Goal: Information Seeking & Learning: Compare options

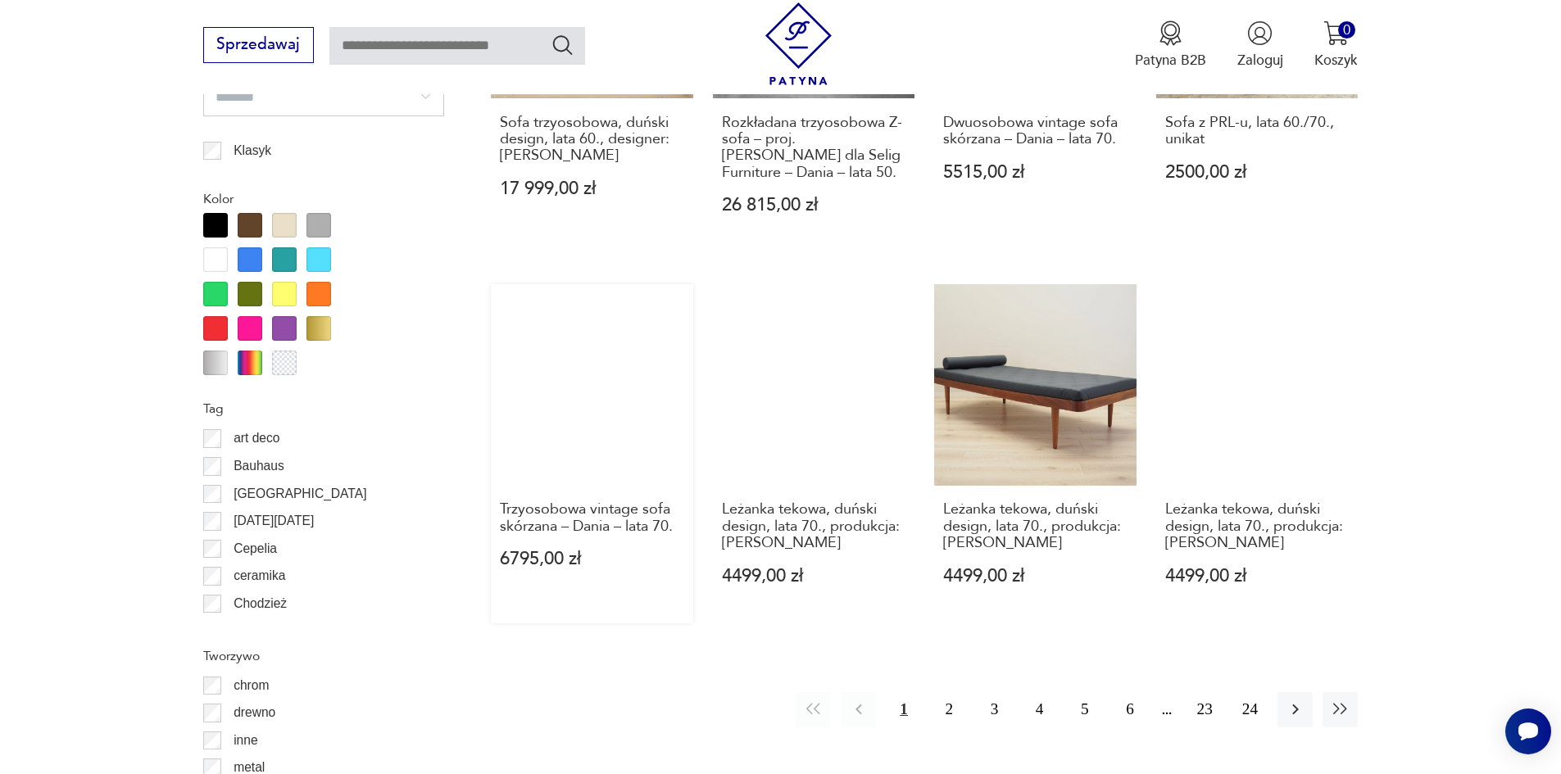
scroll to position [2100, 0]
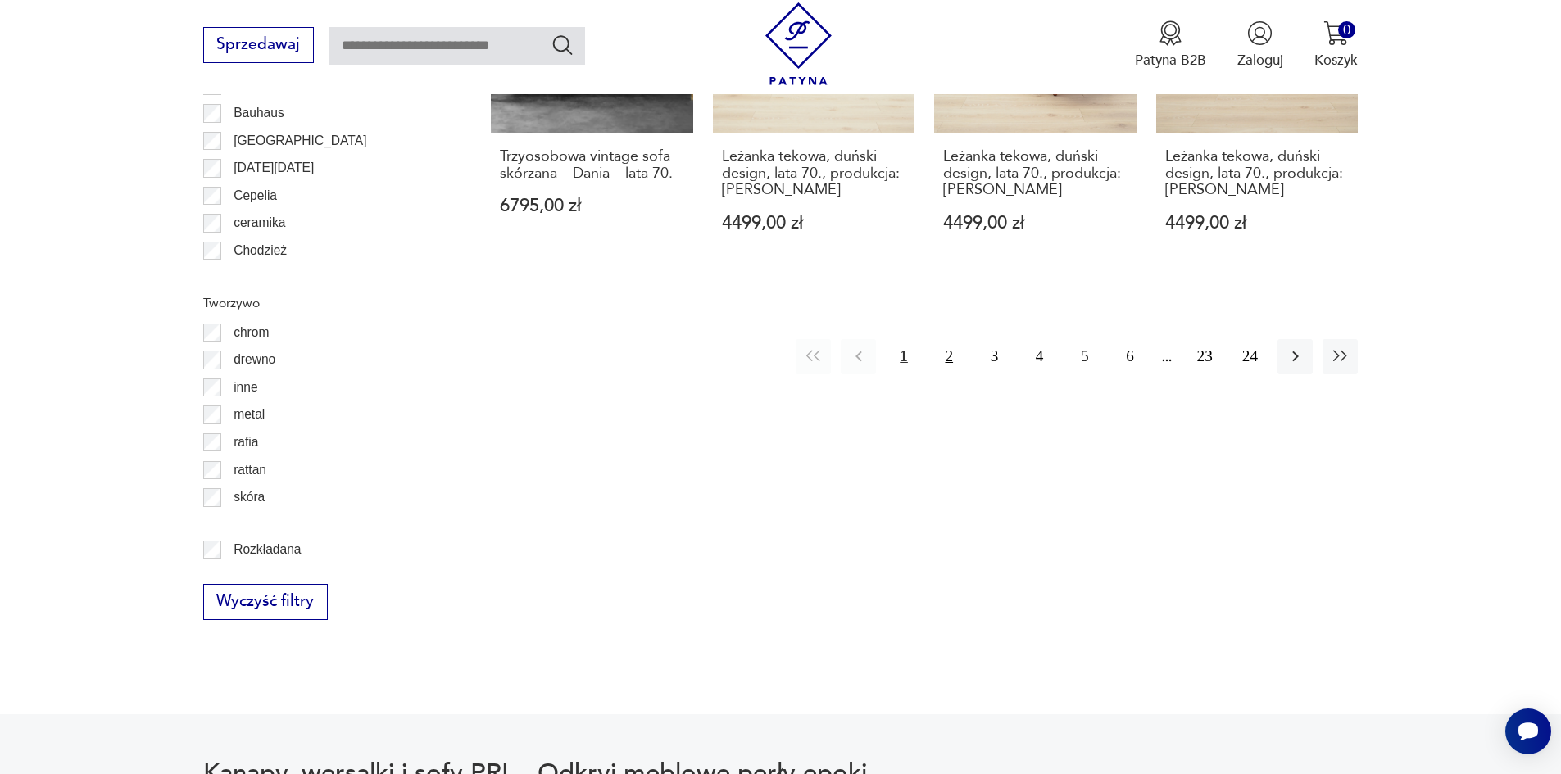
click at [946, 341] on button "2" at bounding box center [948, 356] width 35 height 35
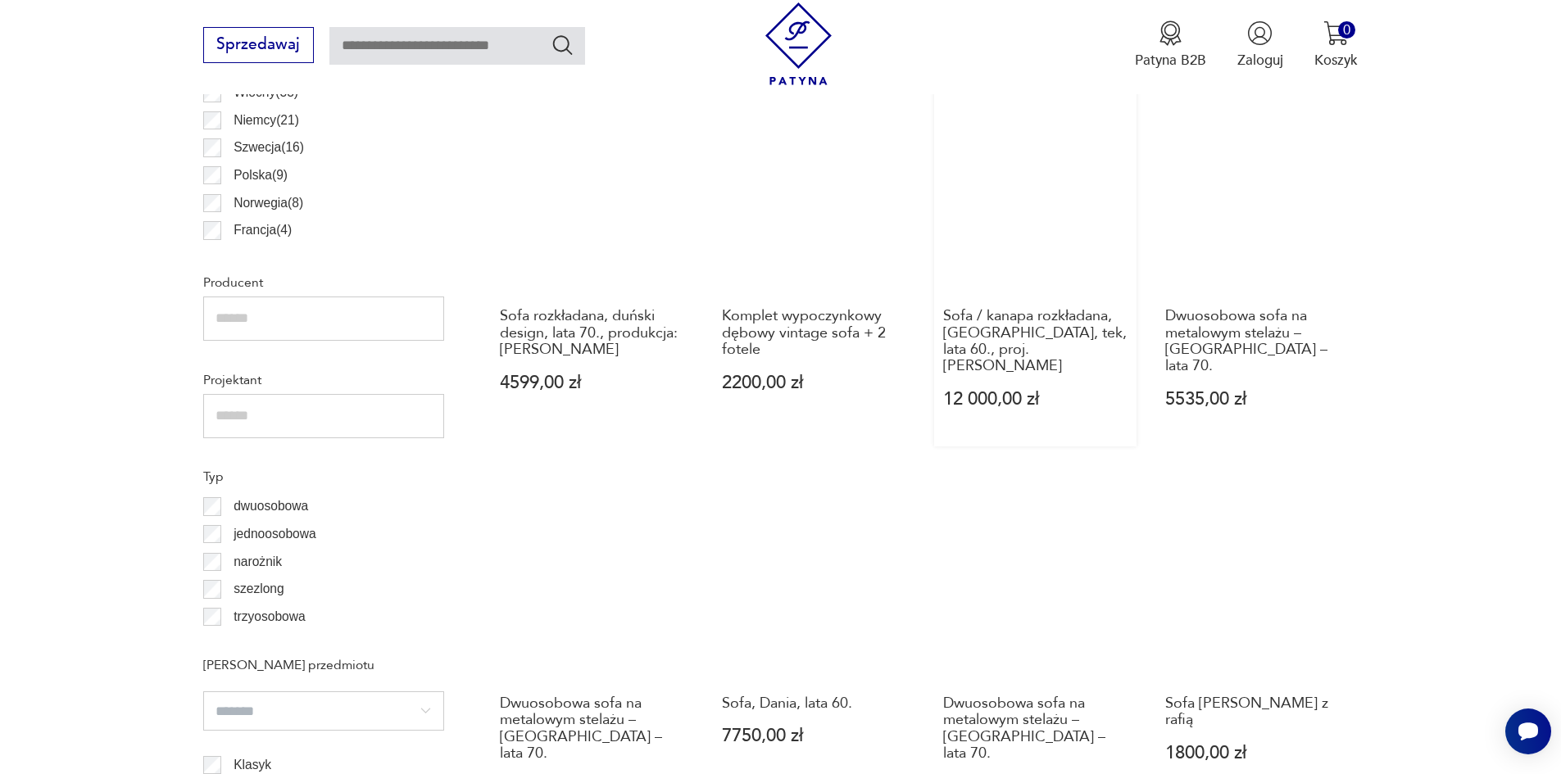
scroll to position [1365, 0]
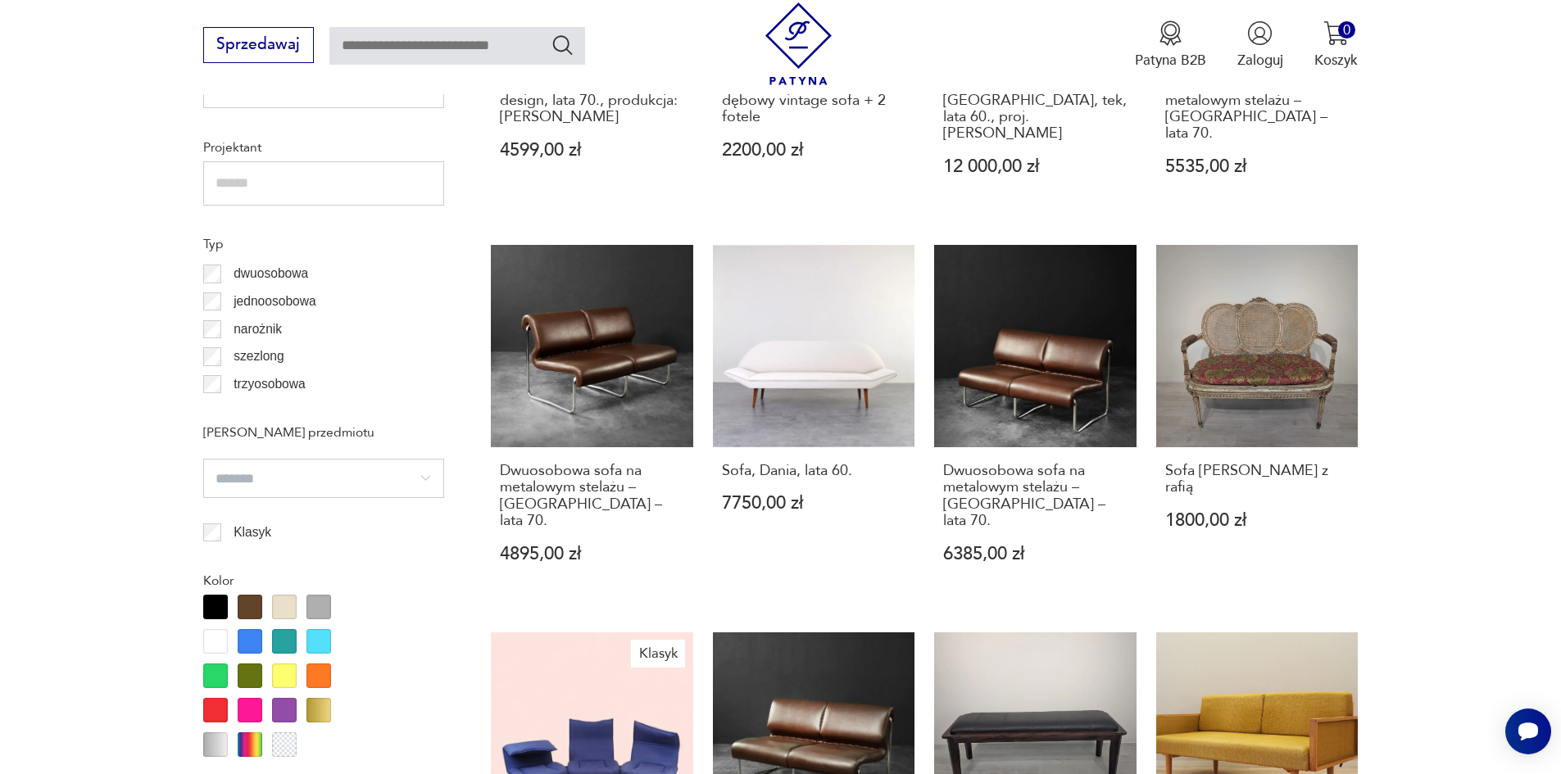
click at [78, 416] on section "Filtruj produkty Cena MIN MAX OK Promocja Datowanie OK Kraj pochodzenia Dania (…" at bounding box center [780, 438] width 1561 height 2023
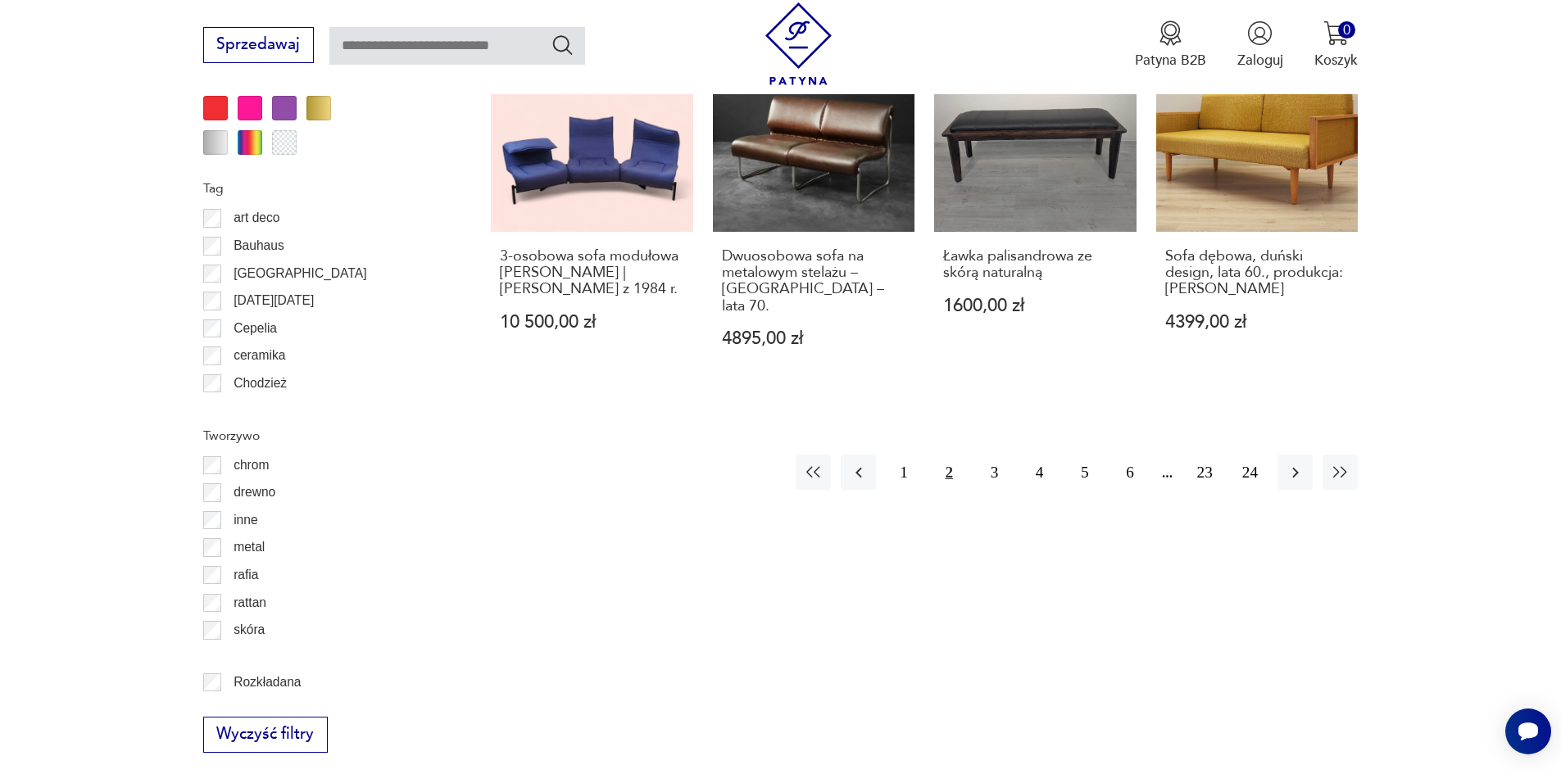
scroll to position [1774, 0]
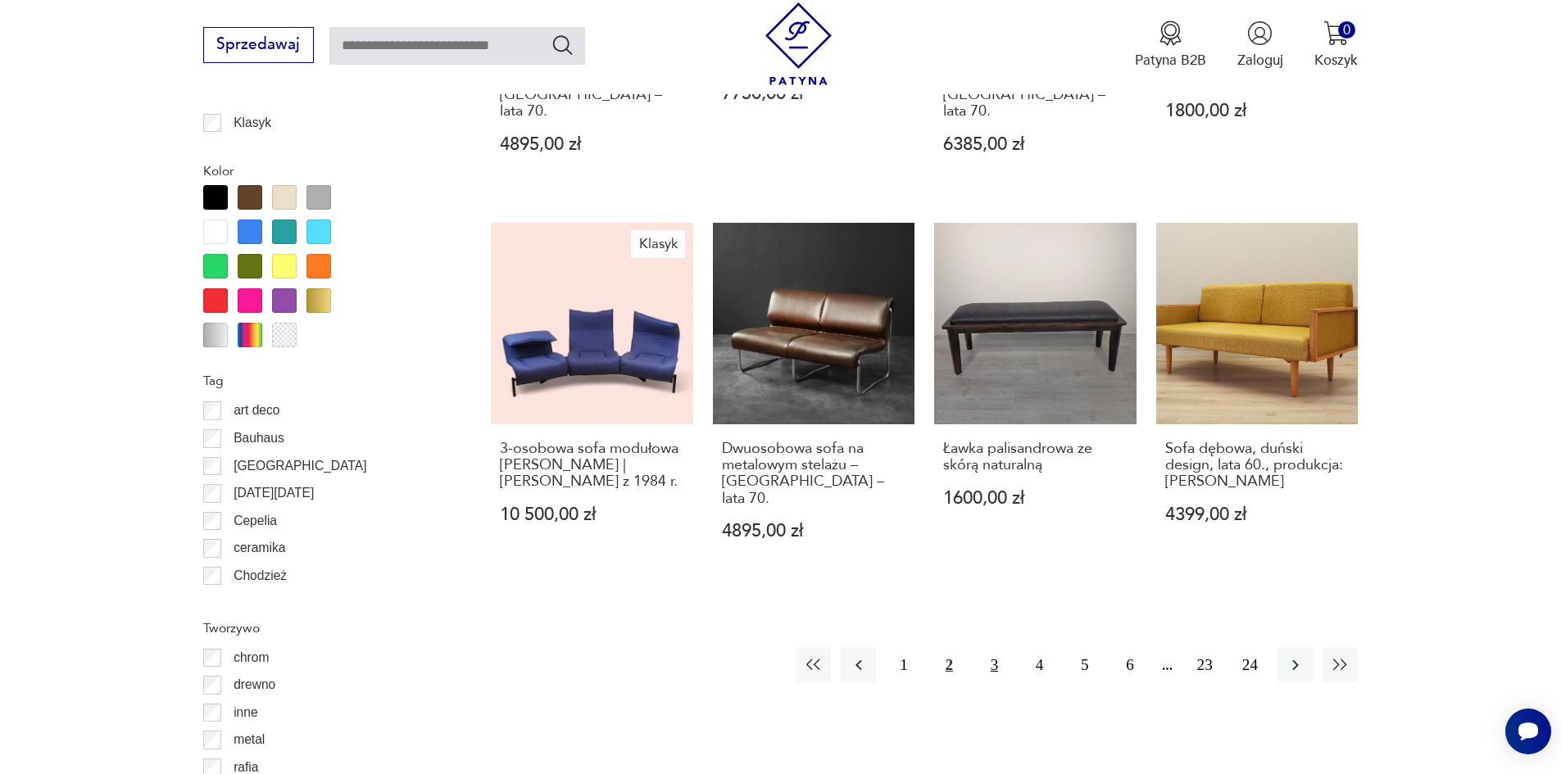
click at [991, 647] on button "3" at bounding box center [993, 664] width 35 height 35
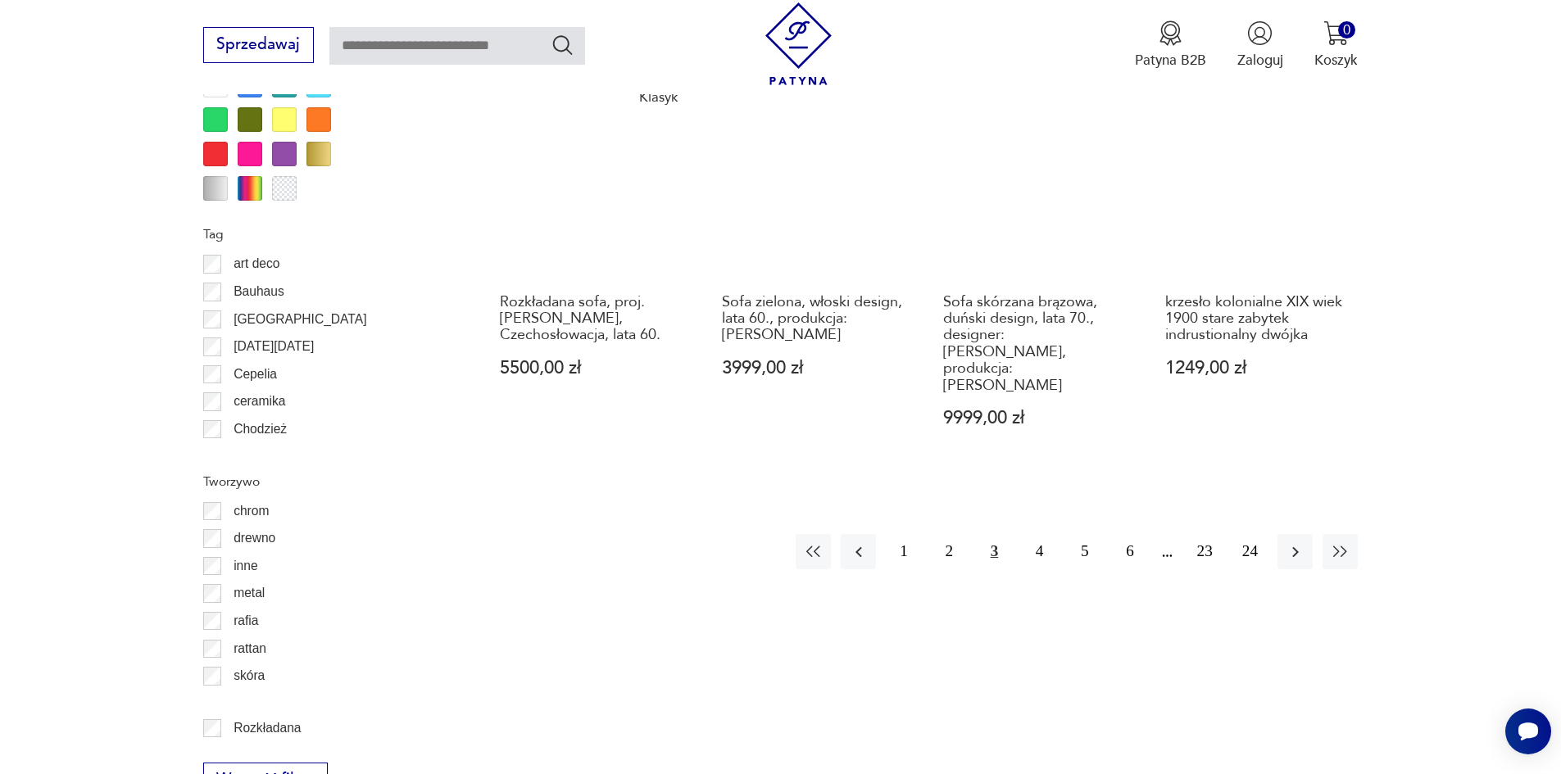
scroll to position [2184, 0]
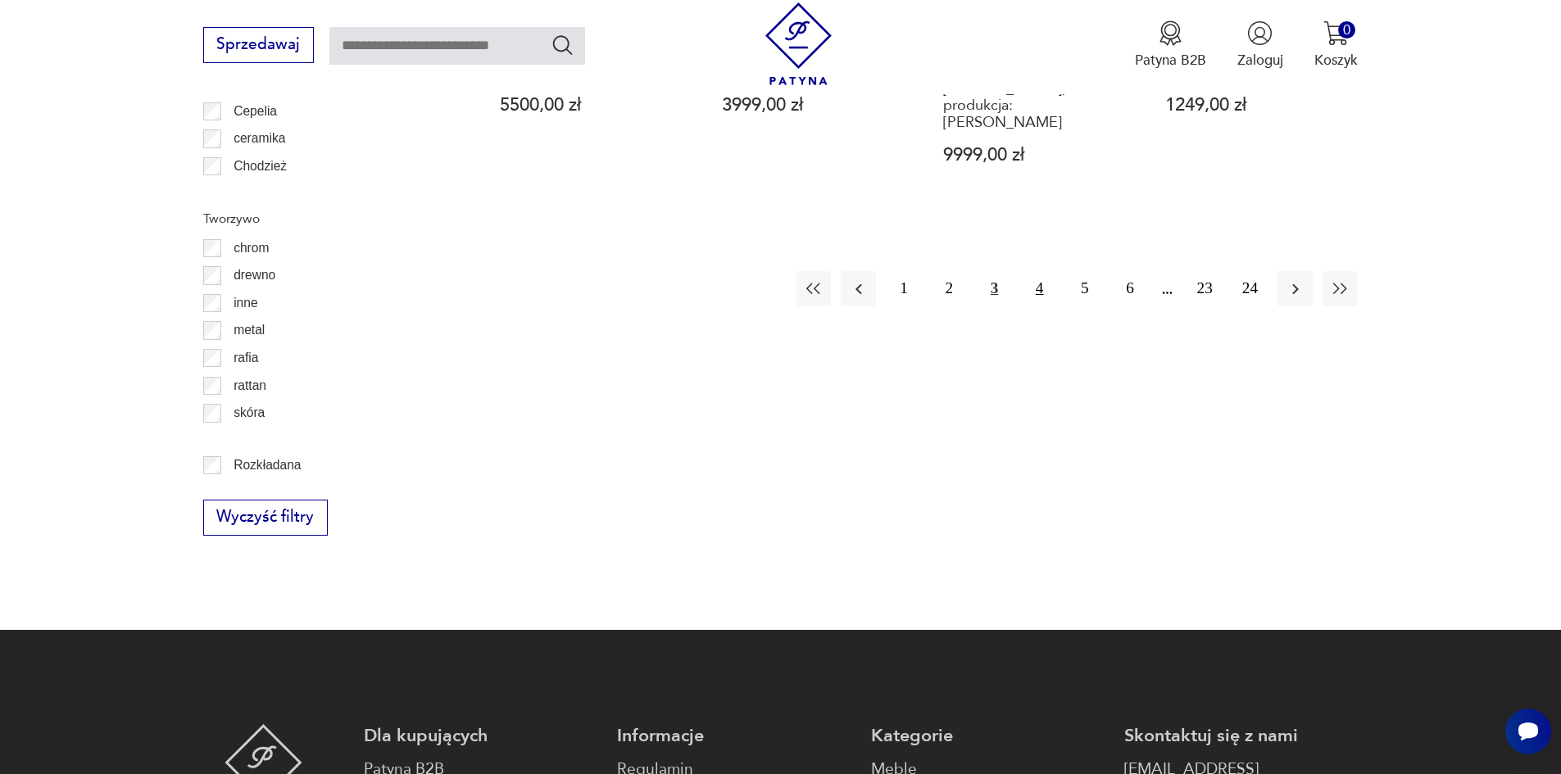
click at [1038, 271] on button "4" at bounding box center [1039, 288] width 35 height 35
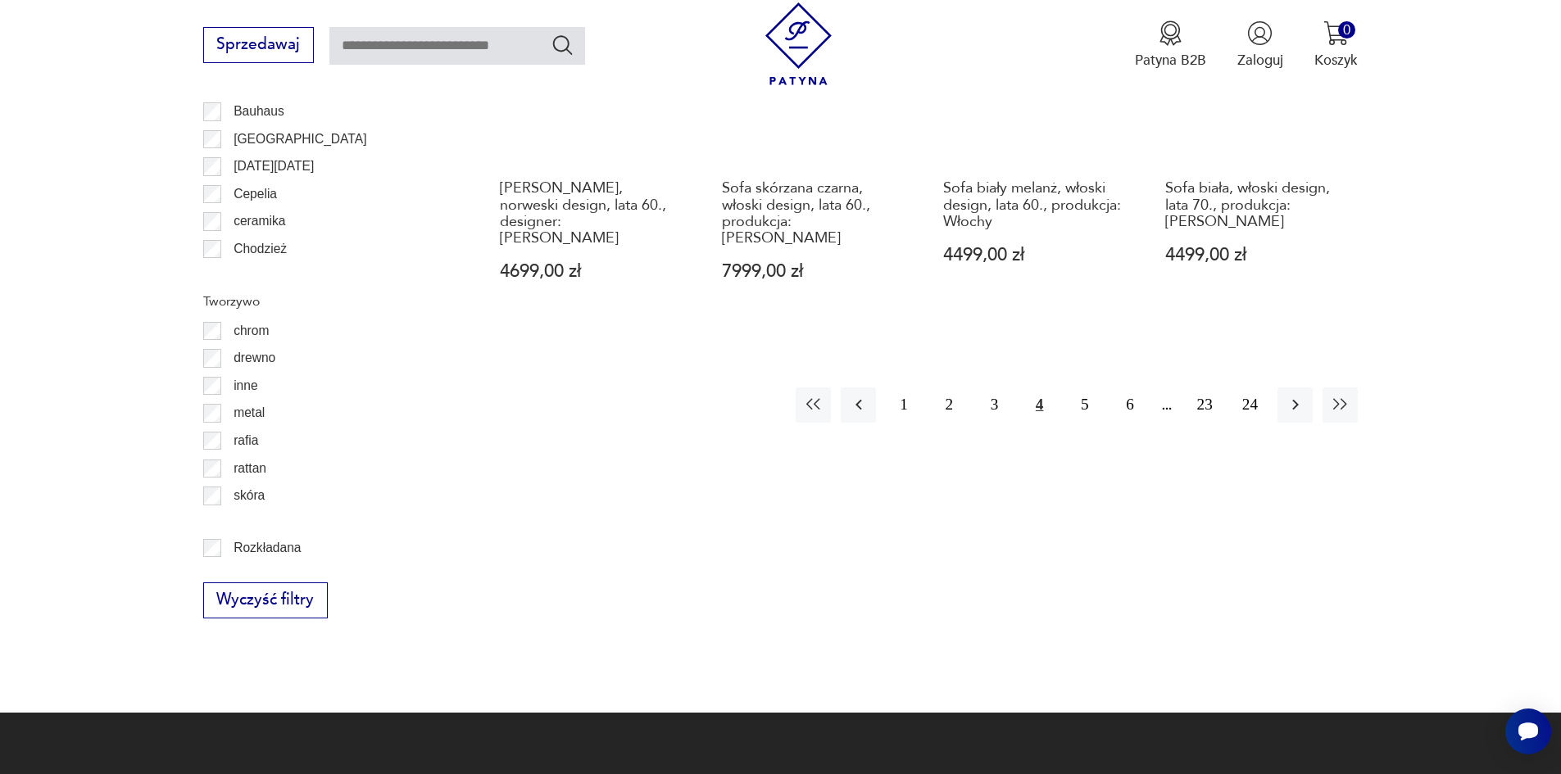
scroll to position [2102, 0]
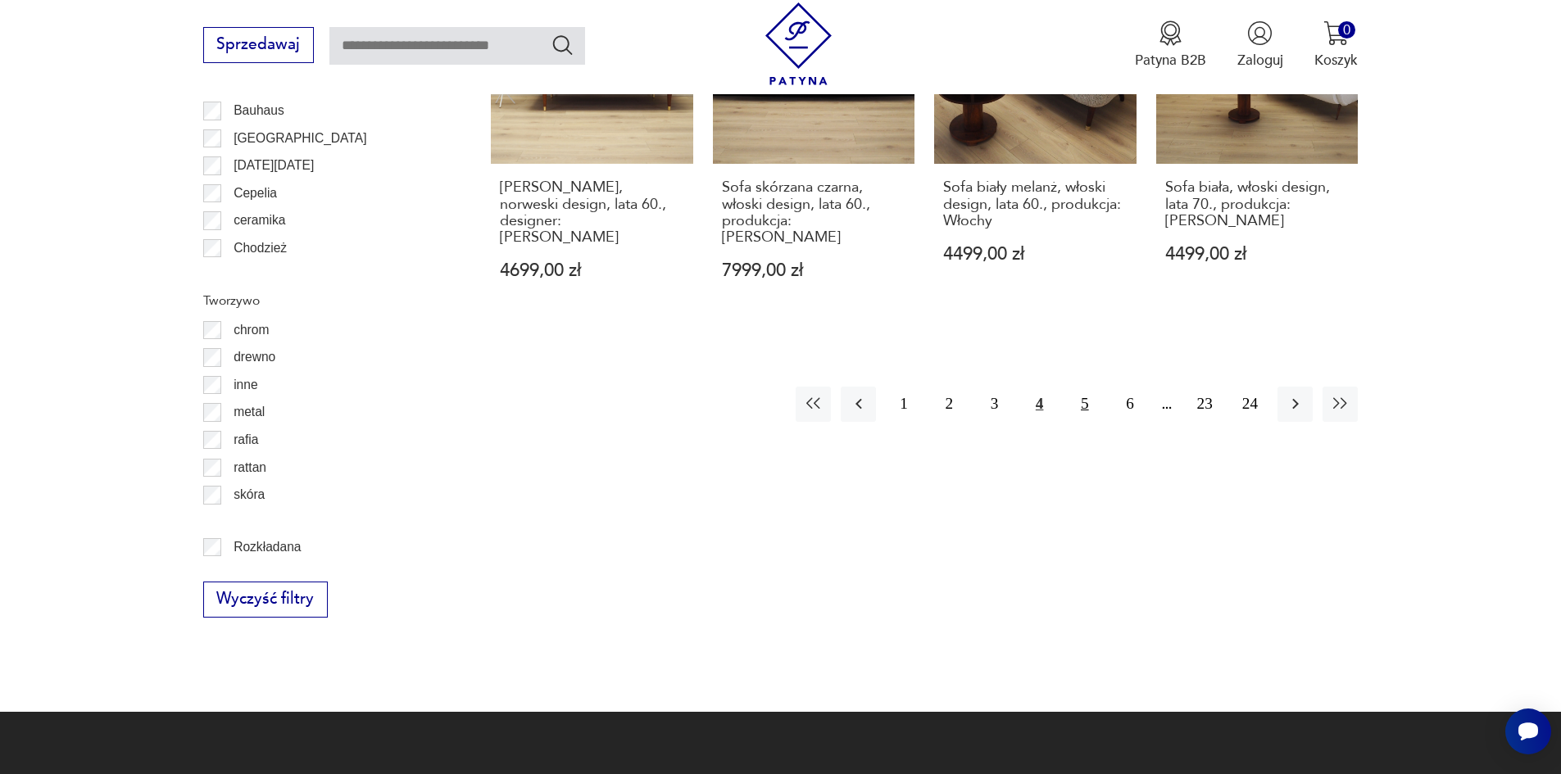
click at [1080, 387] on button "5" at bounding box center [1084, 404] width 35 height 35
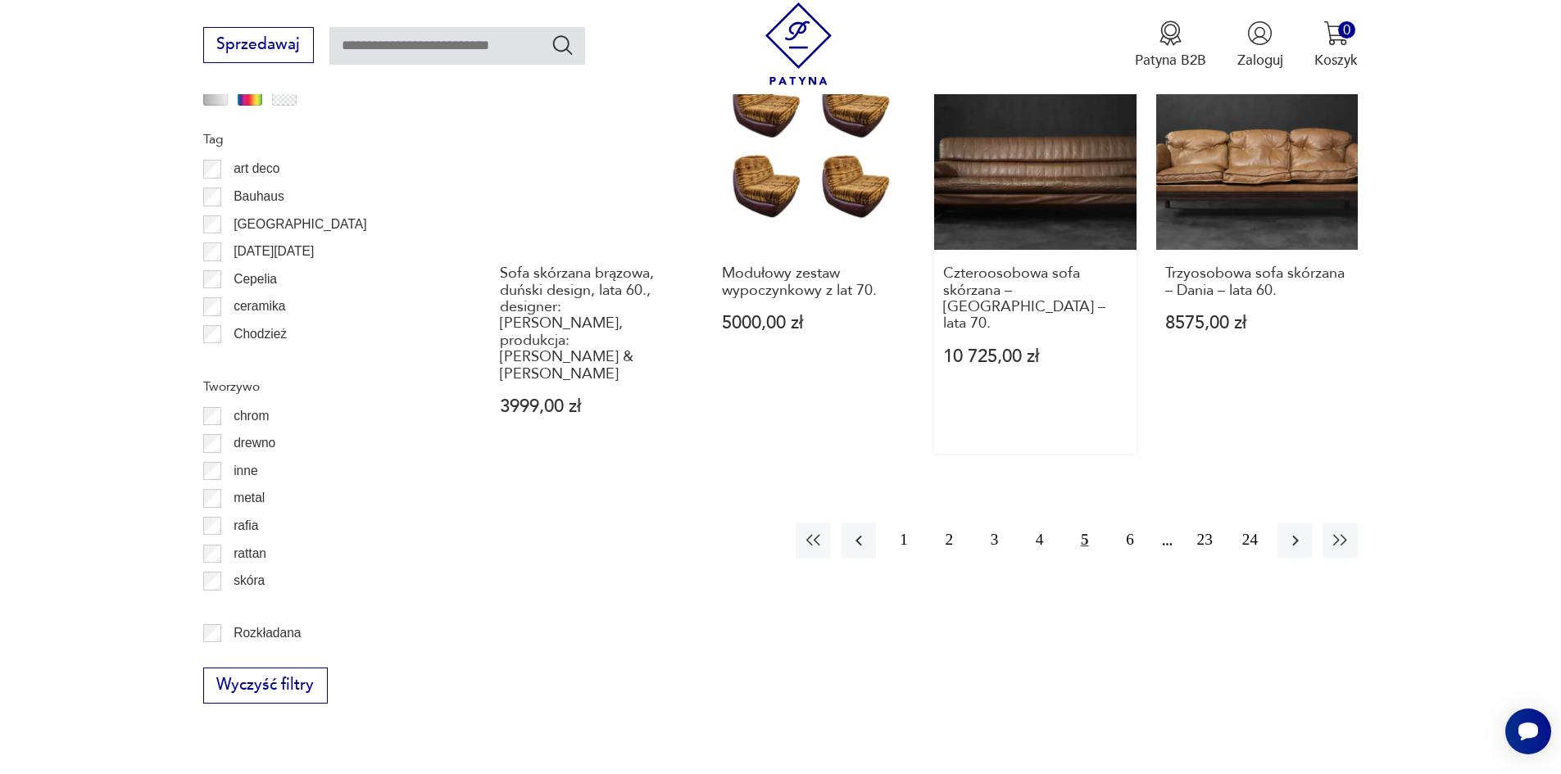
scroll to position [2102, 0]
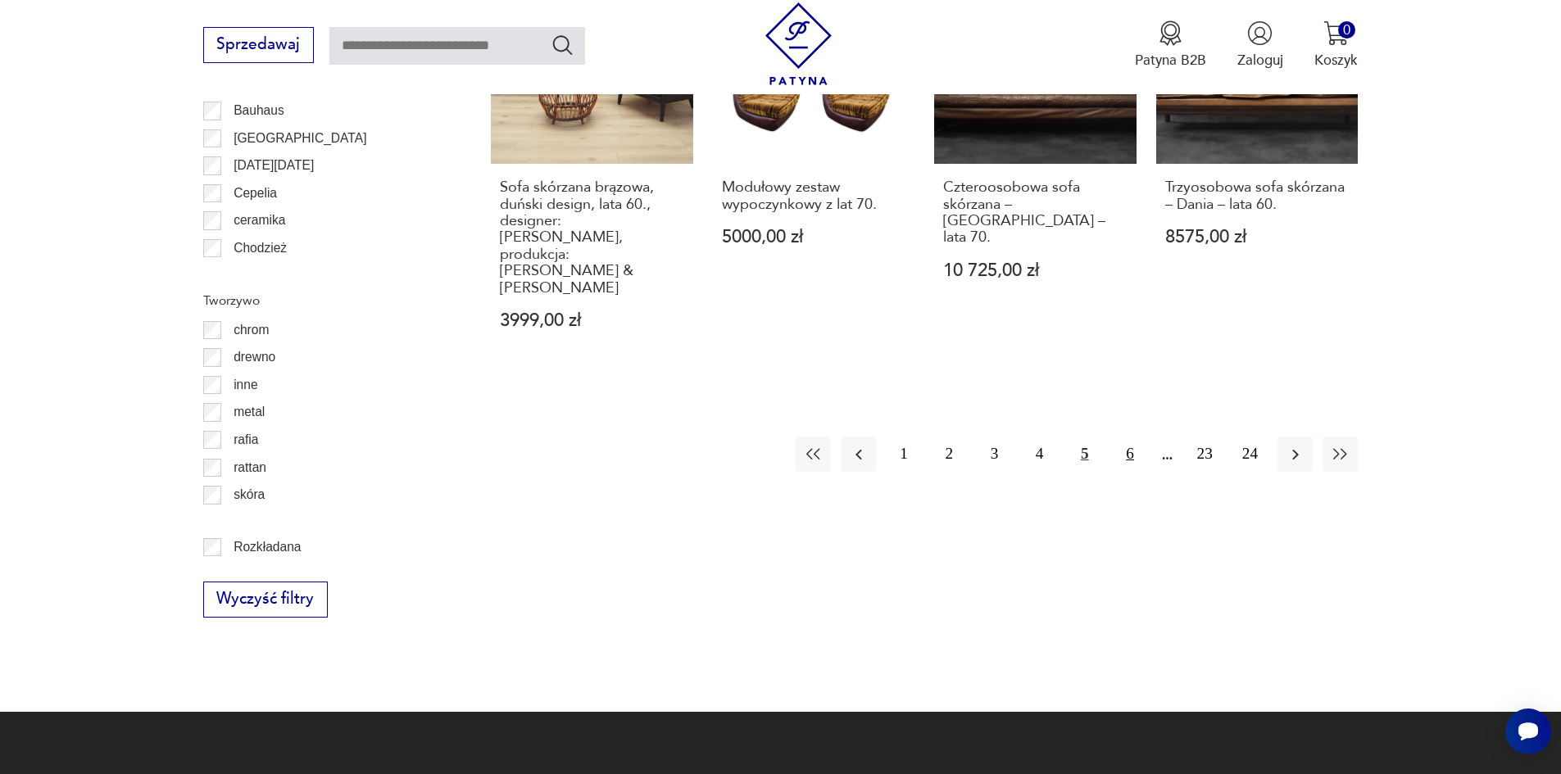
click at [1129, 437] on button "6" at bounding box center [1129, 454] width 35 height 35
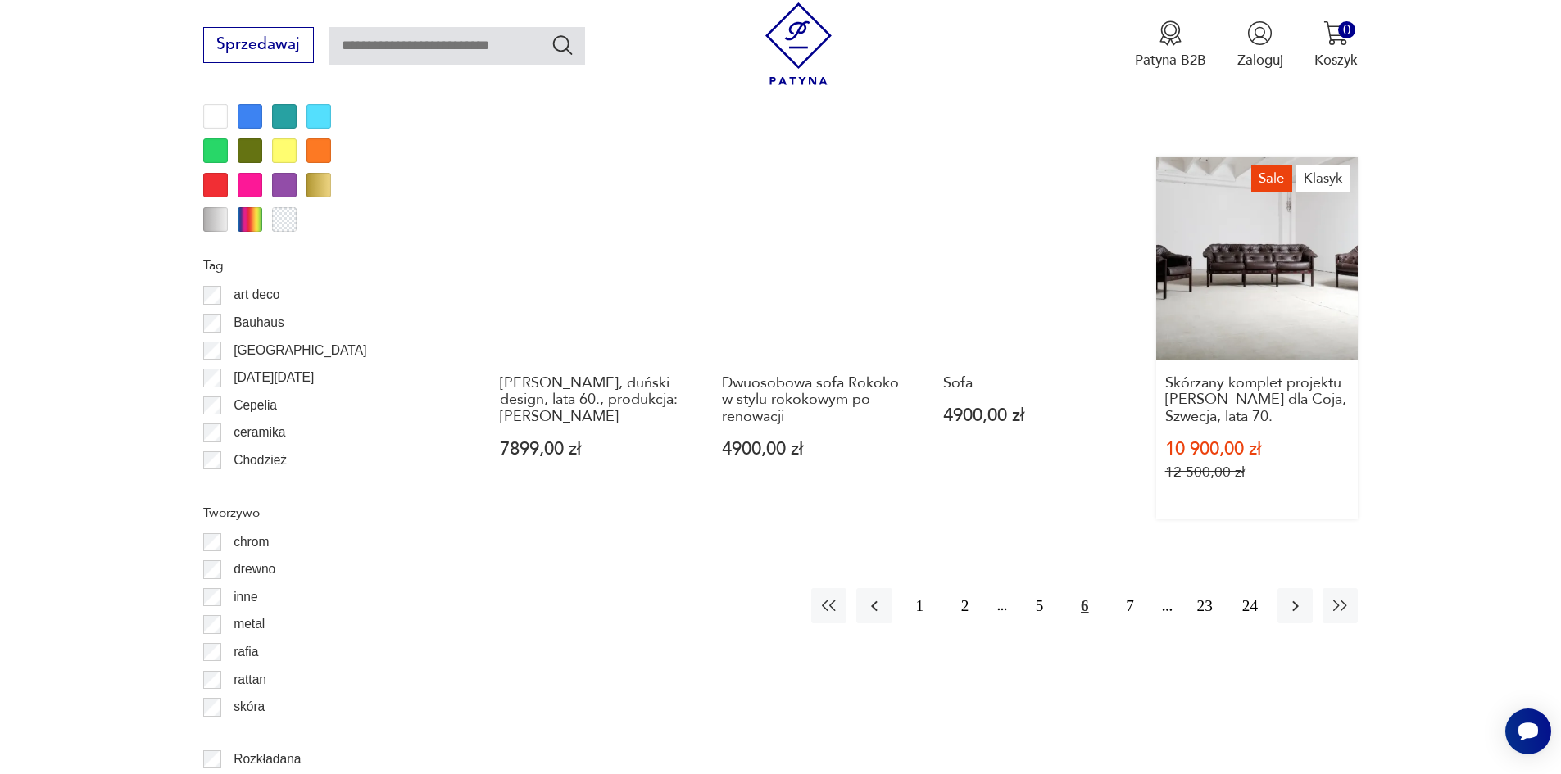
scroll to position [1856, 0]
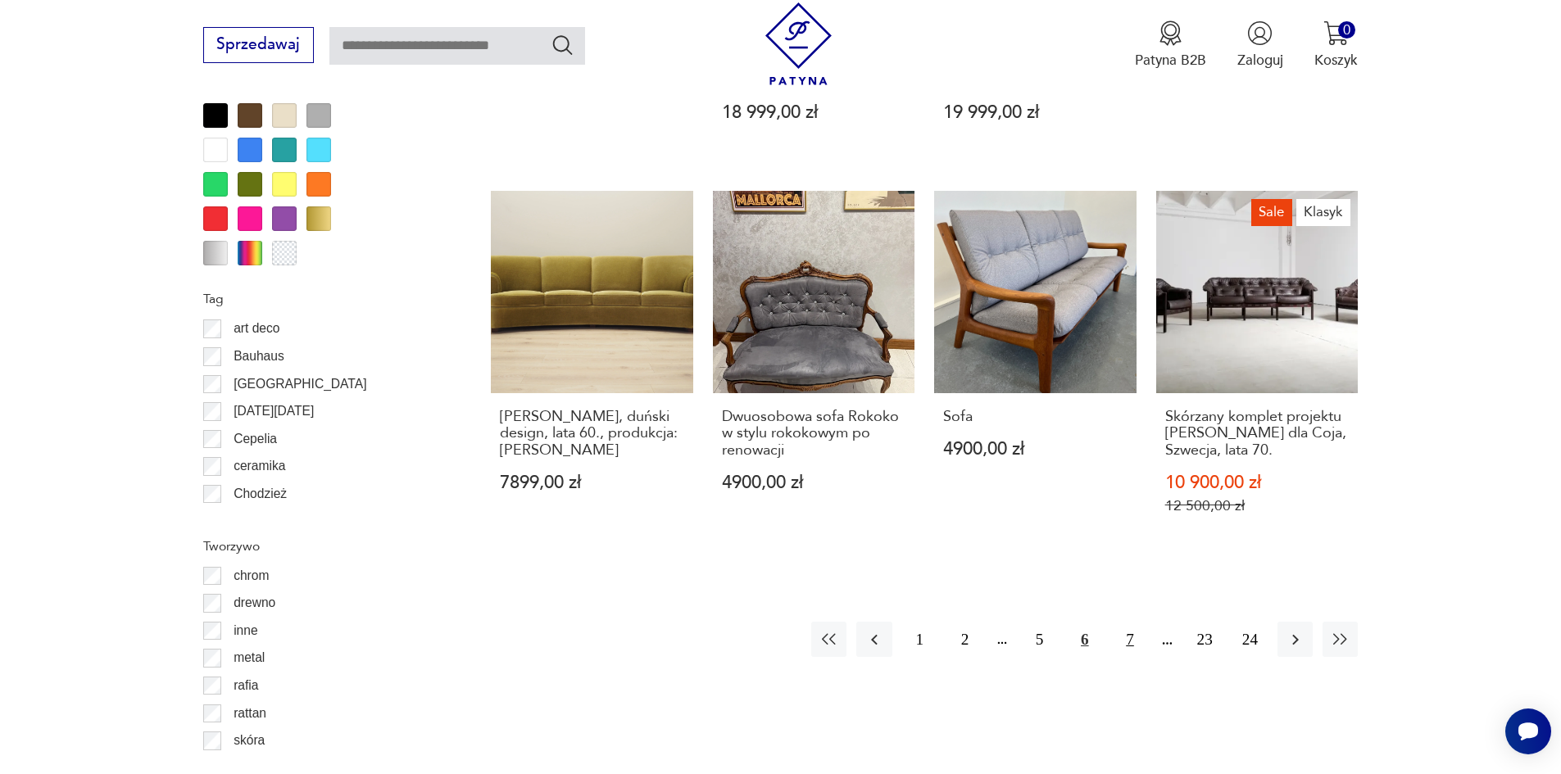
click at [1127, 626] on button "7" at bounding box center [1129, 639] width 35 height 35
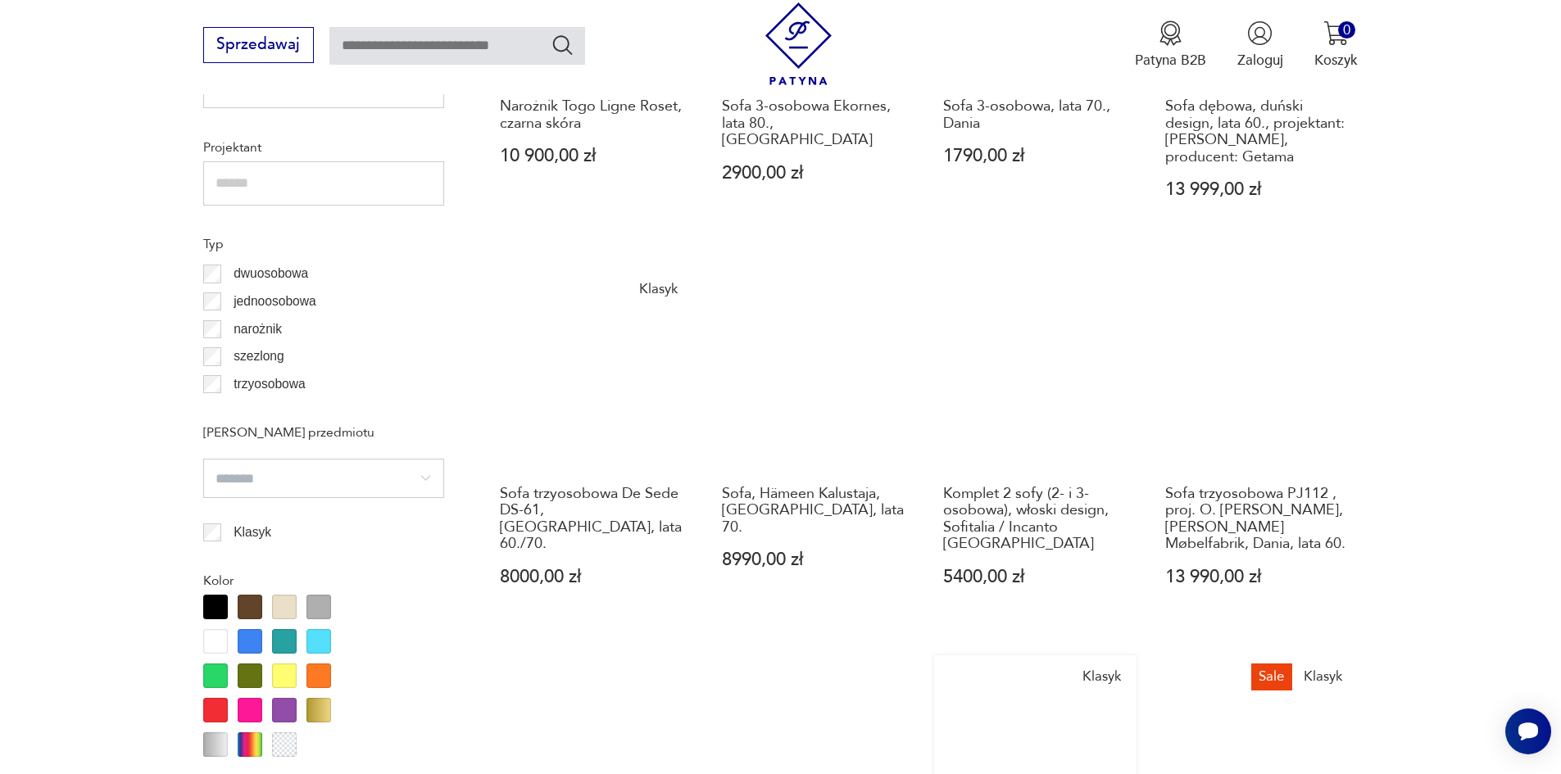
scroll to position [1856, 0]
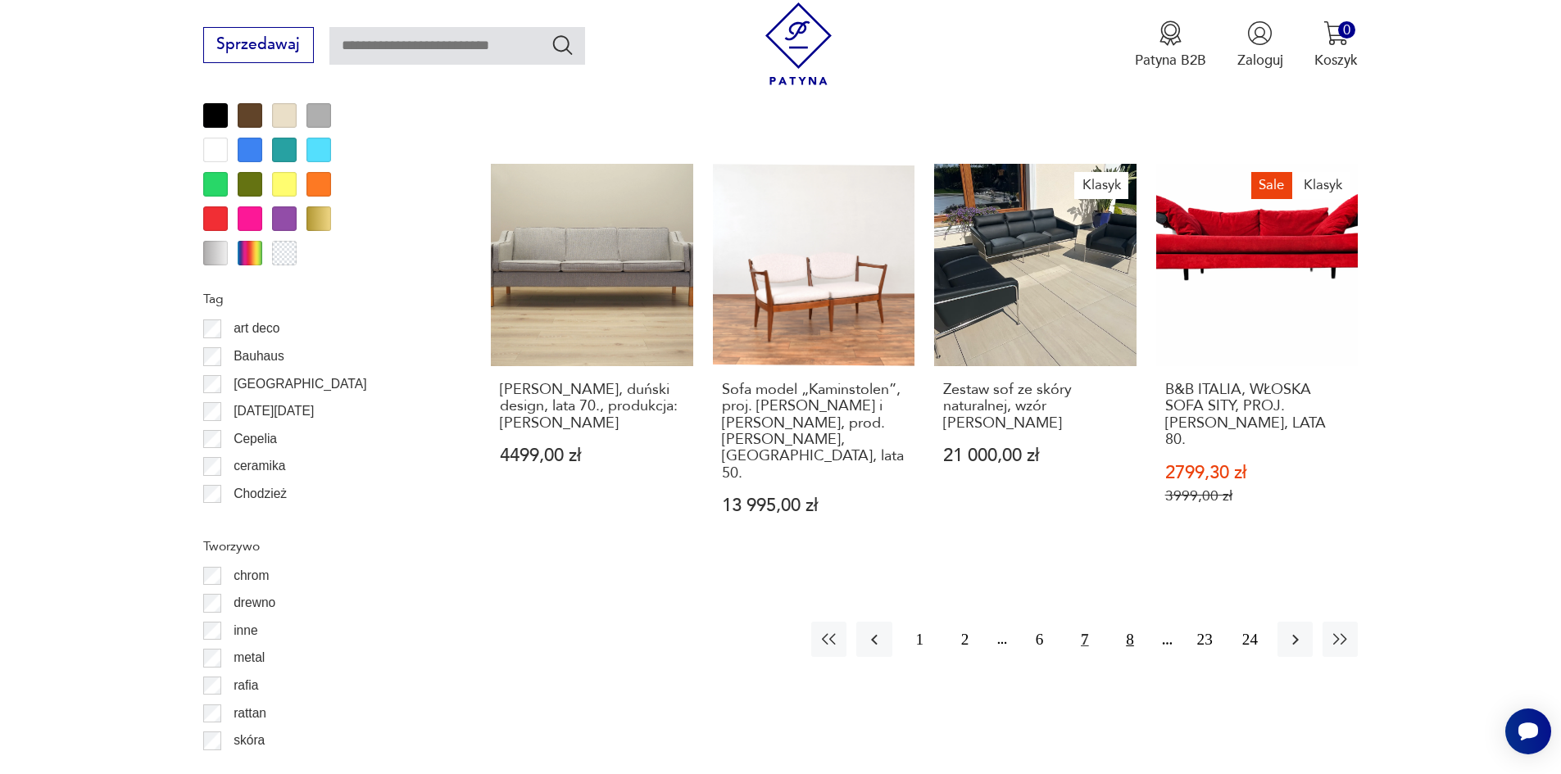
click at [1126, 631] on button "8" at bounding box center [1129, 639] width 35 height 35
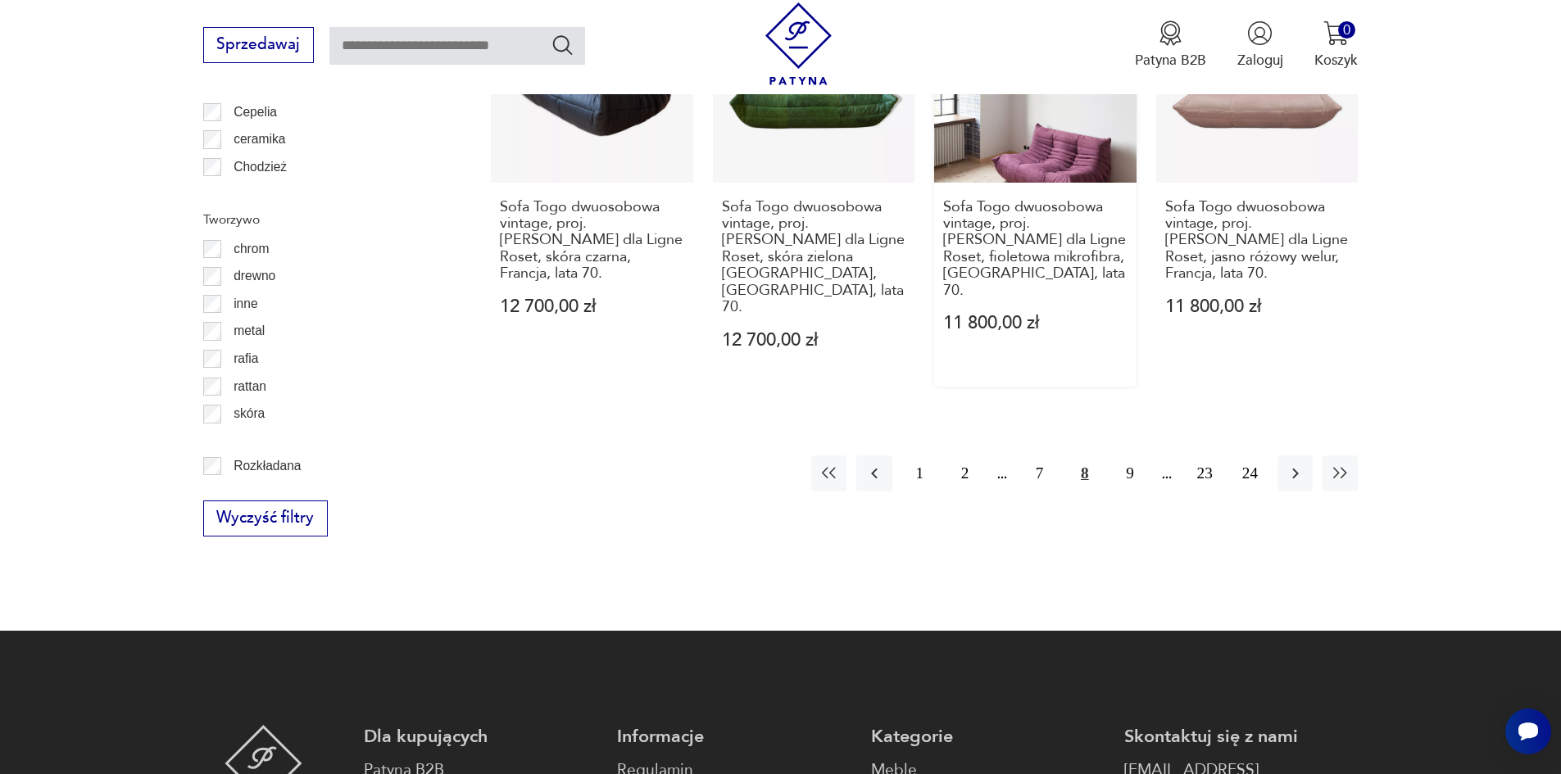
scroll to position [2184, 0]
click at [1123, 455] on button "9" at bounding box center [1129, 472] width 35 height 35
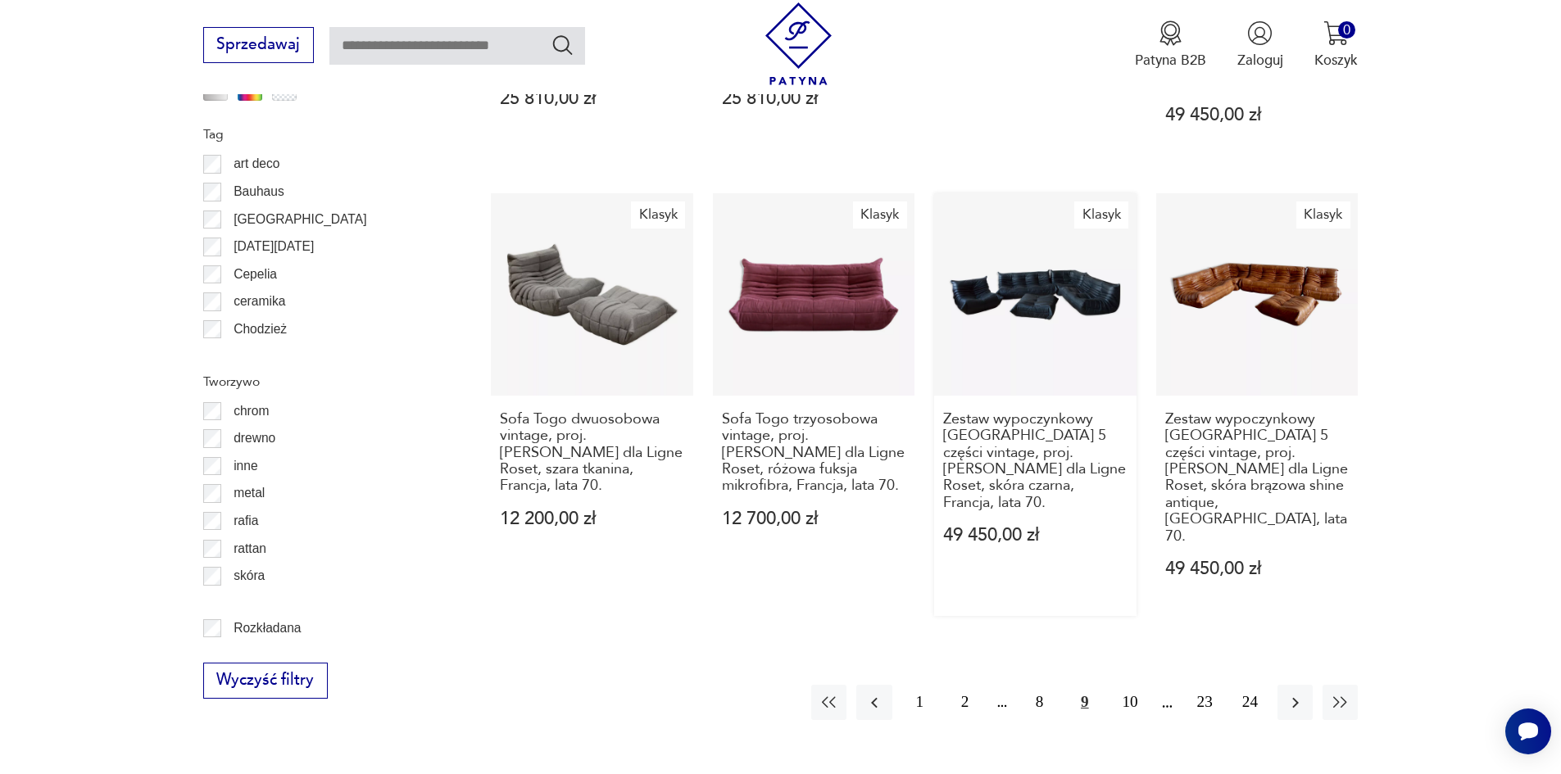
scroll to position [2020, 0]
click at [1129, 686] on button "10" at bounding box center [1129, 703] width 35 height 35
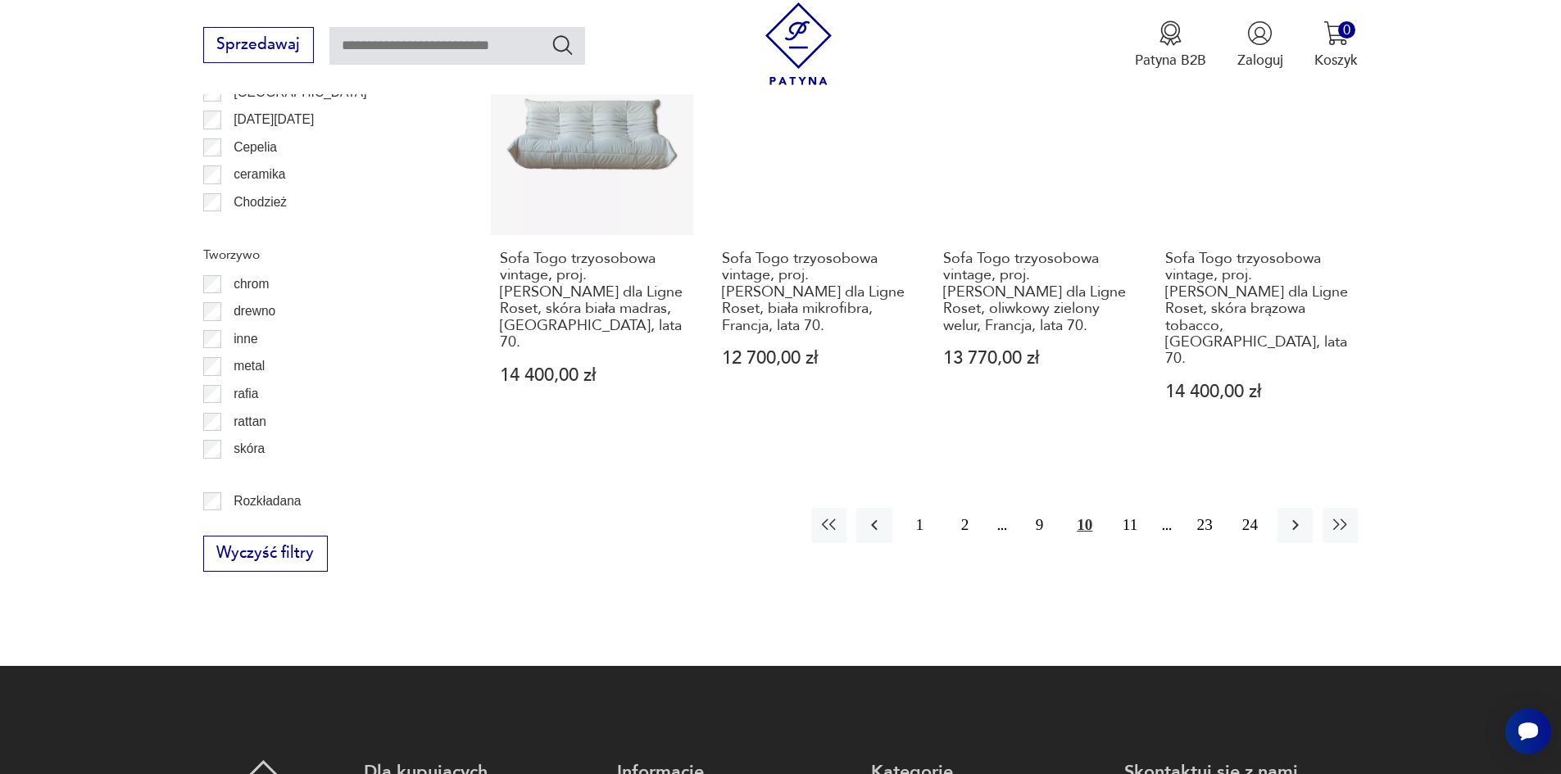
scroll to position [1856, 0]
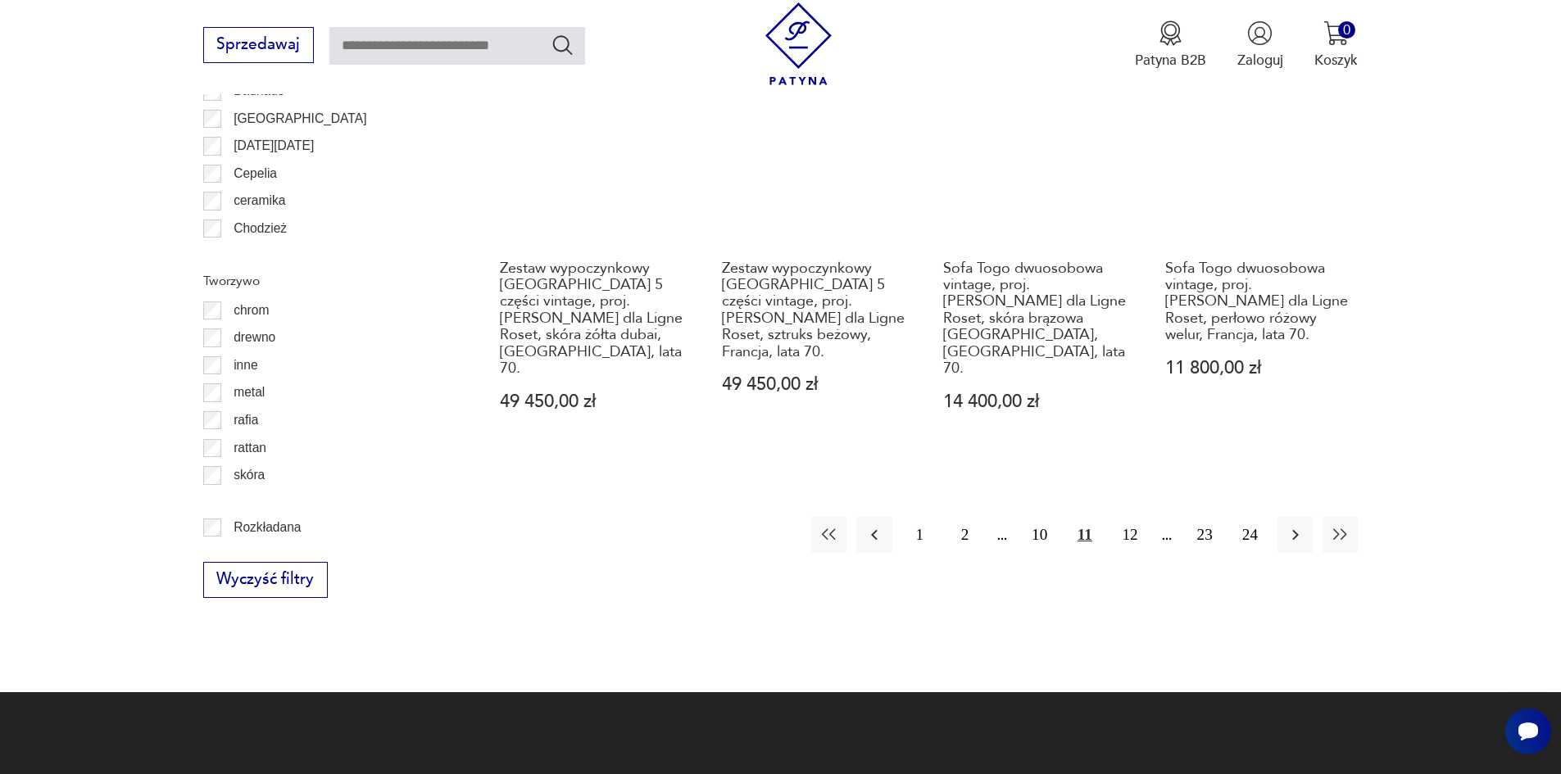
scroll to position [2102, 0]
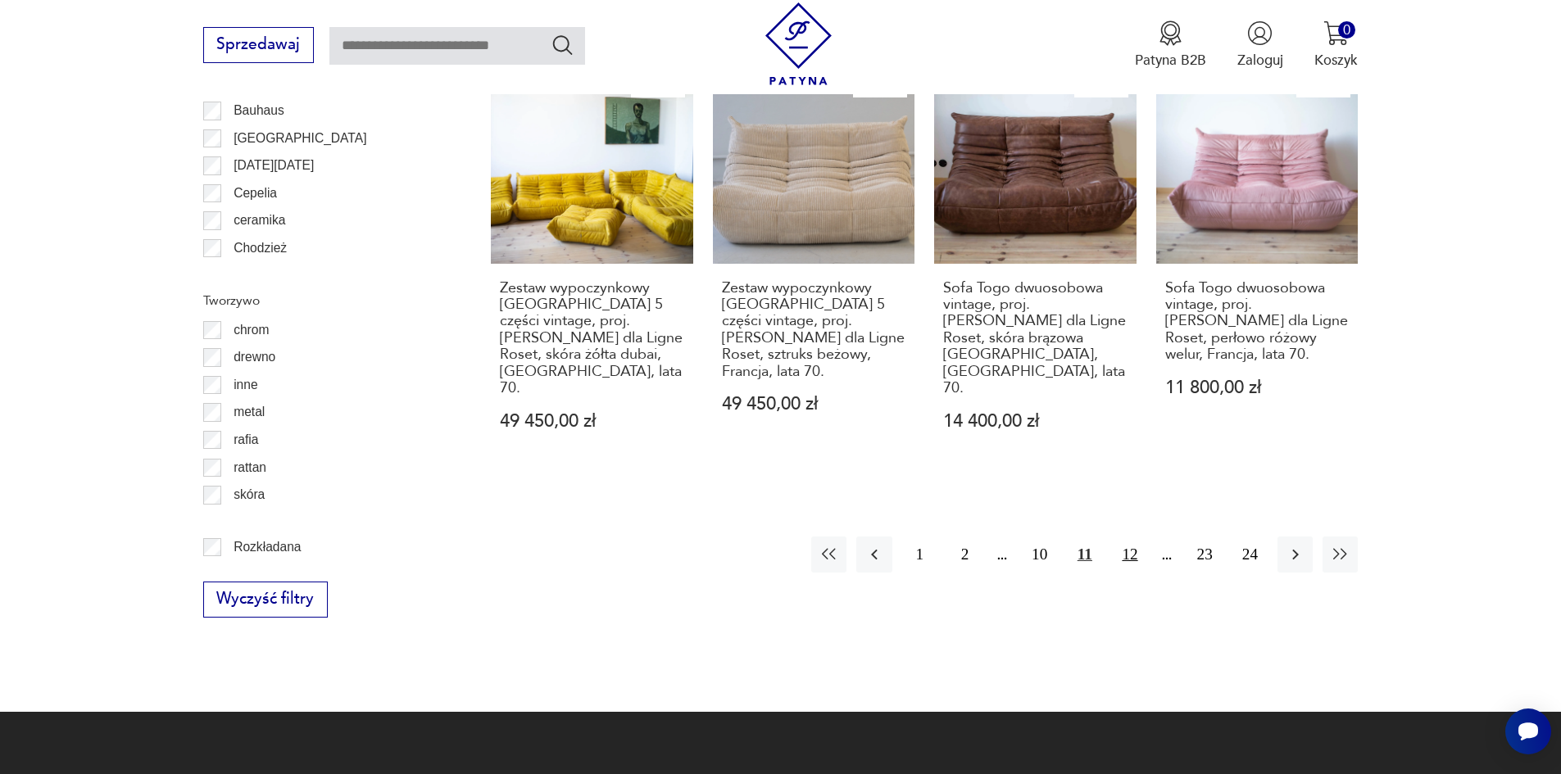
click at [1129, 537] on button "12" at bounding box center [1129, 554] width 35 height 35
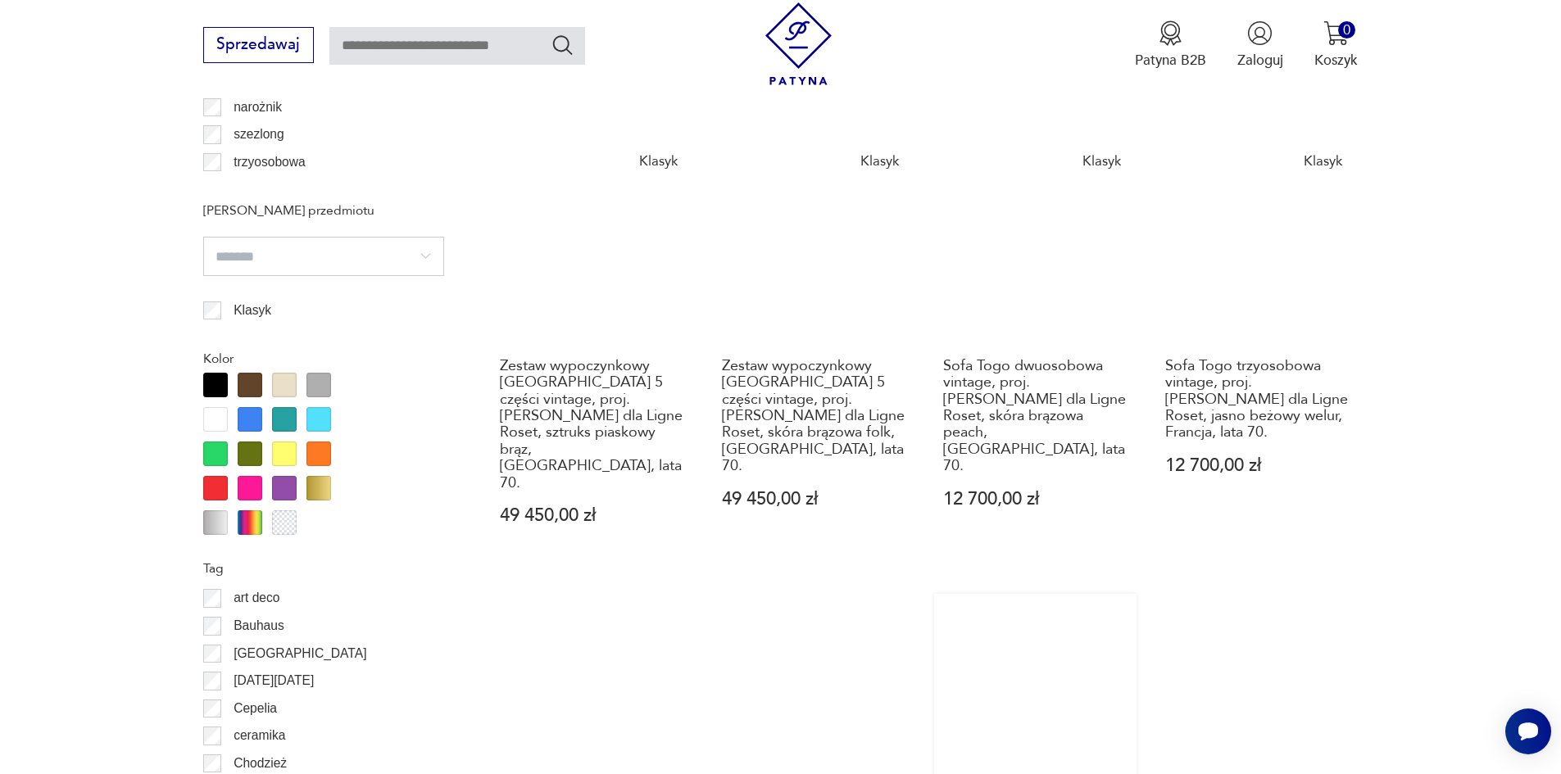
scroll to position [1865, 0]
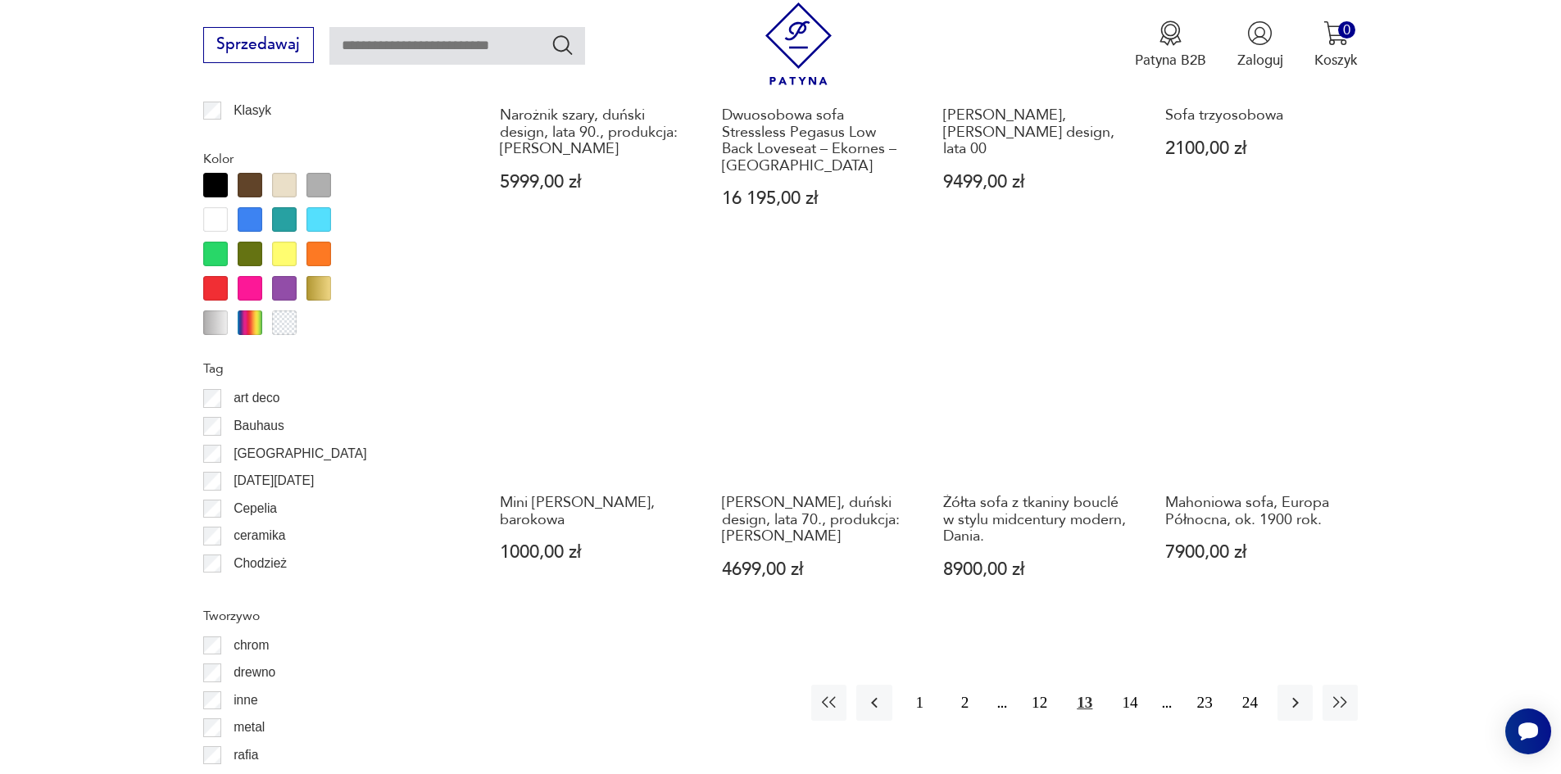
scroll to position [2020, 0]
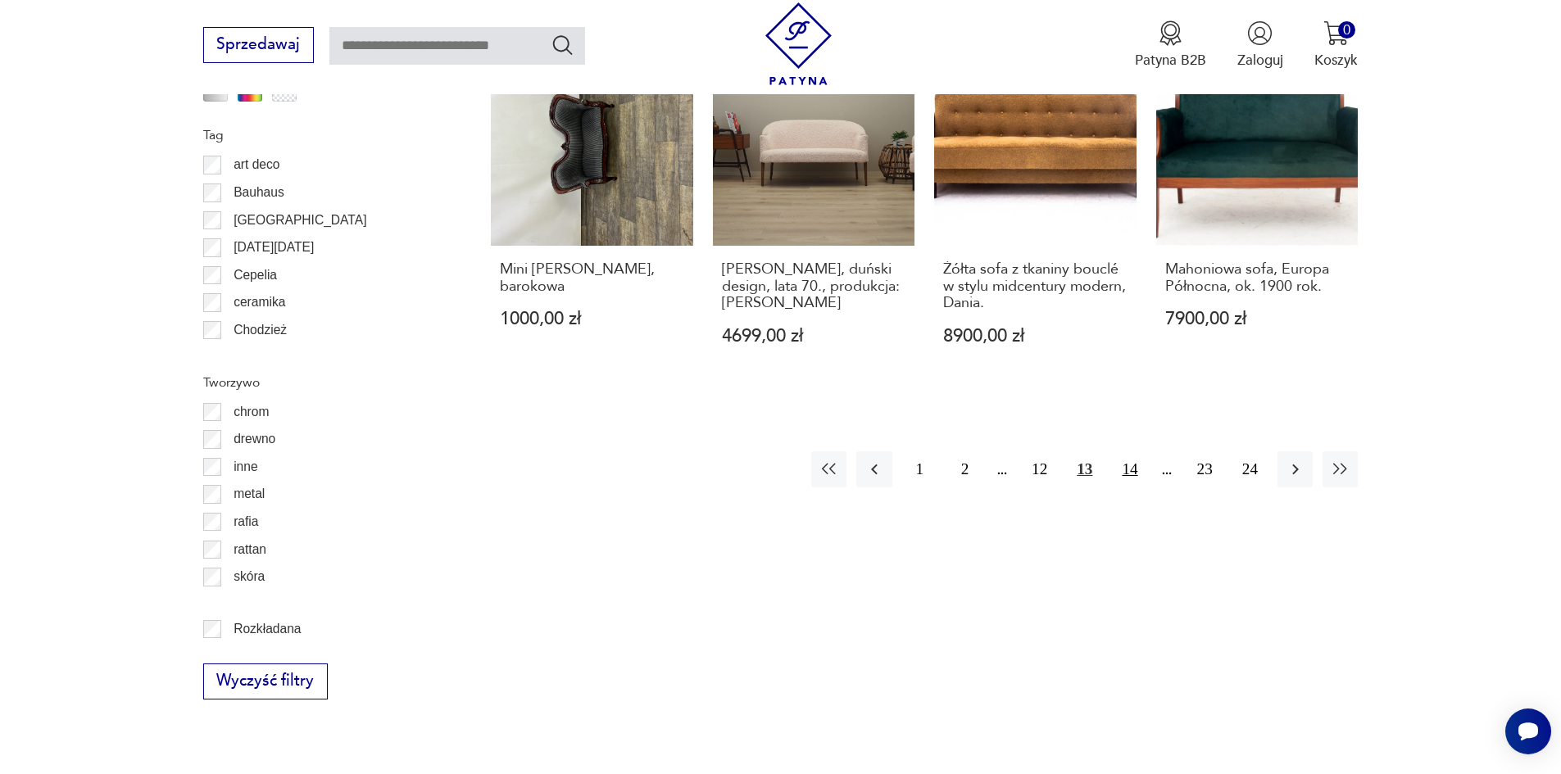
click at [1126, 451] on button "14" at bounding box center [1129, 468] width 35 height 35
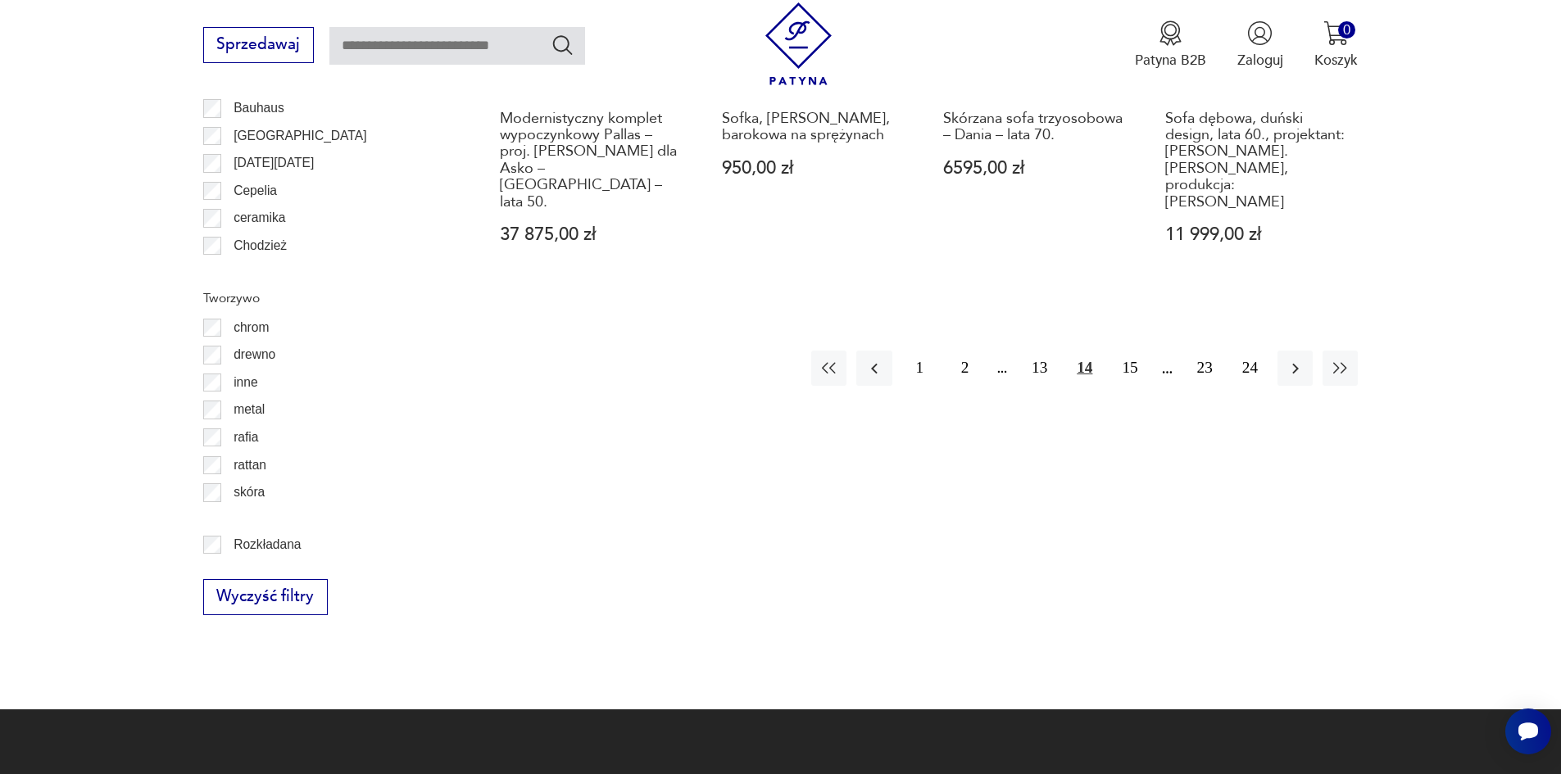
scroll to position [2102, 0]
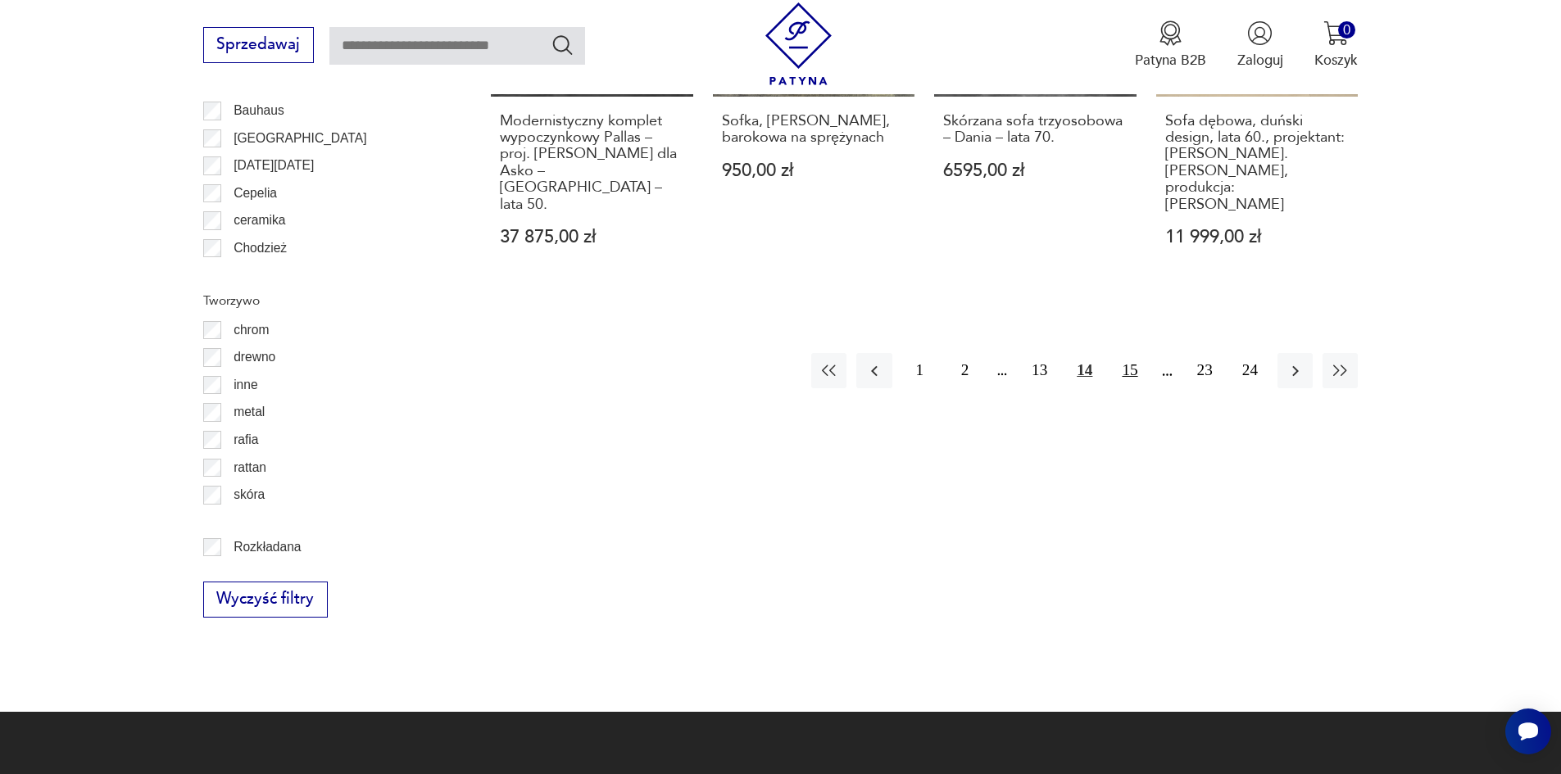
click at [1134, 353] on button "15" at bounding box center [1129, 370] width 35 height 35
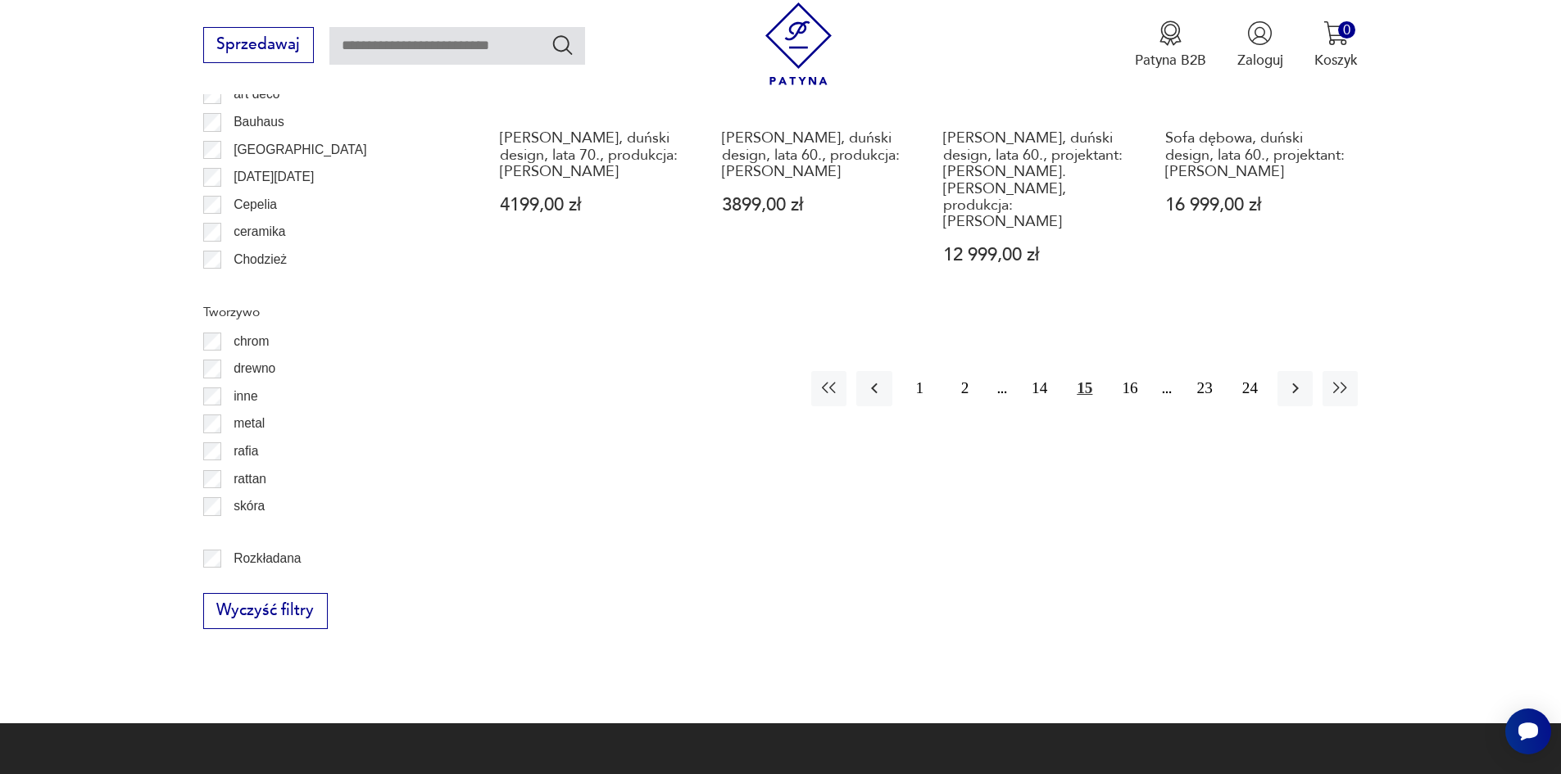
scroll to position [2102, 0]
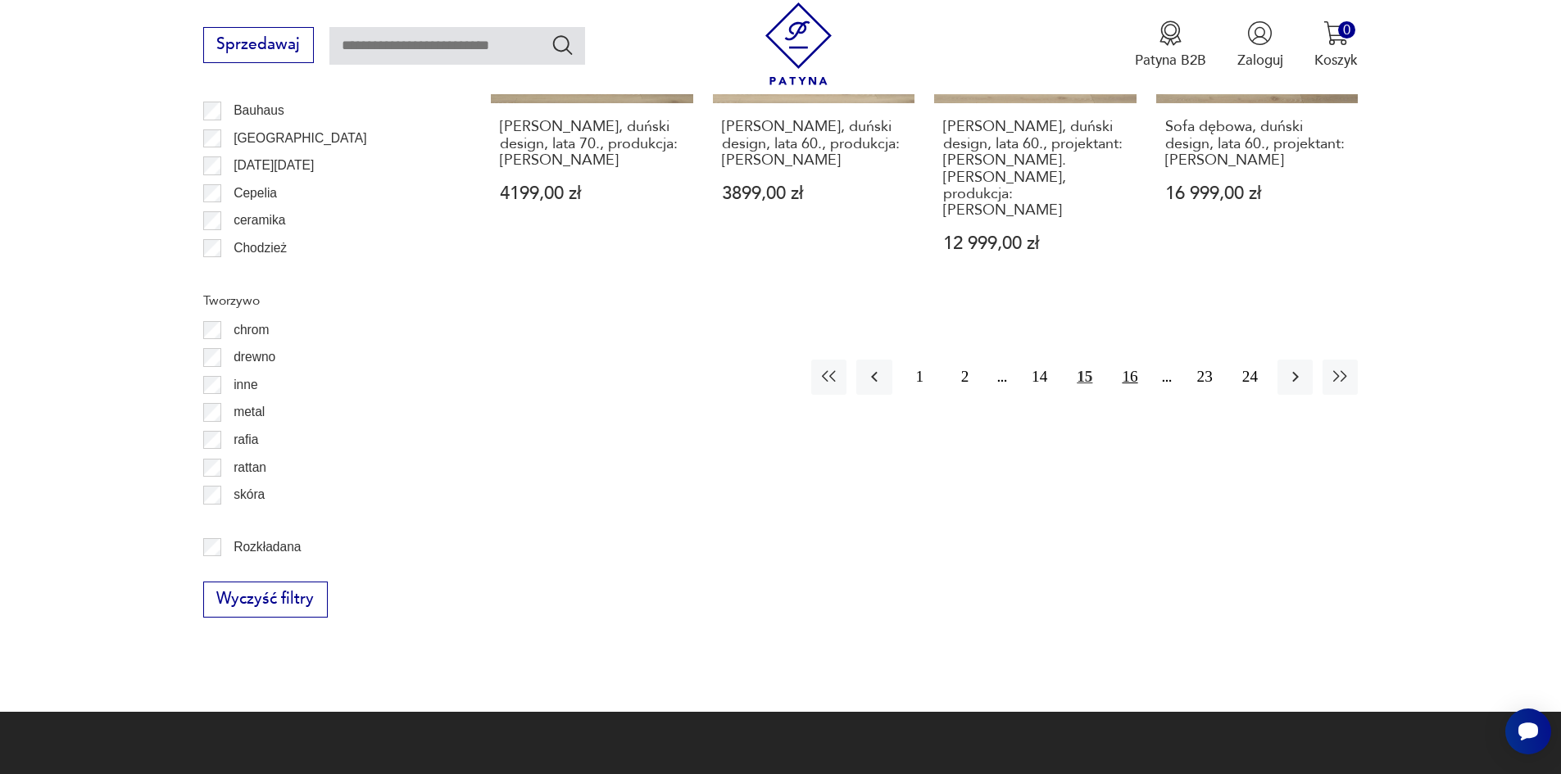
click at [1128, 360] on button "16" at bounding box center [1129, 377] width 35 height 35
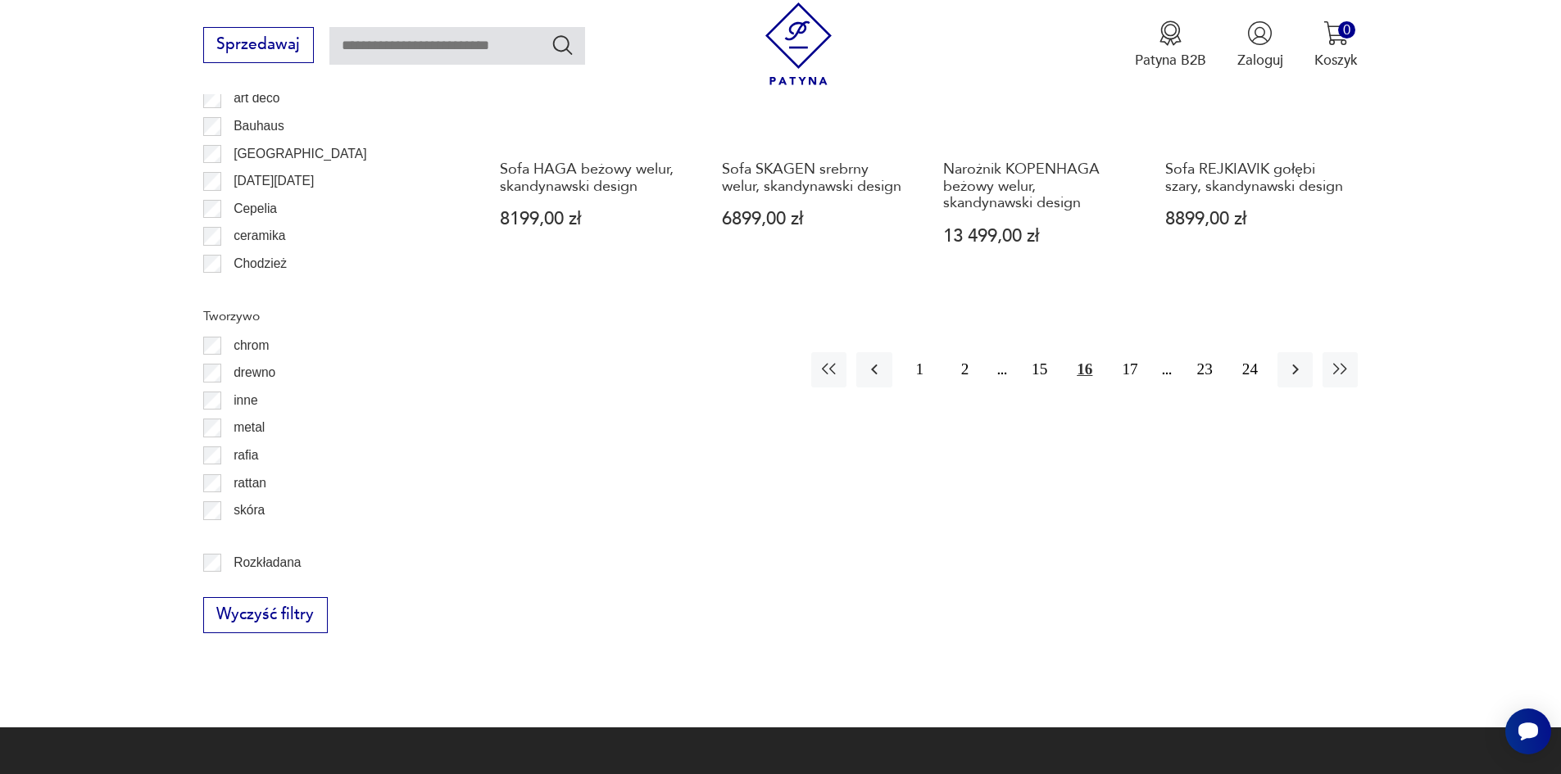
scroll to position [2102, 0]
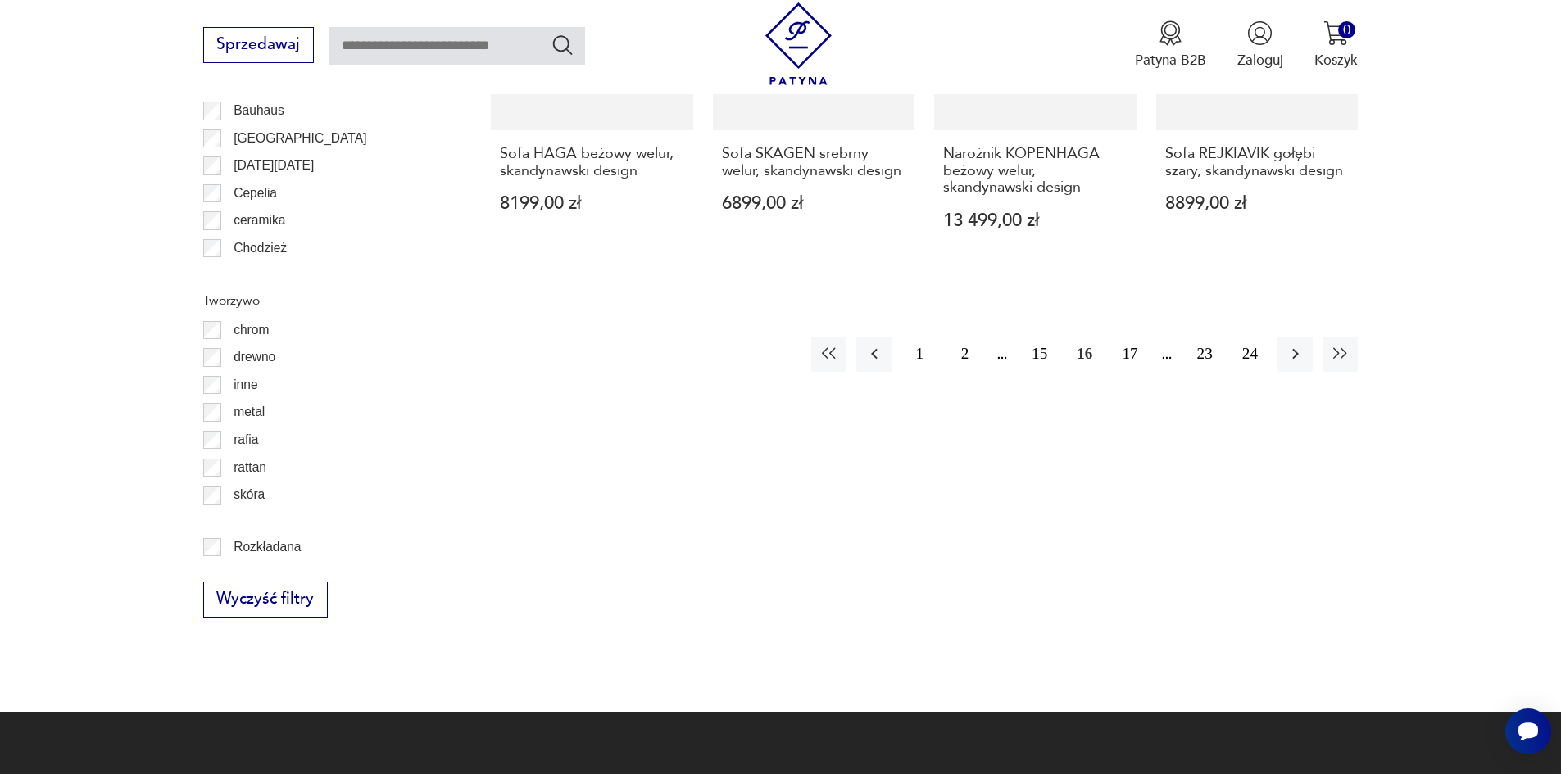
click at [1130, 337] on button "17" at bounding box center [1129, 354] width 35 height 35
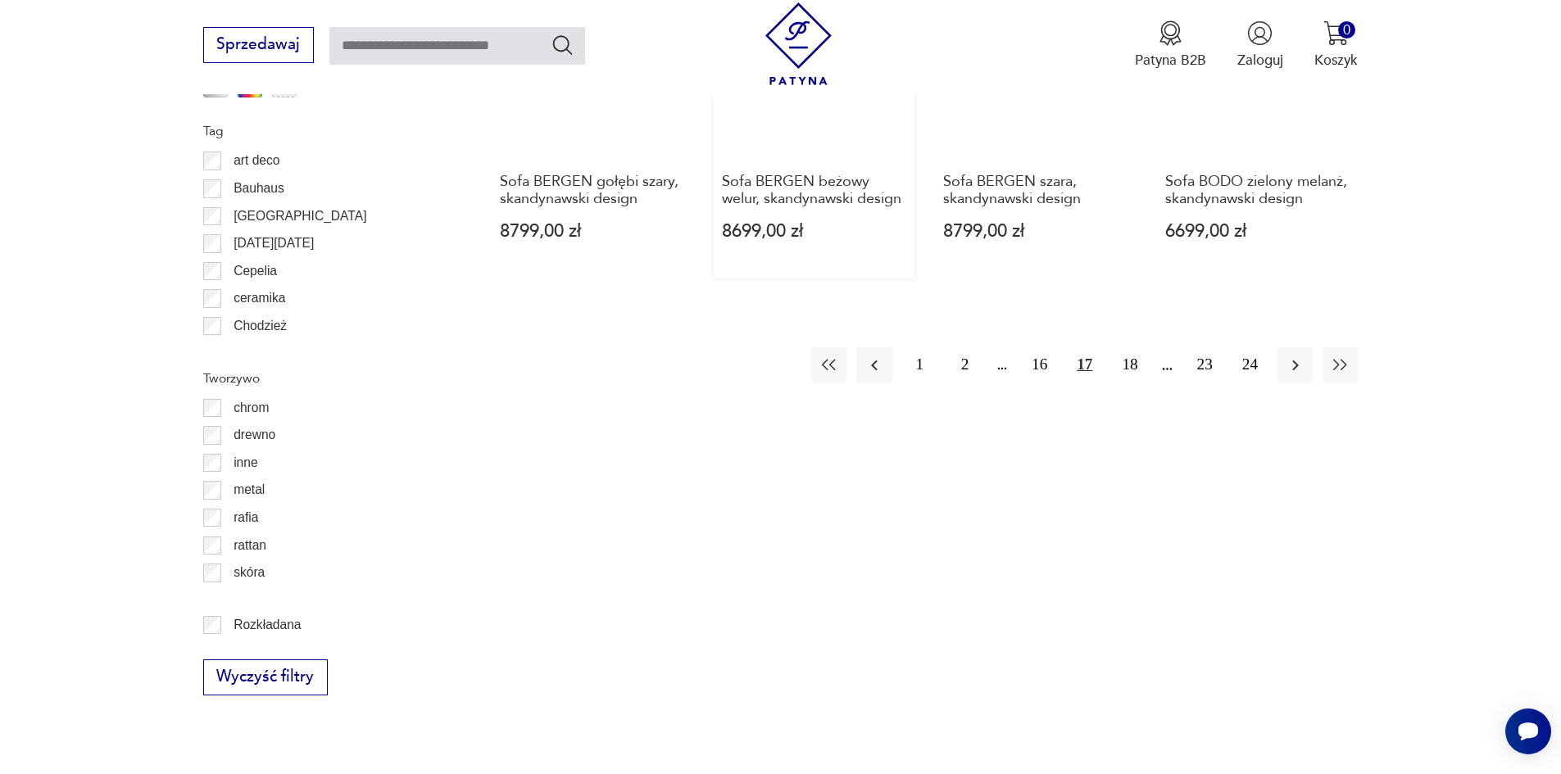
scroll to position [1856, 0]
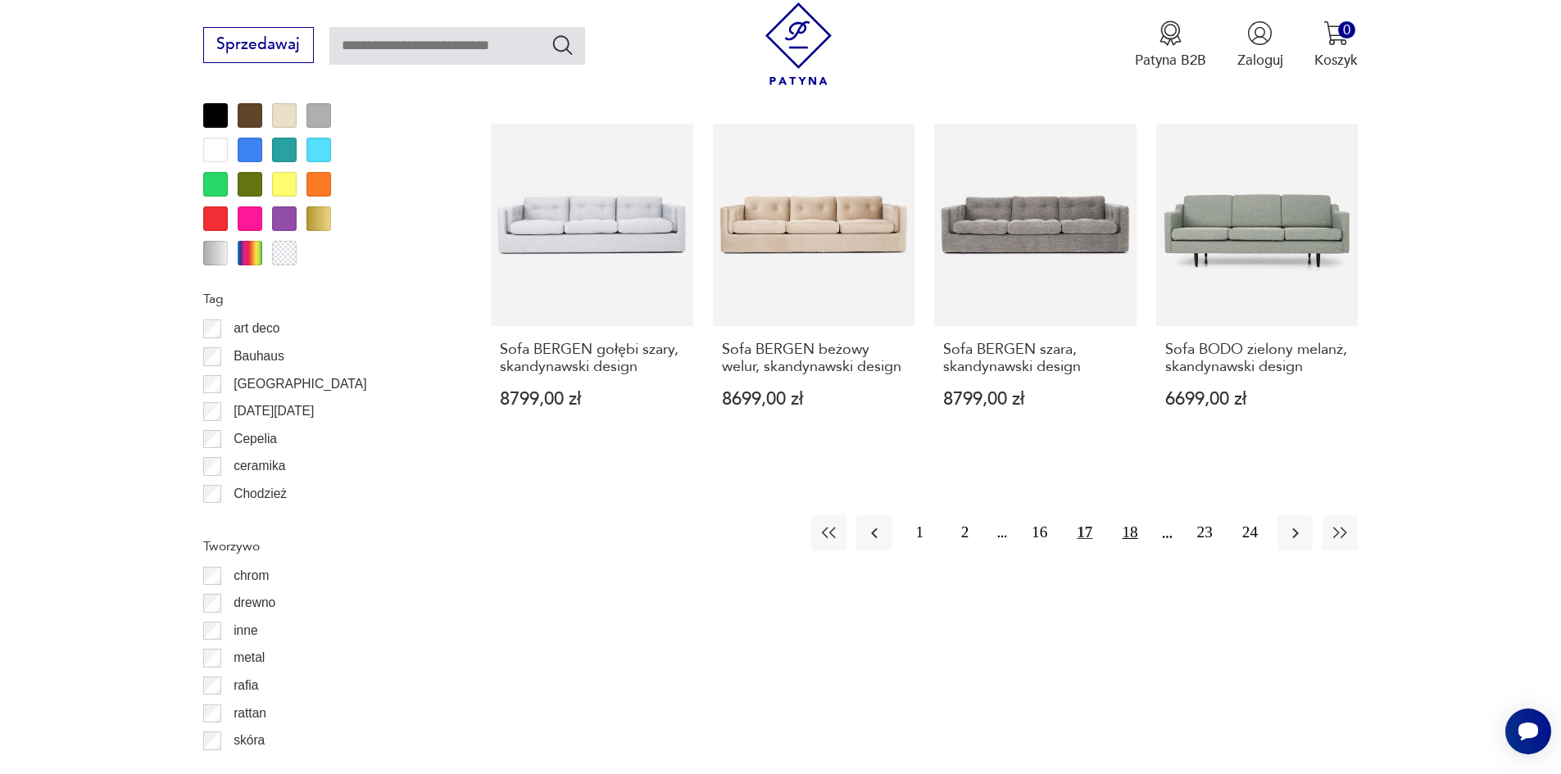
click at [1134, 515] on button "18" at bounding box center [1129, 532] width 35 height 35
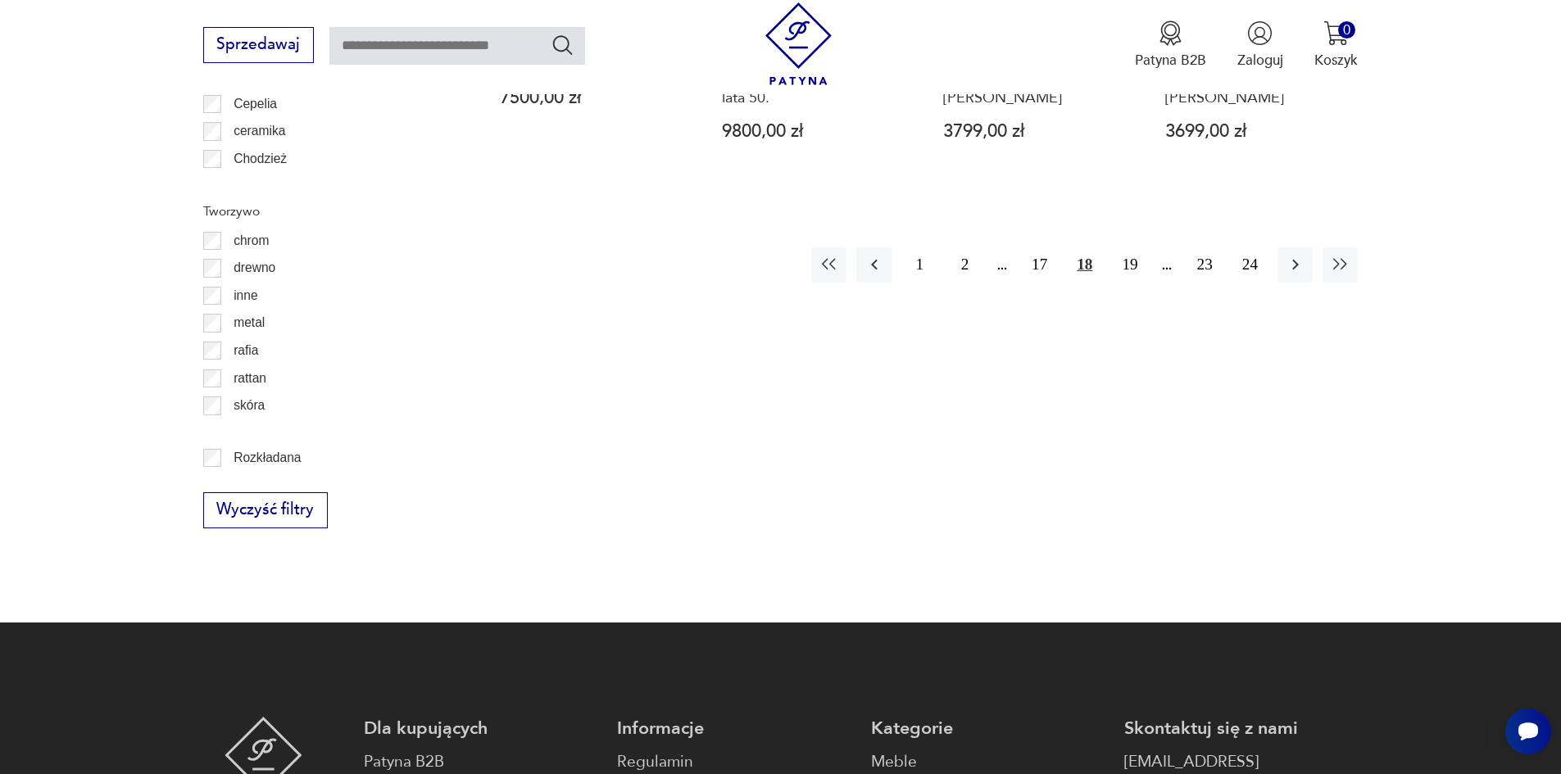
scroll to position [2020, 0]
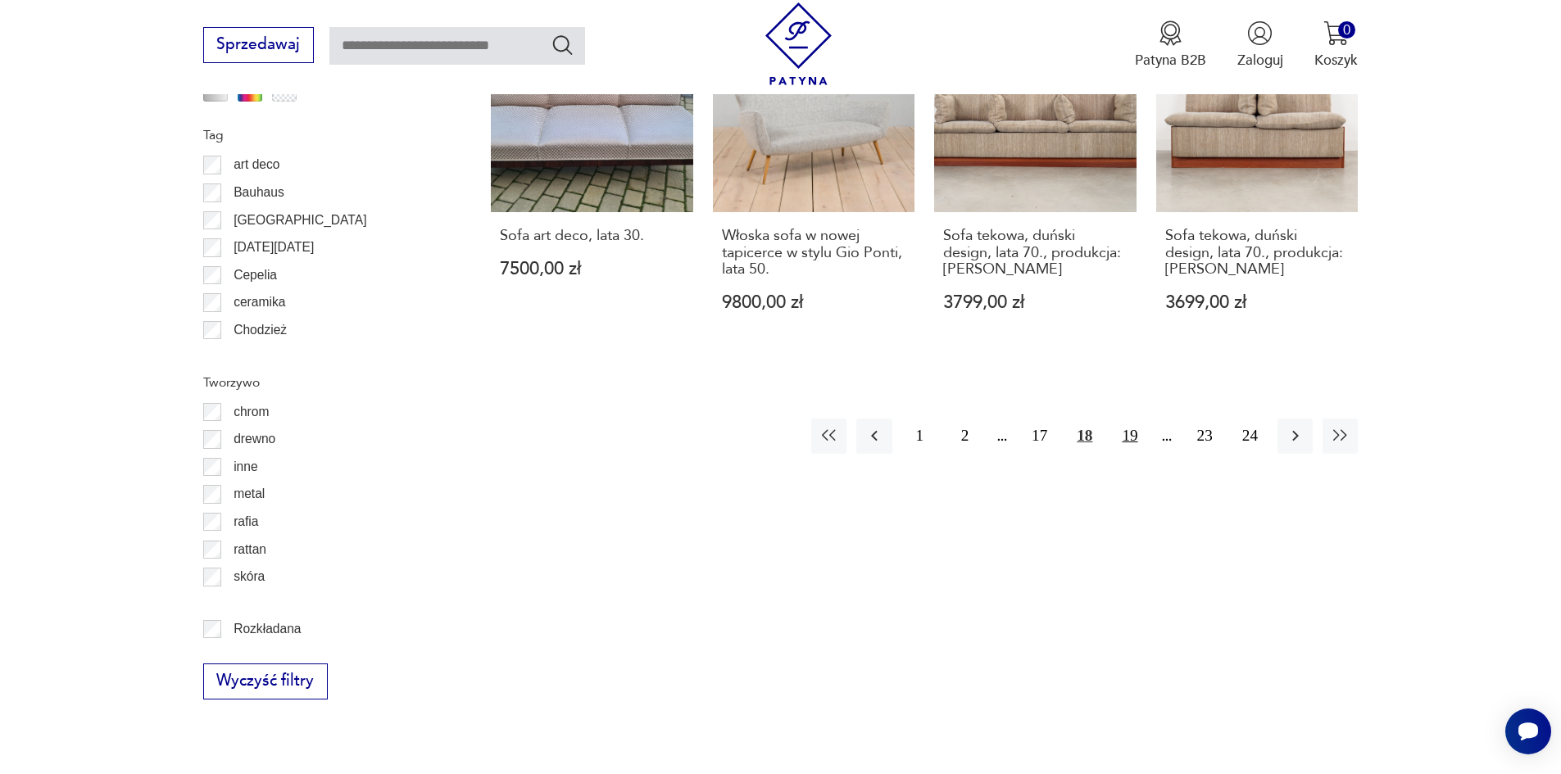
click at [1136, 419] on button "19" at bounding box center [1129, 436] width 35 height 35
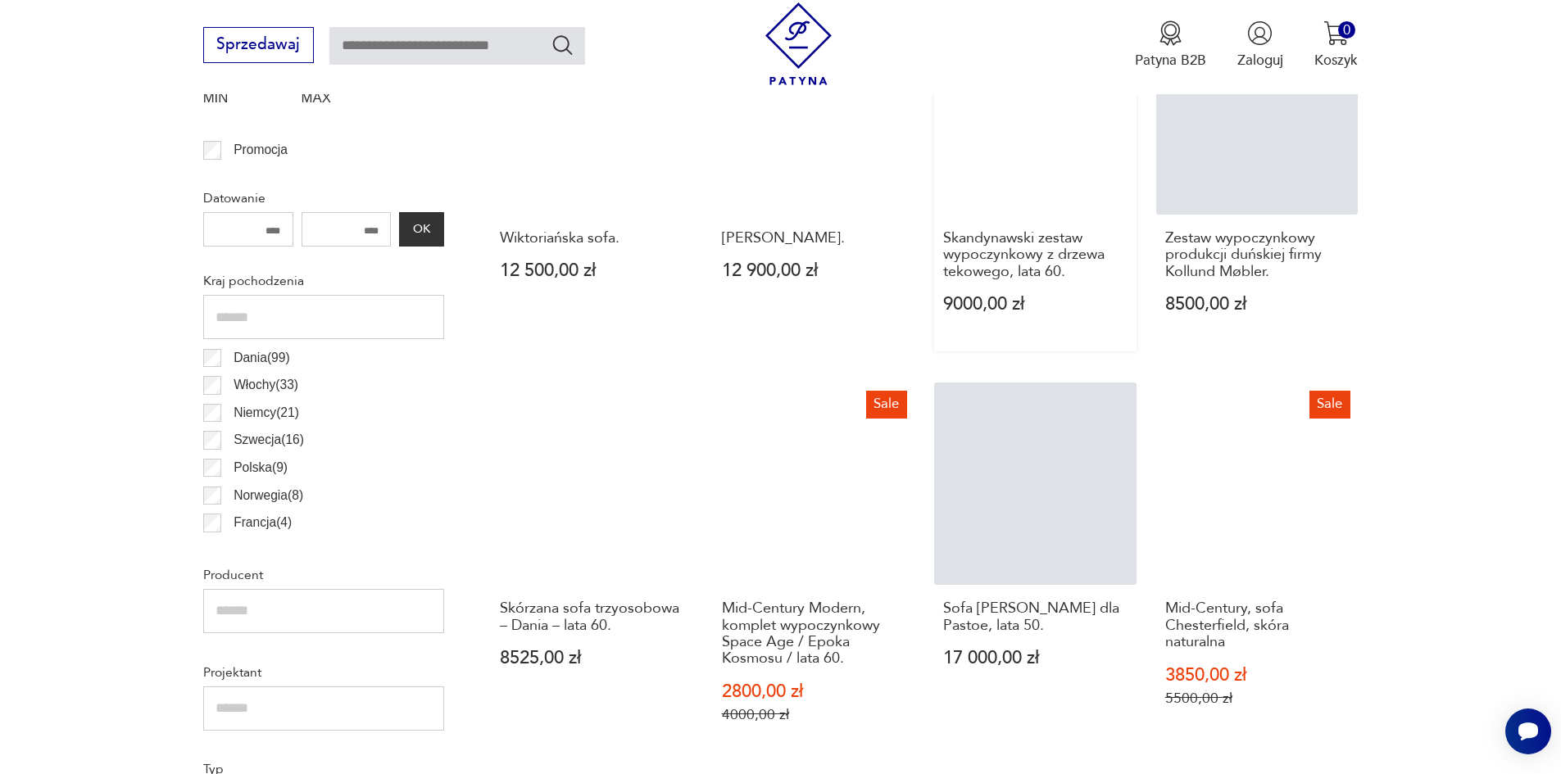
scroll to position [1119, 0]
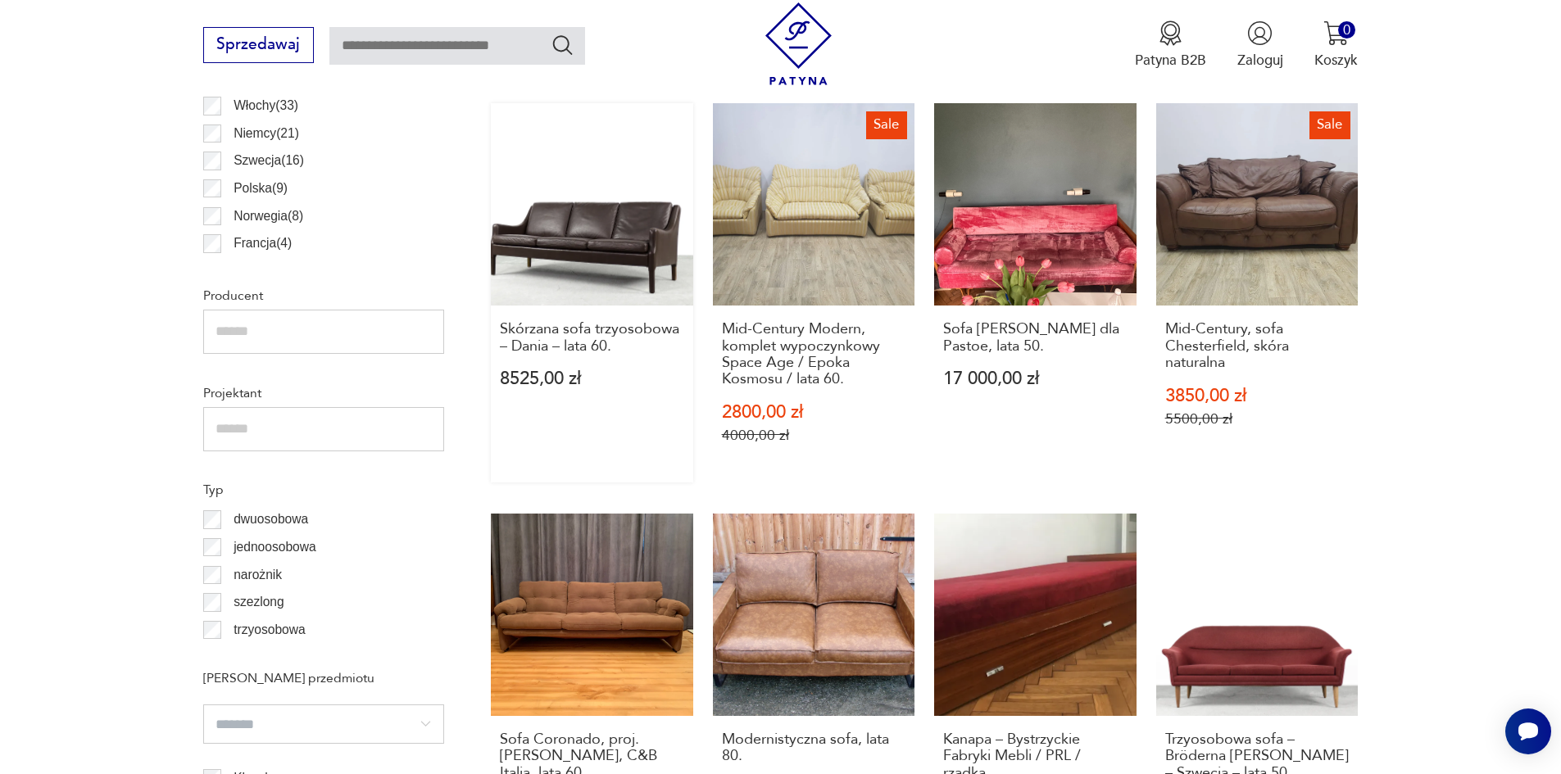
click at [620, 254] on link "Skórzana sofa trzyosobowa – Dania – lata 60. 8525,00 zł" at bounding box center [592, 292] width 202 height 379
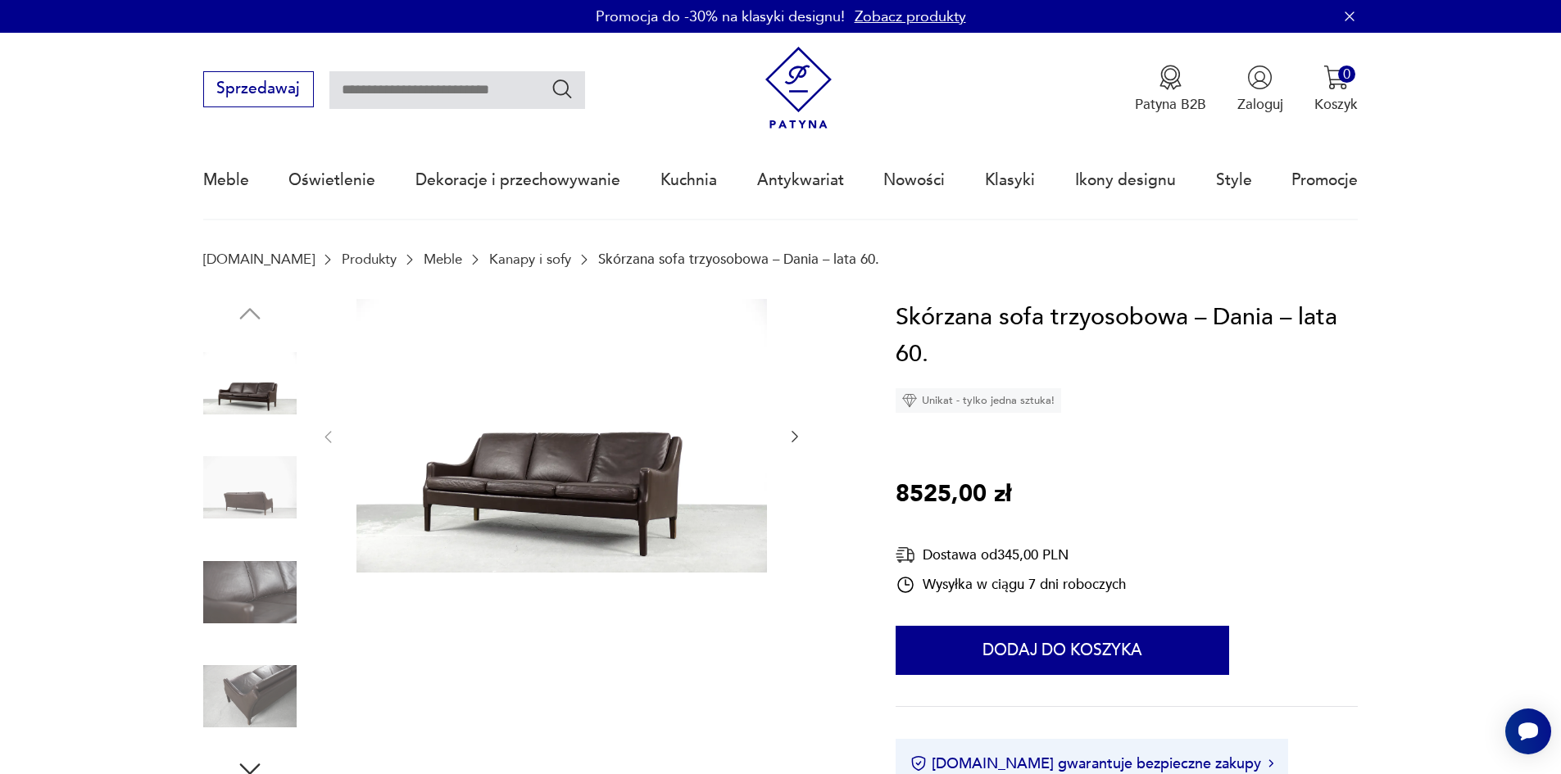
click at [579, 501] on img at bounding box center [561, 436] width 410 height 274
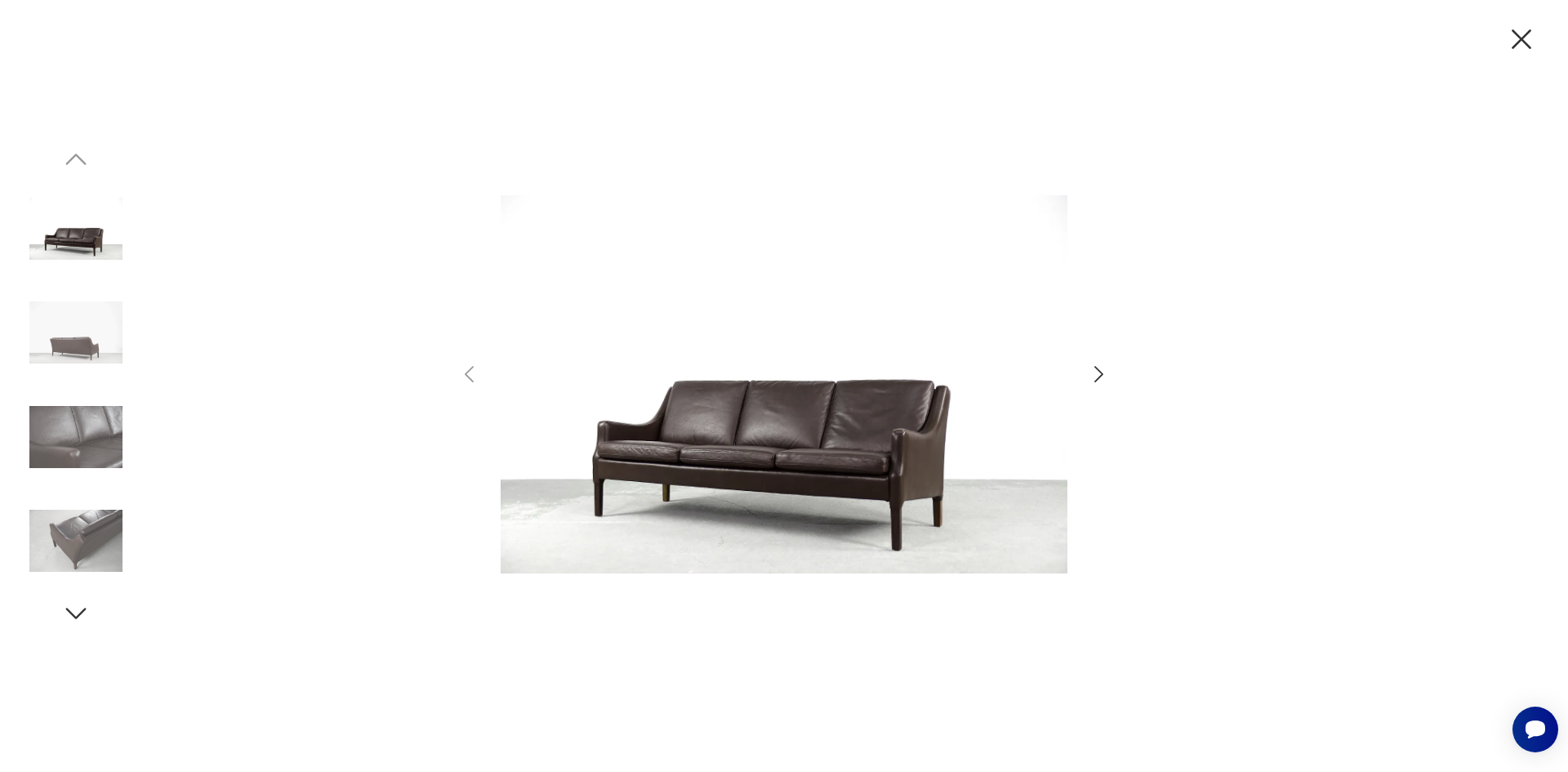
click at [1098, 376] on icon "button" at bounding box center [1098, 375] width 24 height 24
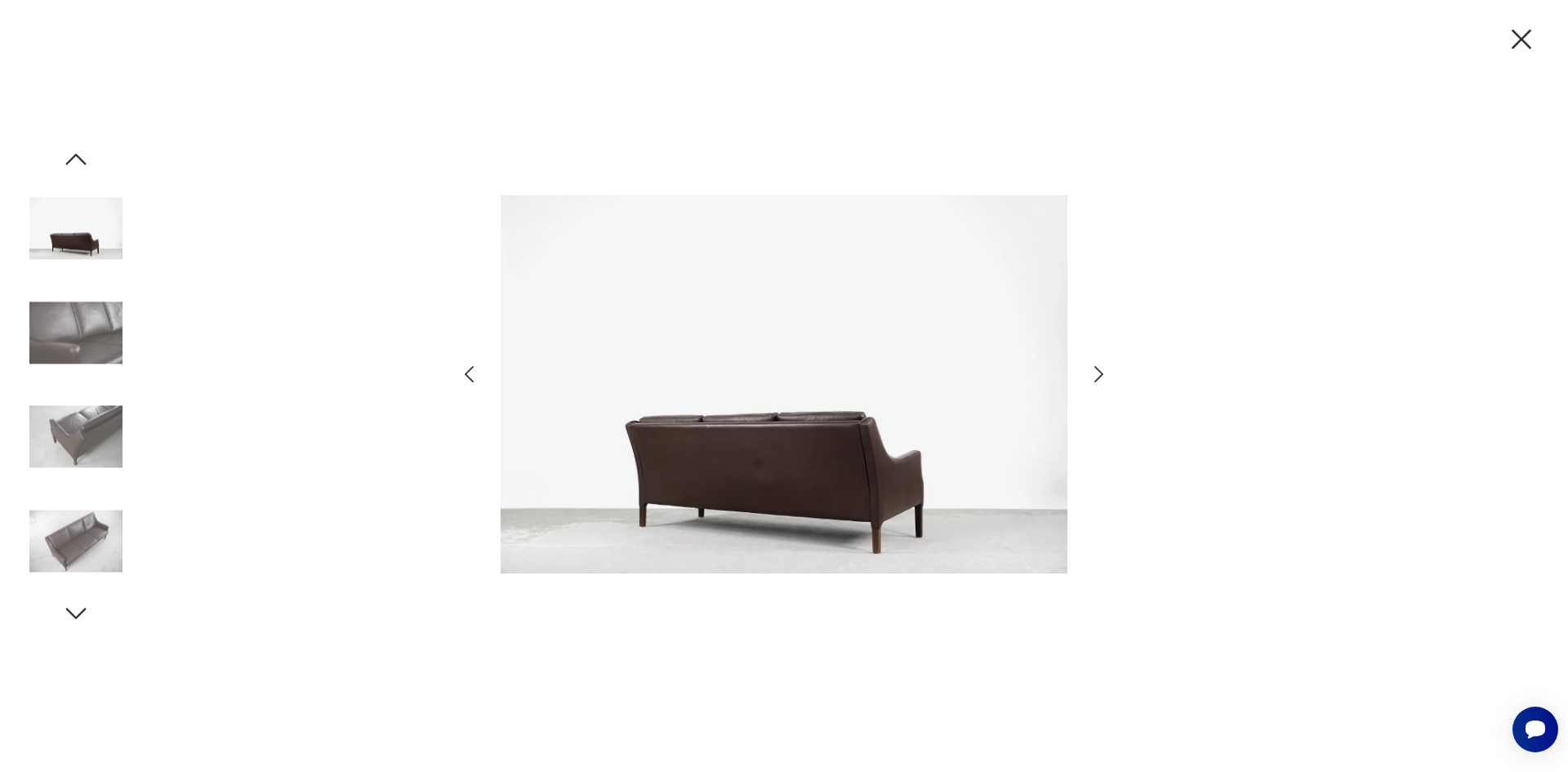
click at [1092, 391] on div at bounding box center [784, 386] width 653 height 621
click at [1515, 43] on icon "button" at bounding box center [1521, 39] width 34 height 34
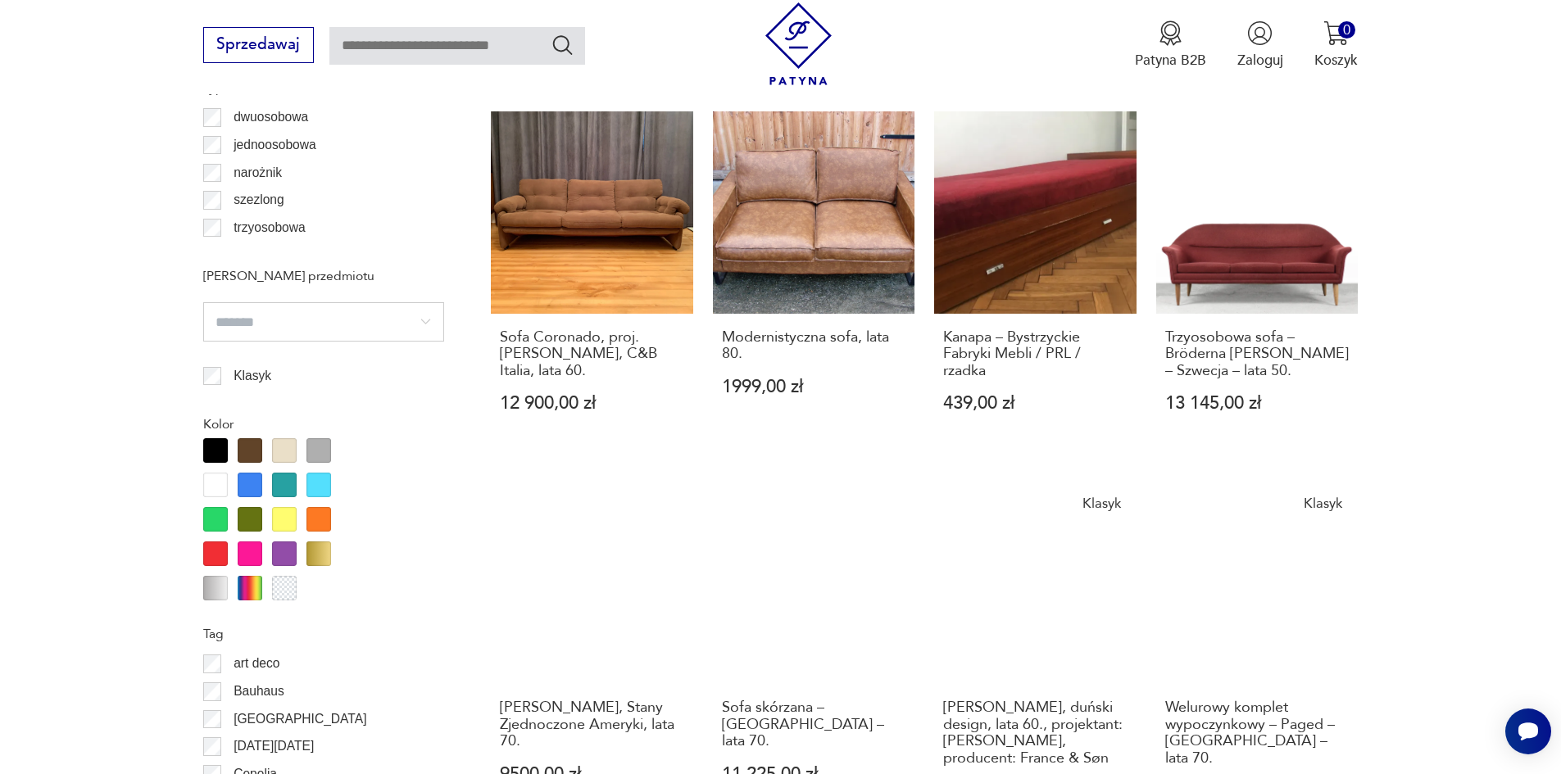
scroll to position [1937, 0]
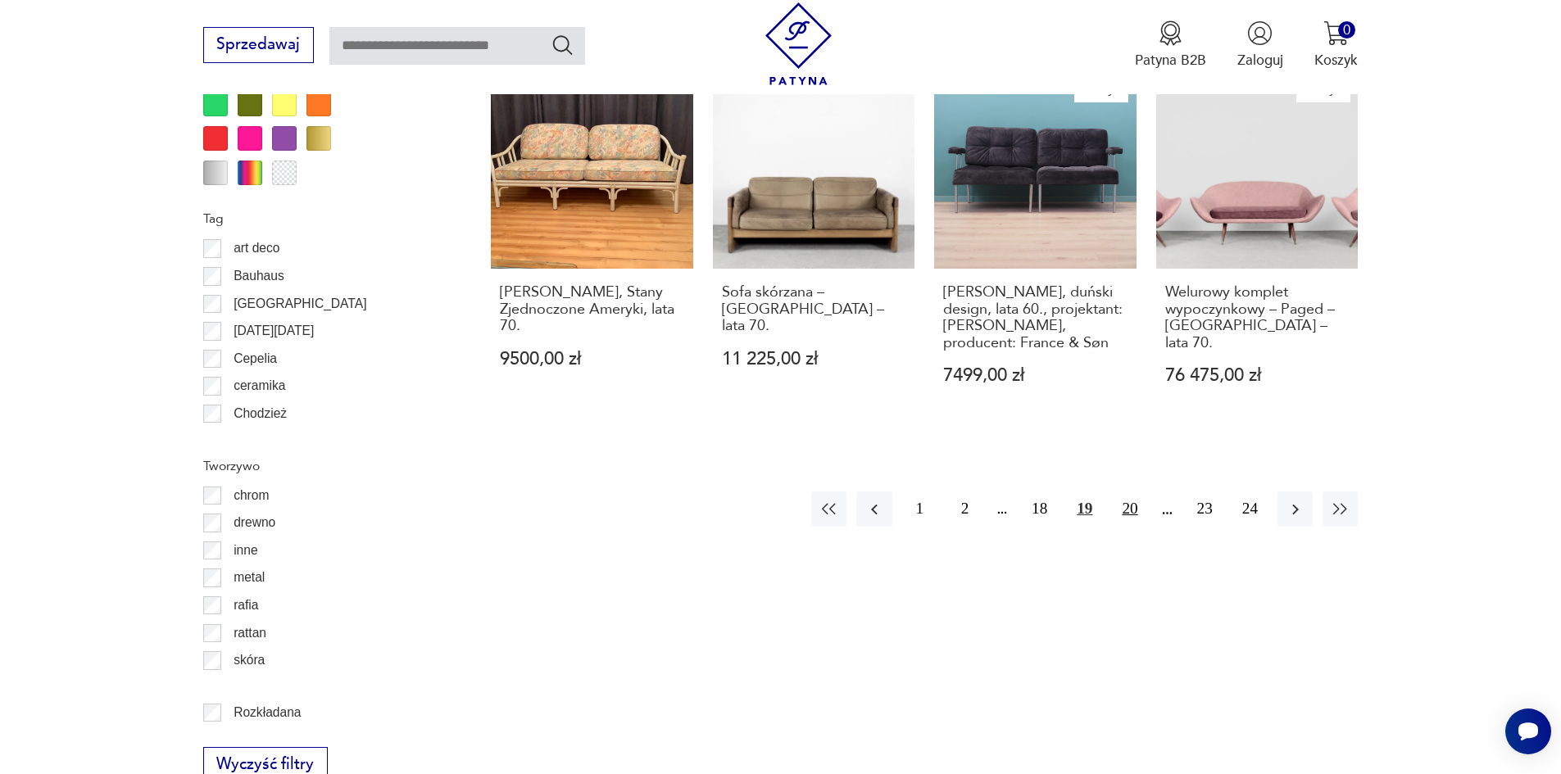
click at [1140, 514] on button "20" at bounding box center [1129, 509] width 35 height 35
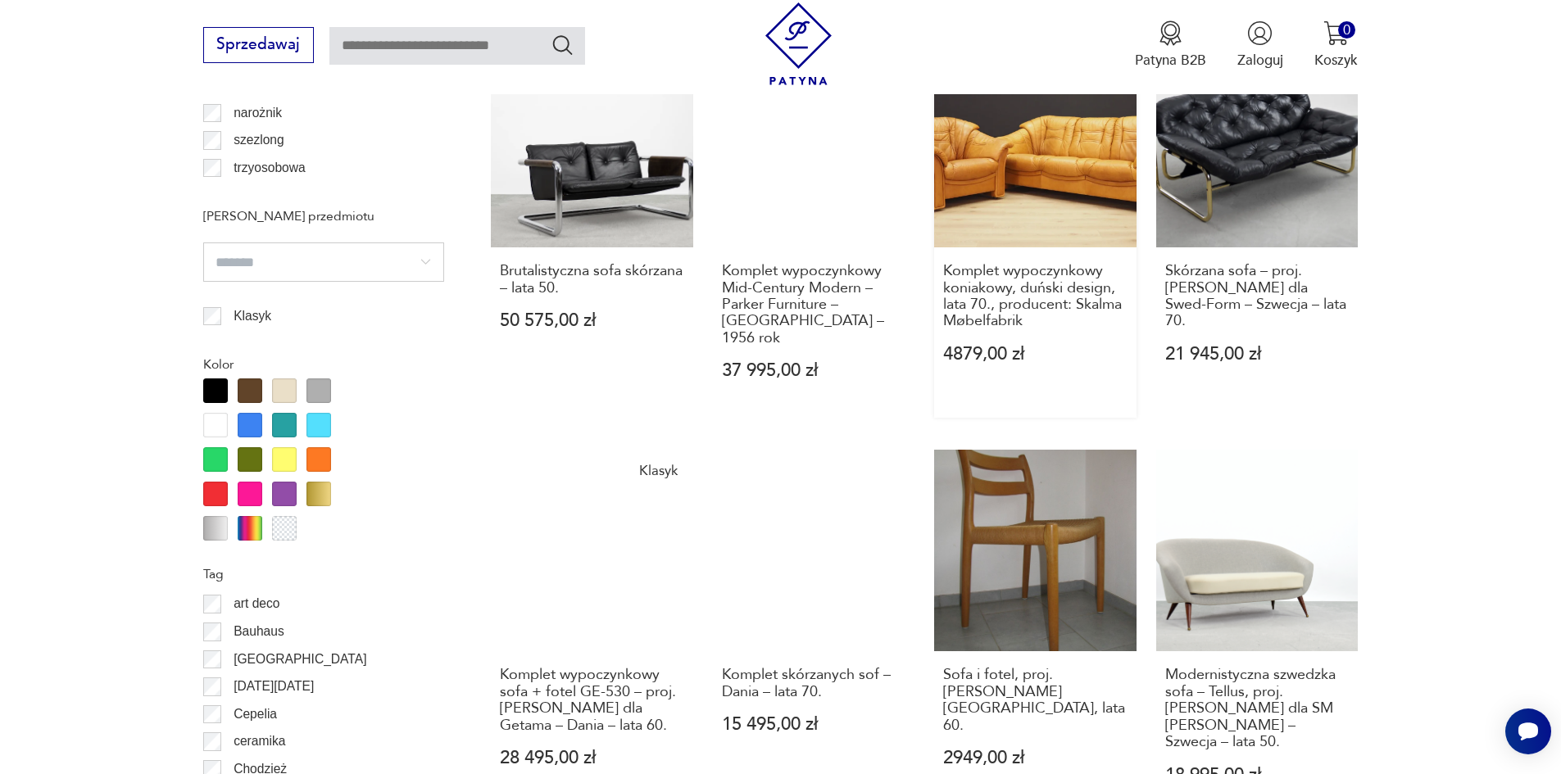
scroll to position [1611, 0]
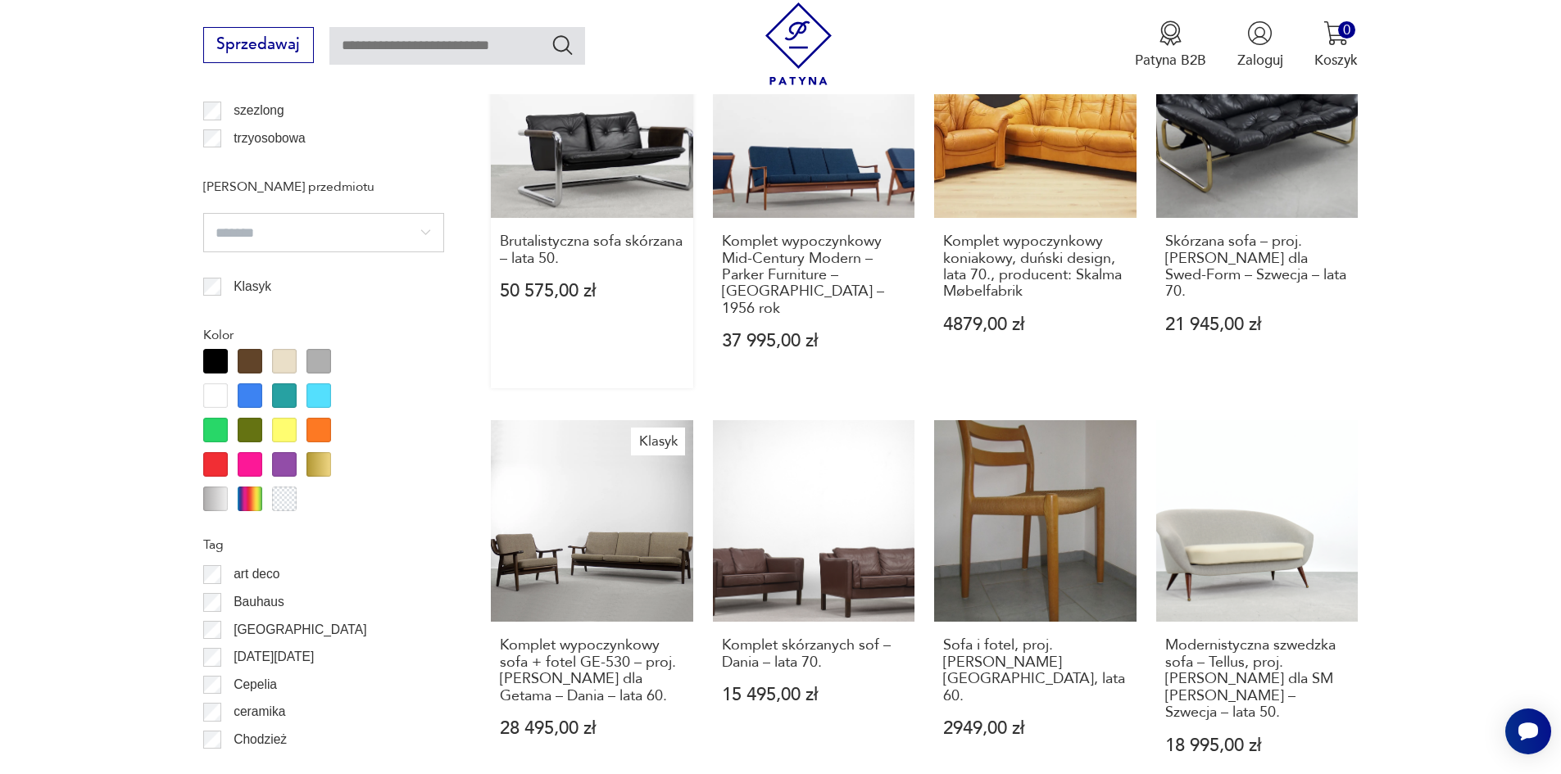
click at [578, 140] on link "Brutalistyczna sofa skórzana – lata 50. 50 575,00 zł" at bounding box center [592, 202] width 202 height 373
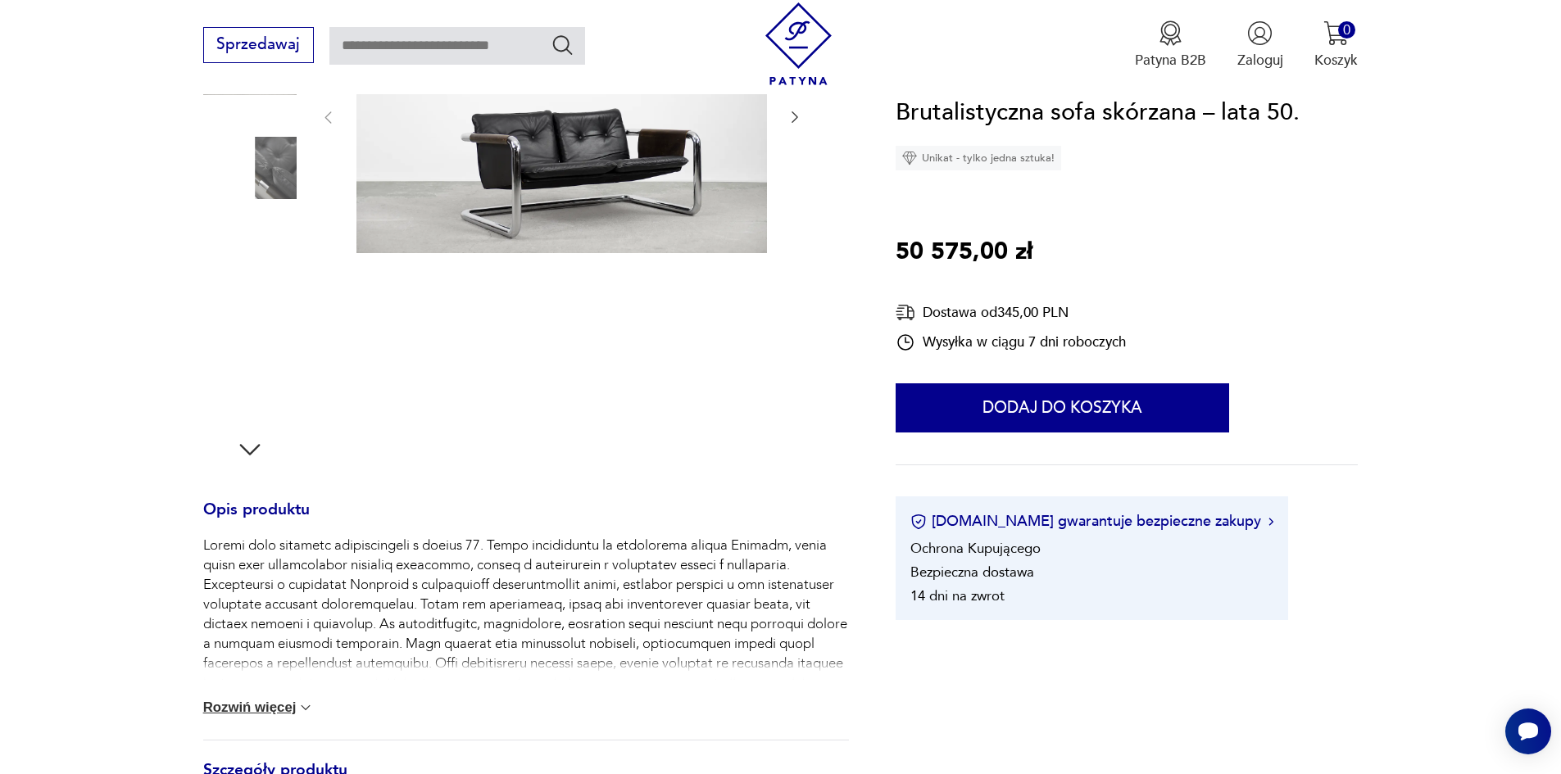
scroll to position [328, 0]
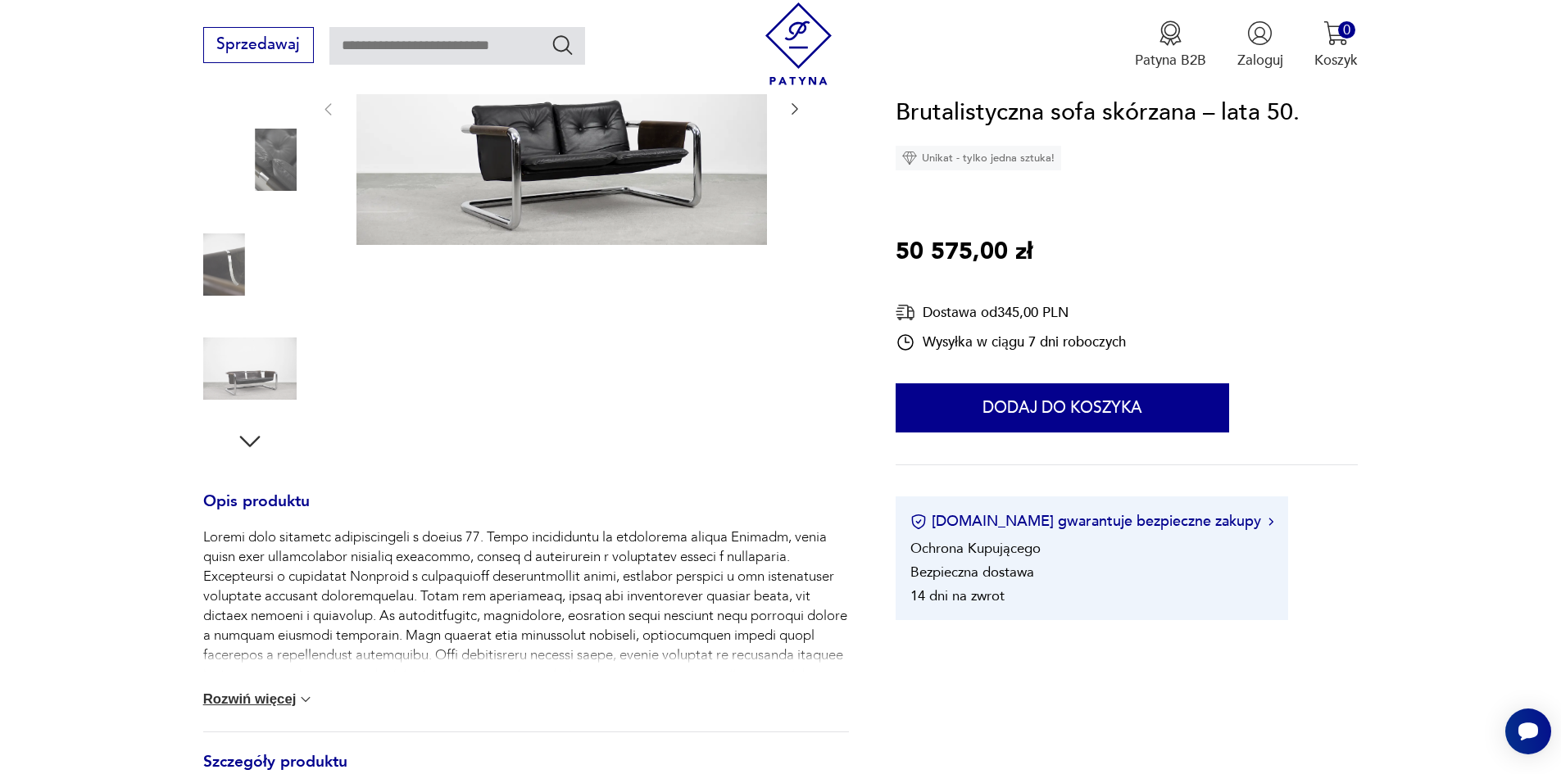
click at [563, 184] on img at bounding box center [561, 108] width 410 height 274
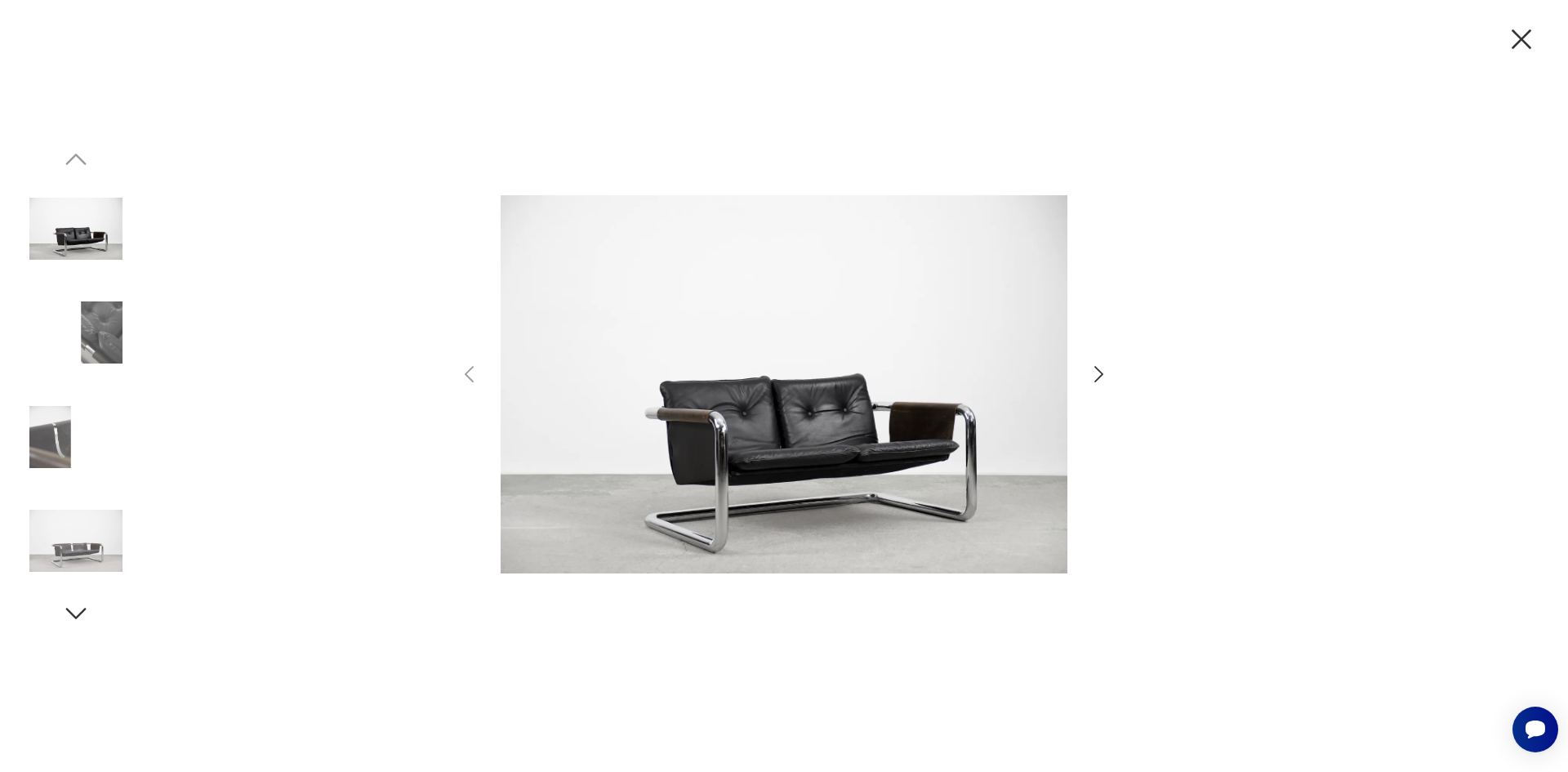
click at [752, 454] on img at bounding box center [784, 384] width 567 height 617
click at [1096, 372] on icon "button" at bounding box center [1098, 375] width 24 height 24
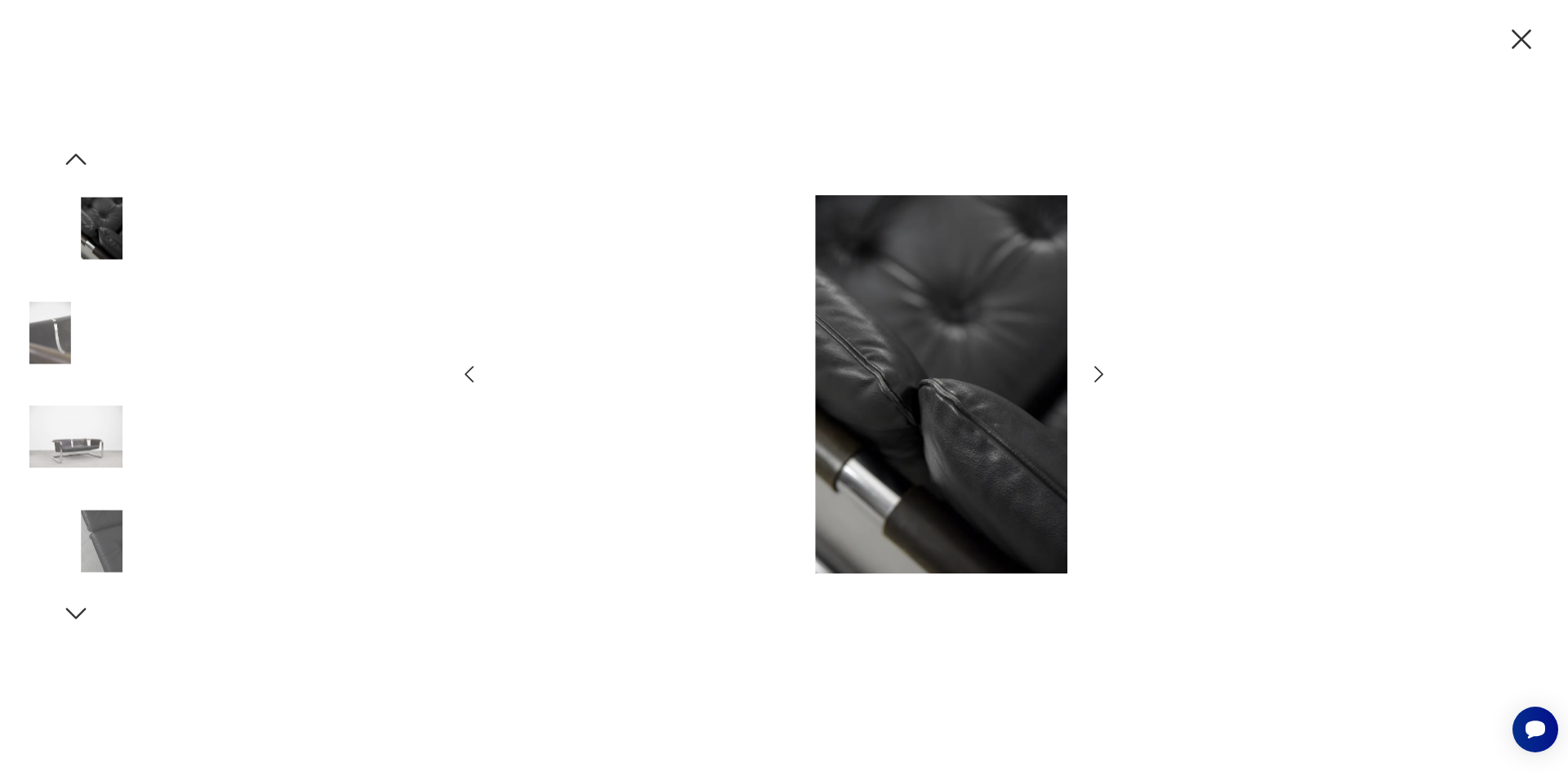
click at [1093, 374] on icon "button" at bounding box center [1098, 375] width 24 height 24
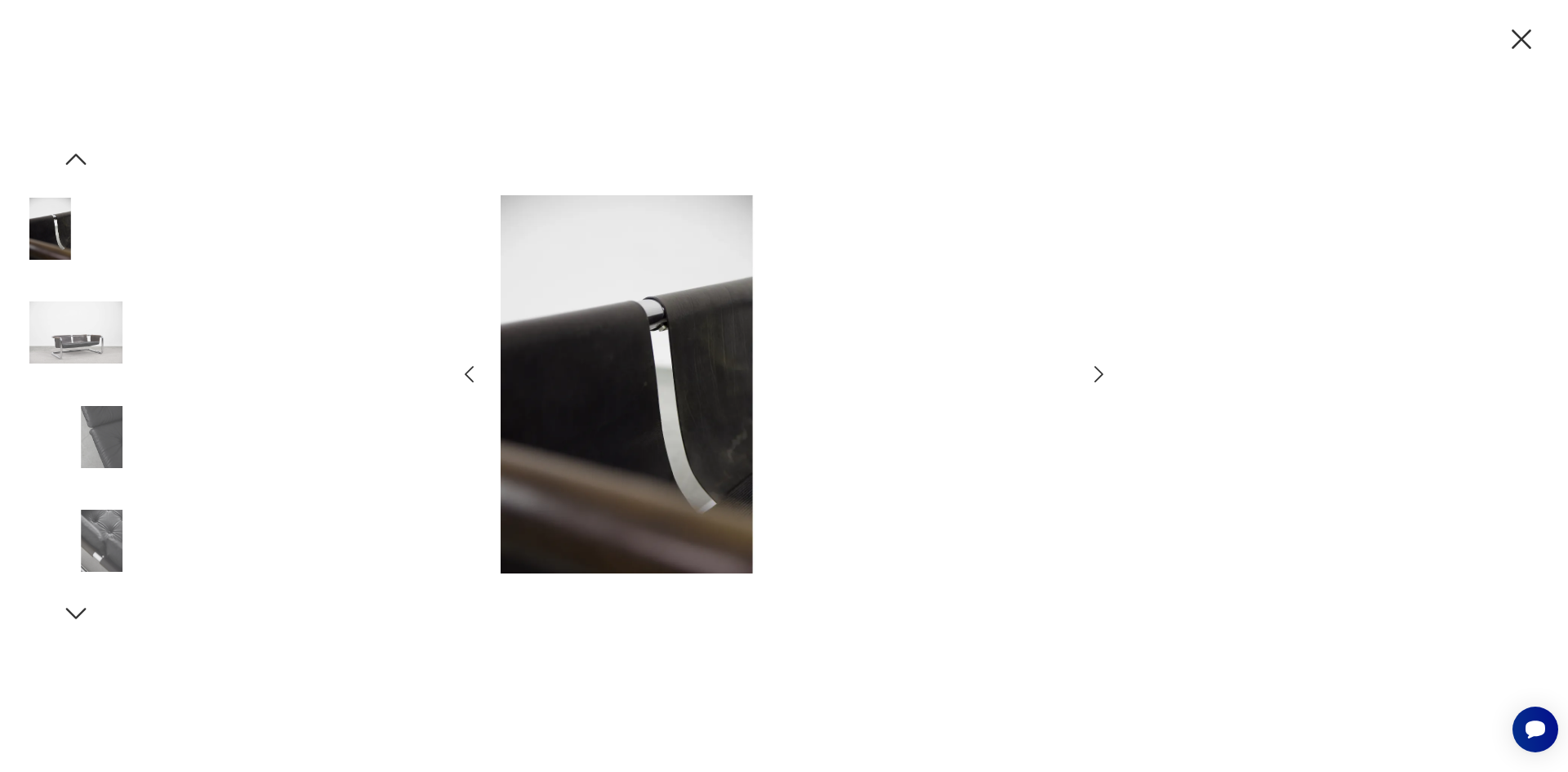
click at [1095, 374] on icon "button" at bounding box center [1098, 375] width 24 height 24
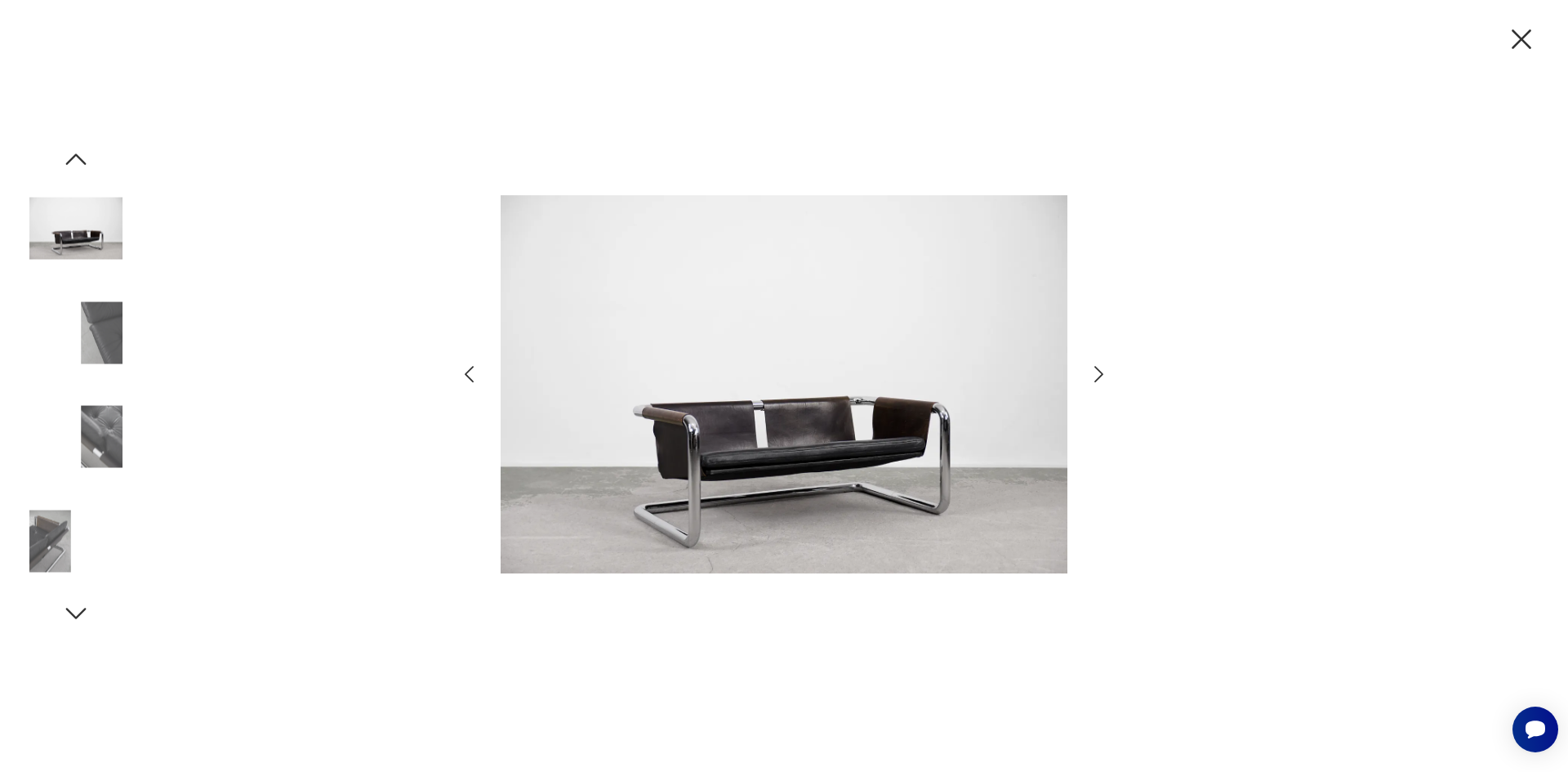
click at [1095, 373] on icon "button" at bounding box center [1098, 375] width 24 height 24
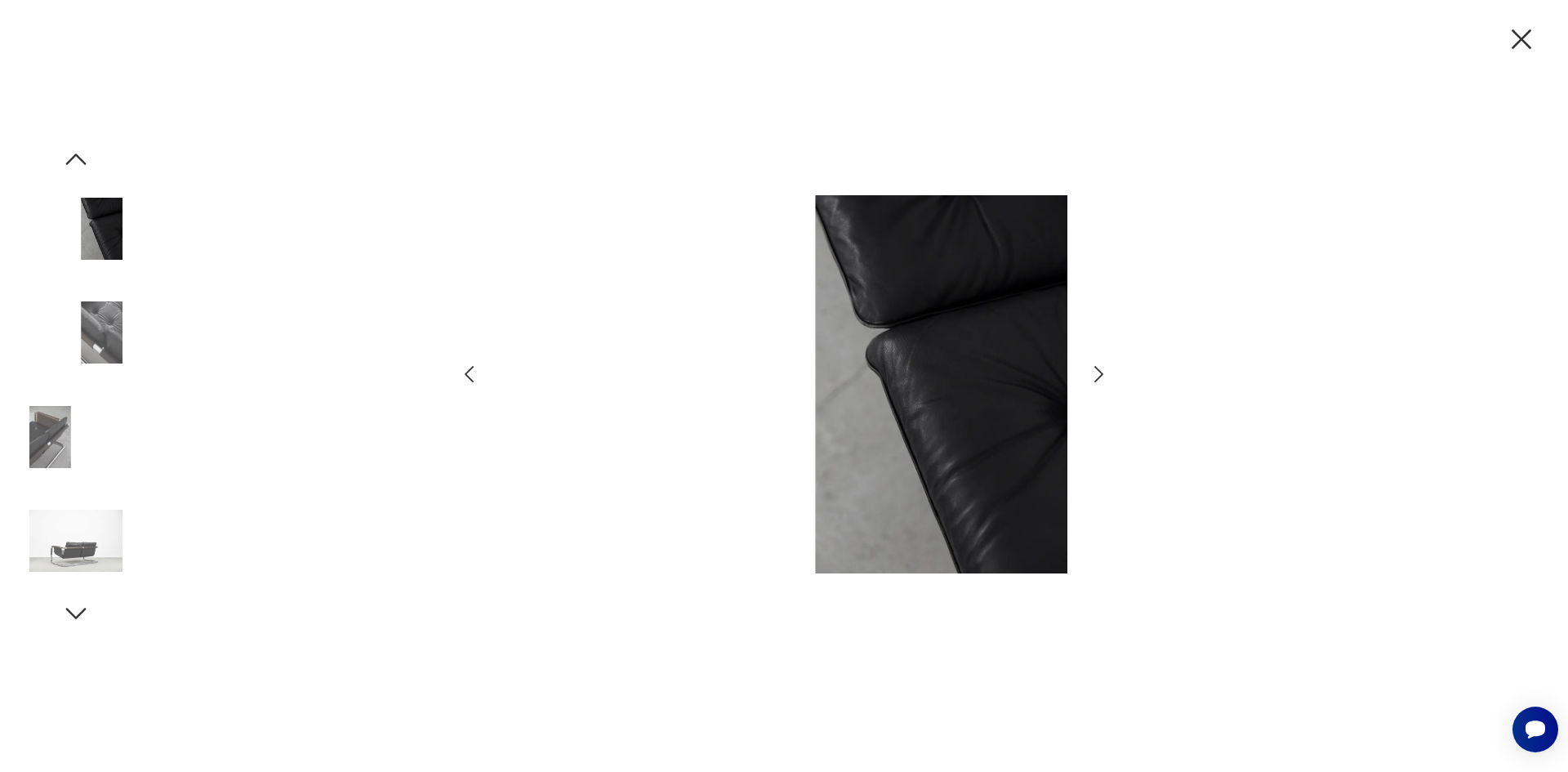
click at [1095, 373] on icon "button" at bounding box center [1098, 375] width 24 height 24
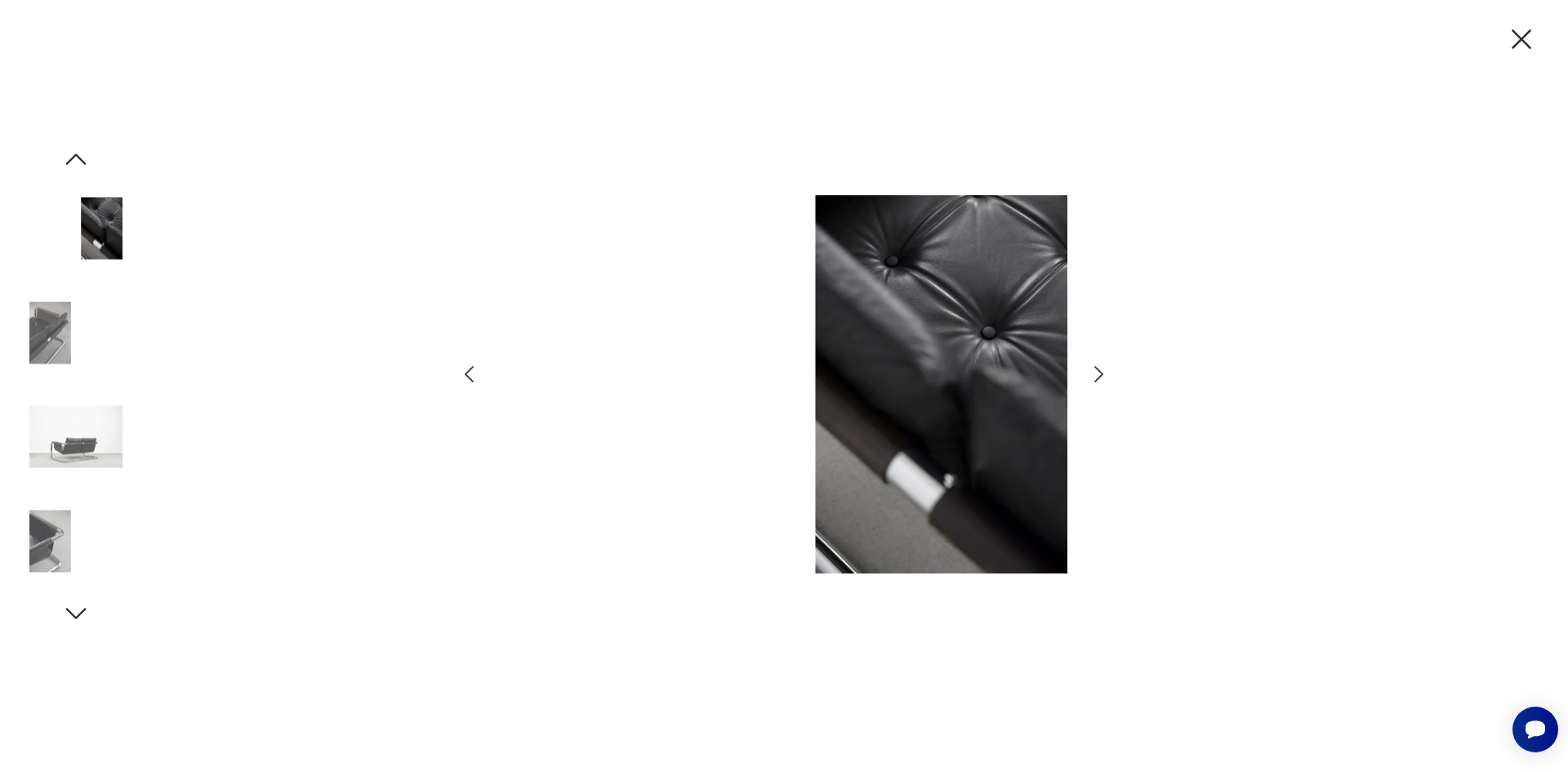
click at [1095, 373] on icon "button" at bounding box center [1098, 375] width 24 height 24
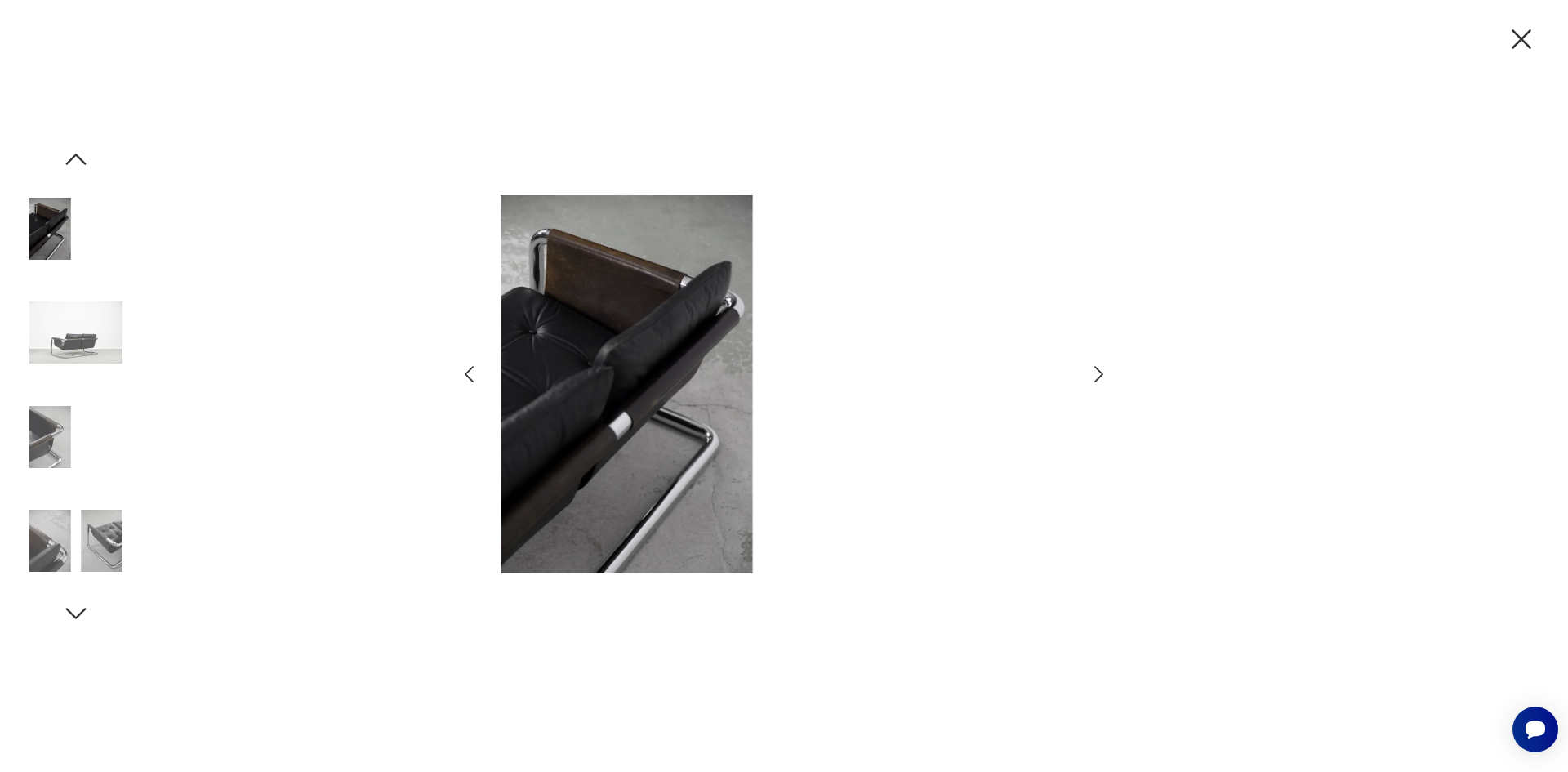
click at [1095, 373] on icon "button" at bounding box center [1098, 375] width 24 height 24
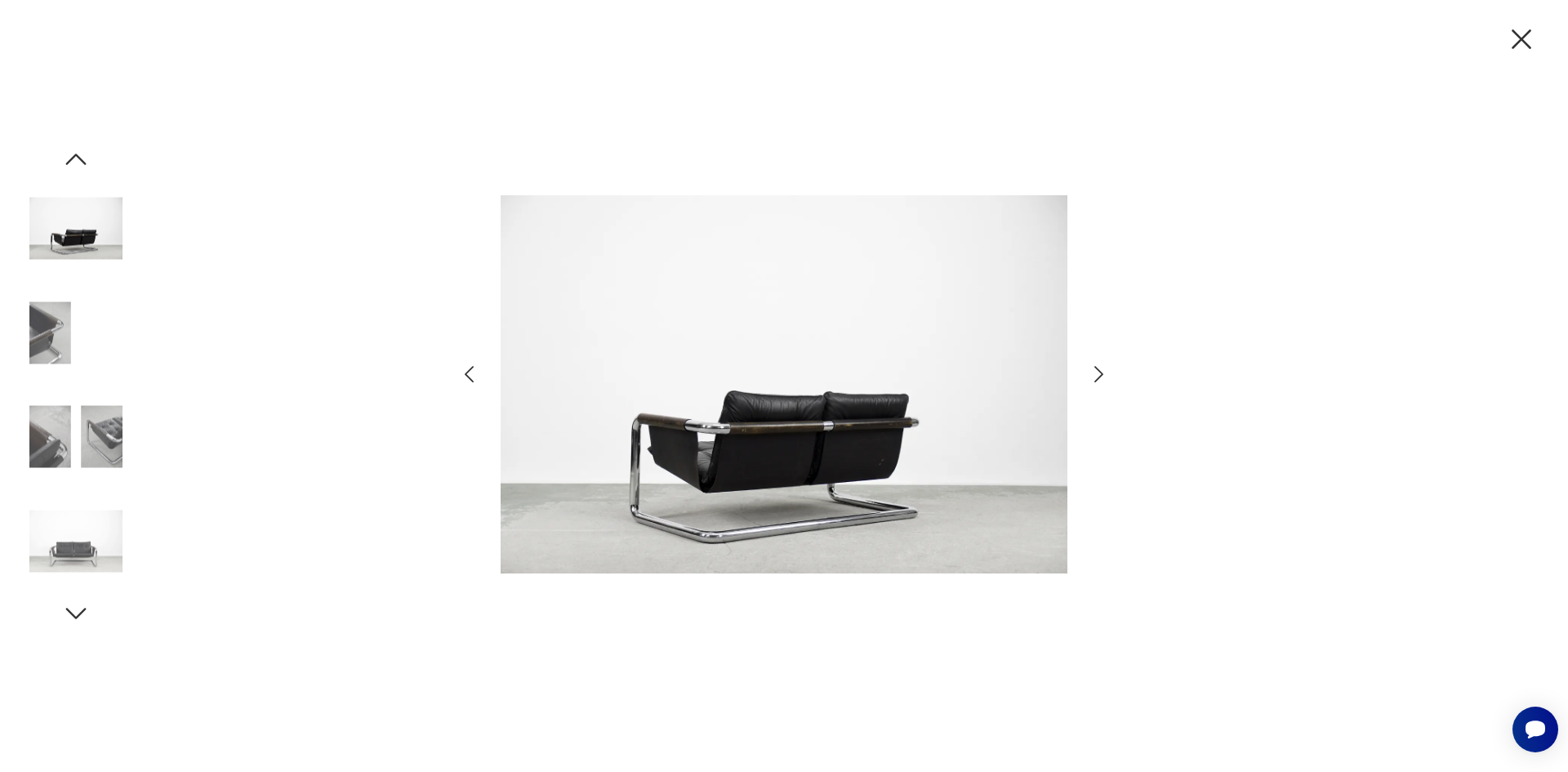
click at [73, 221] on img at bounding box center [75, 228] width 93 height 93
click at [1525, 37] on icon "button" at bounding box center [1521, 39] width 34 height 34
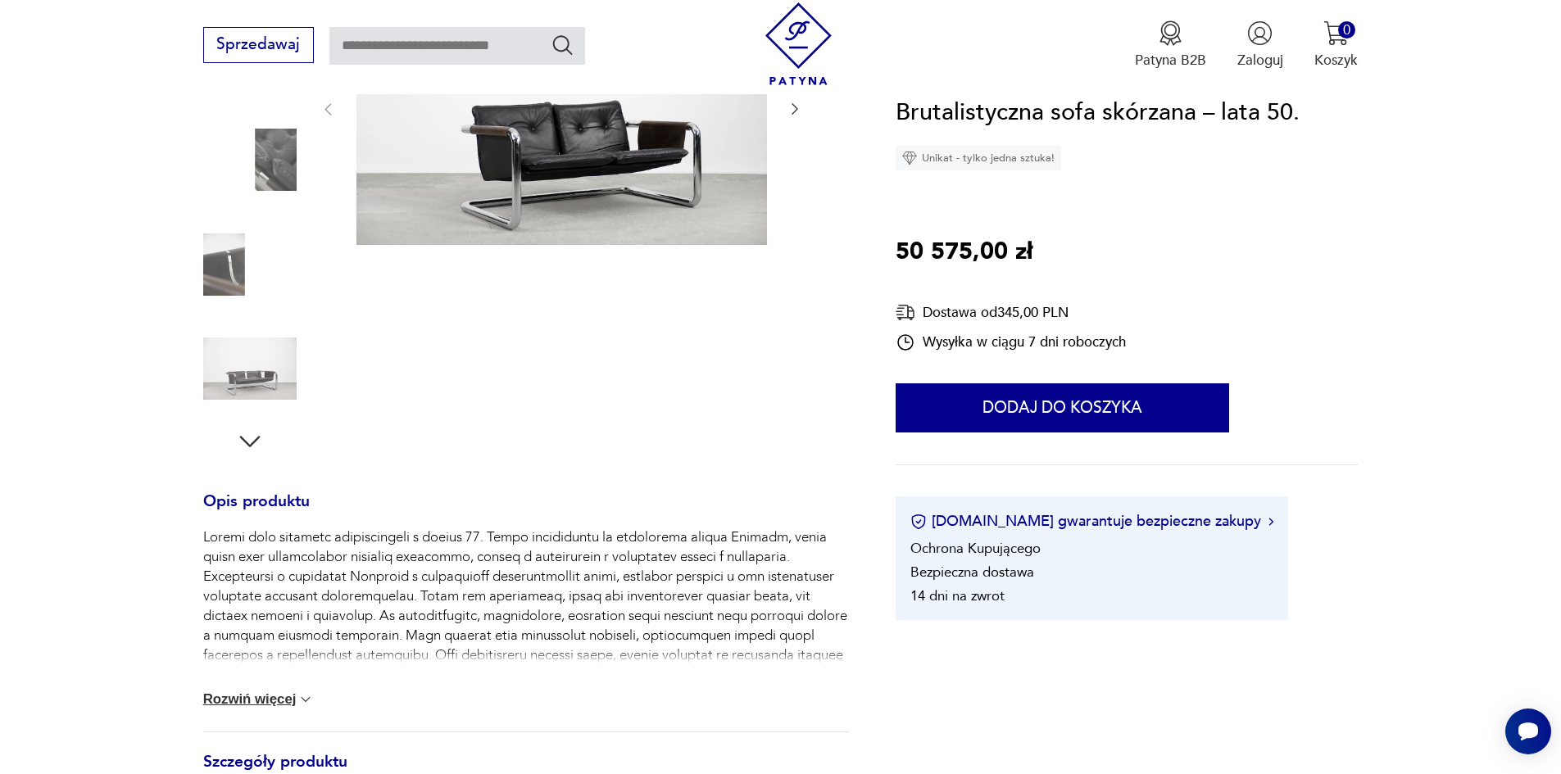
click at [238, 698] on button "Rozwiń więcej" at bounding box center [258, 699] width 111 height 16
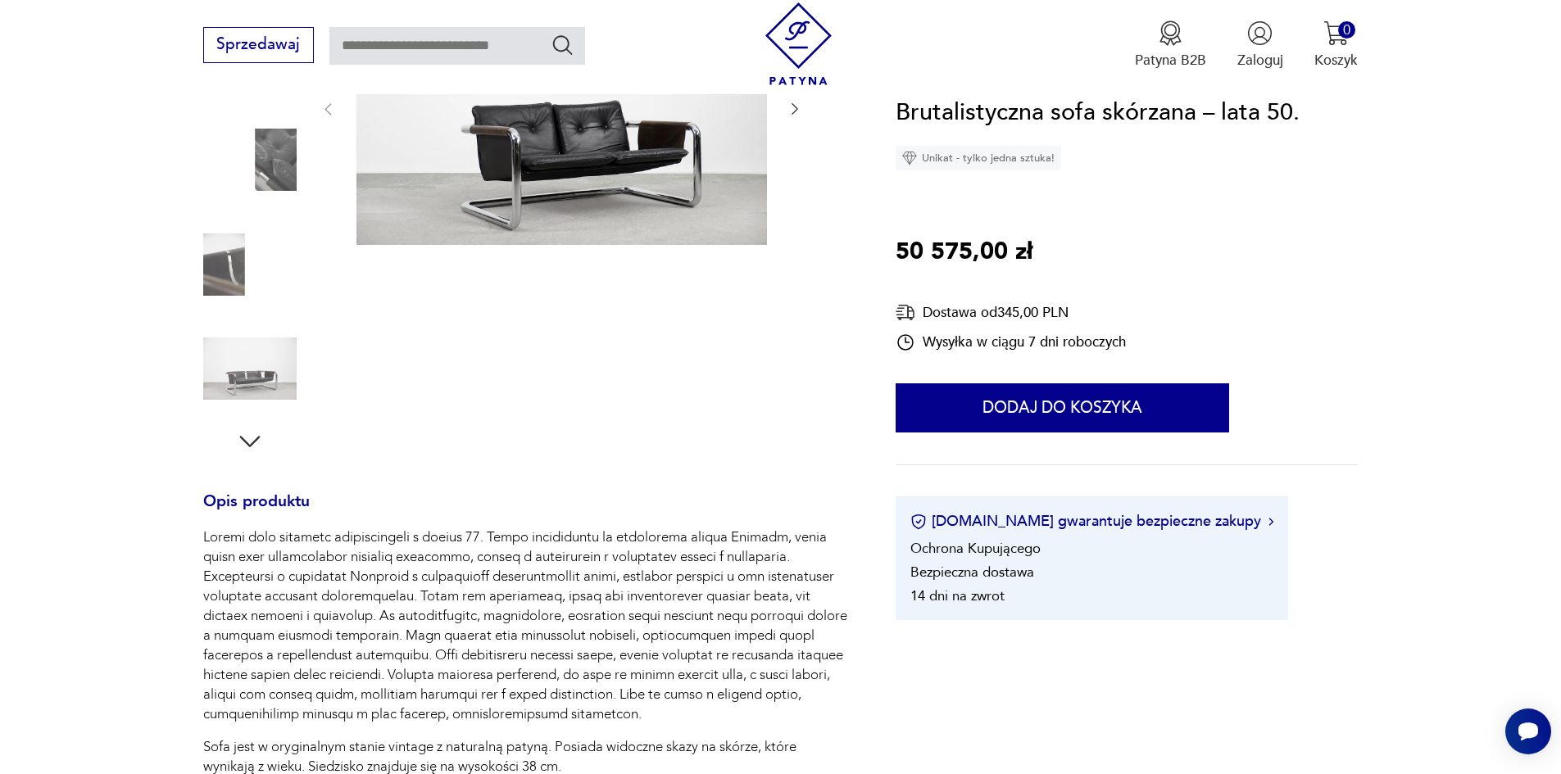
click at [276, 145] on img at bounding box center [249, 159] width 93 height 93
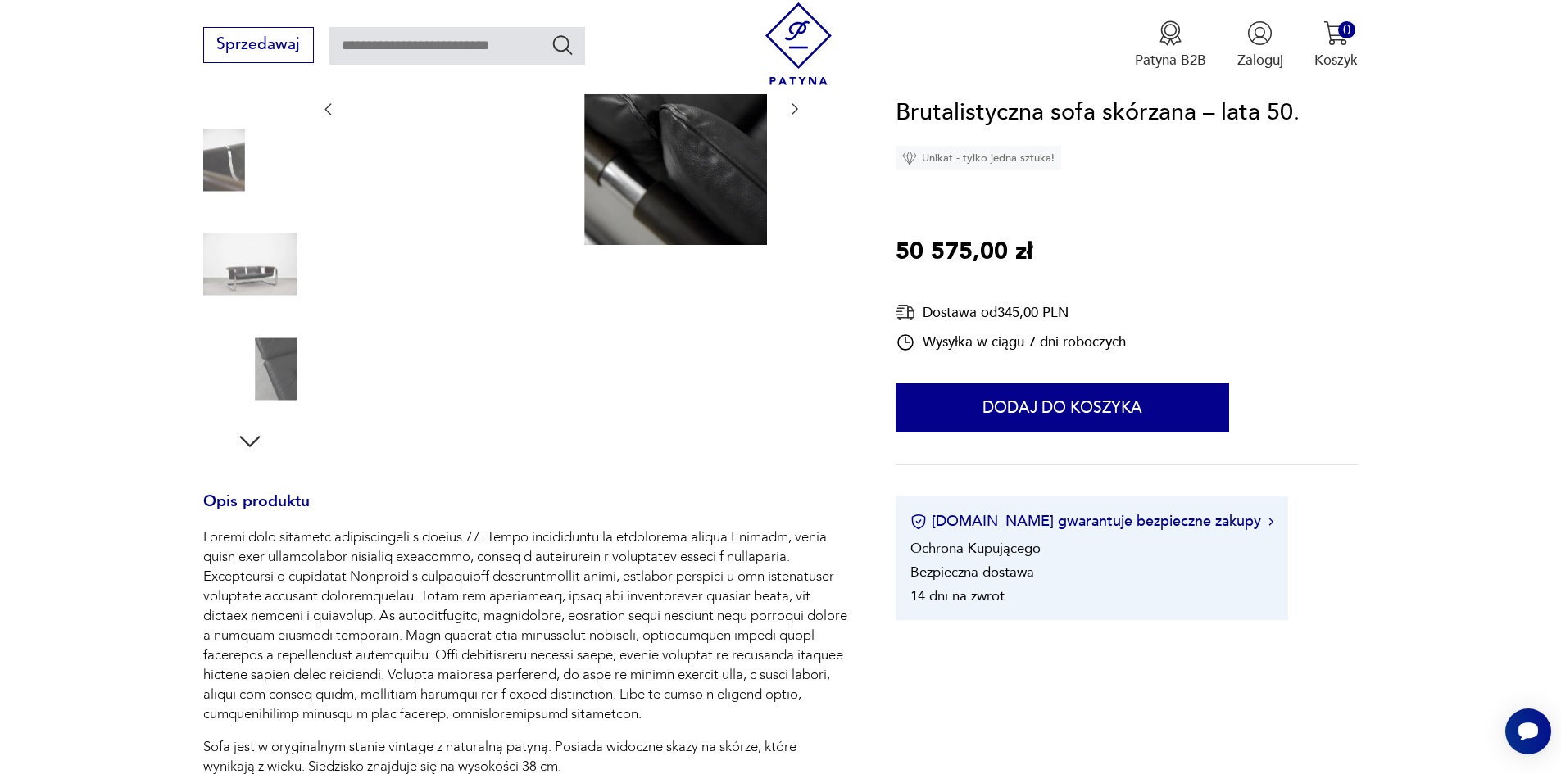
click at [226, 266] on img at bounding box center [249, 264] width 93 height 93
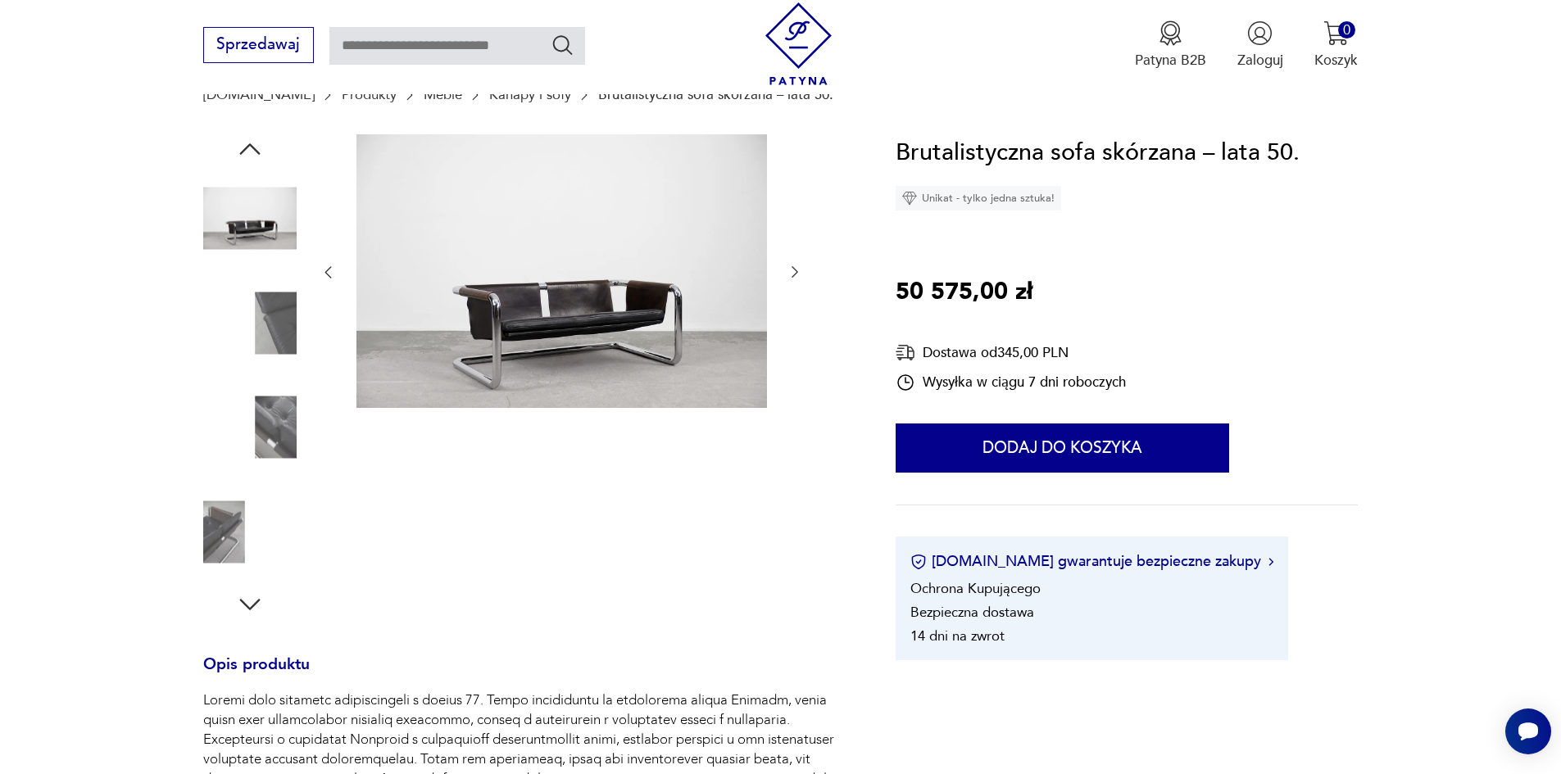
scroll to position [164, 0]
click at [779, 270] on div at bounding box center [560, 273] width 483 height 277
click at [236, 222] on img at bounding box center [249, 219] width 93 height 93
click at [241, 318] on img at bounding box center [249, 323] width 93 height 93
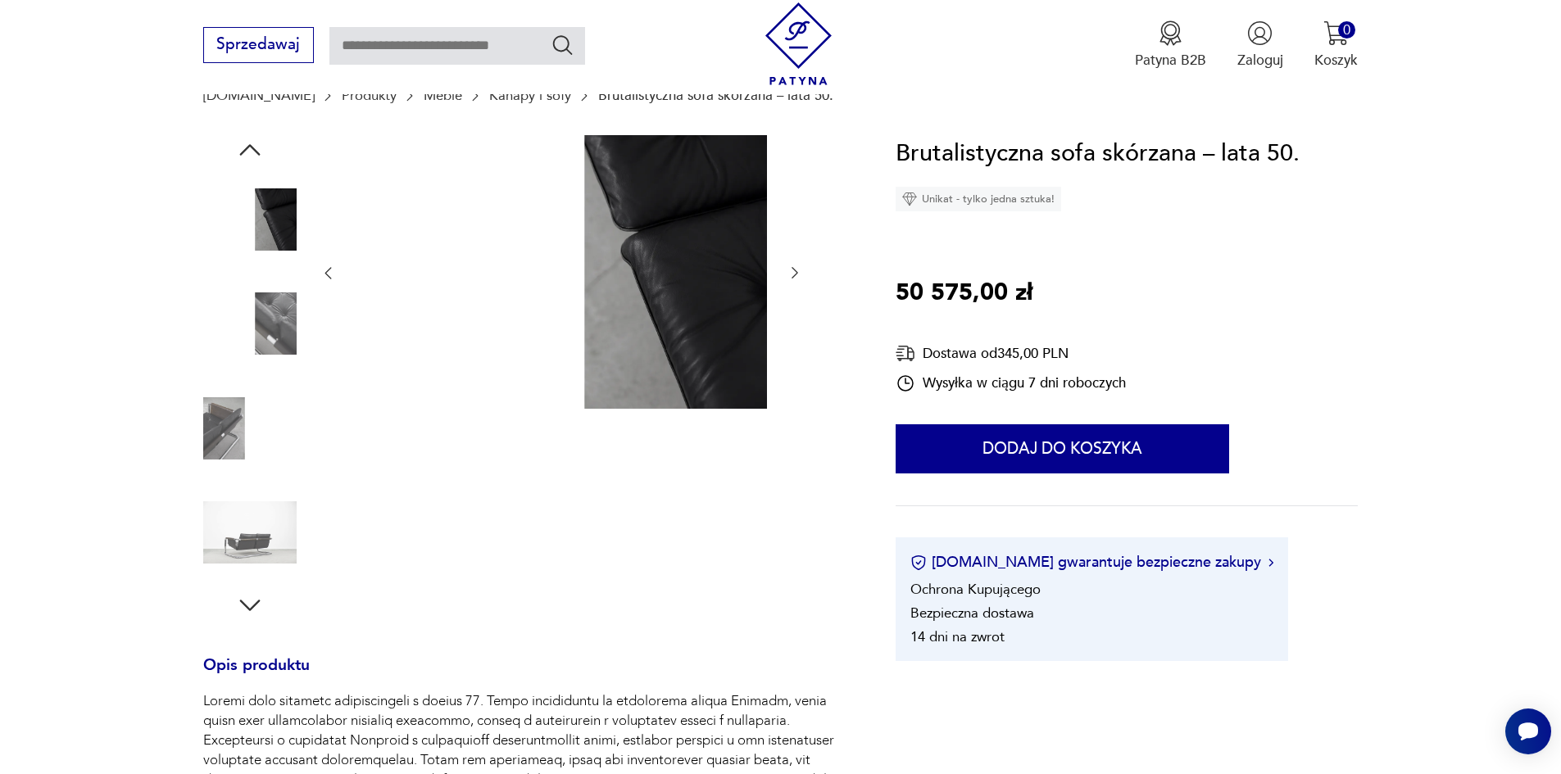
click at [269, 338] on img at bounding box center [249, 323] width 93 height 93
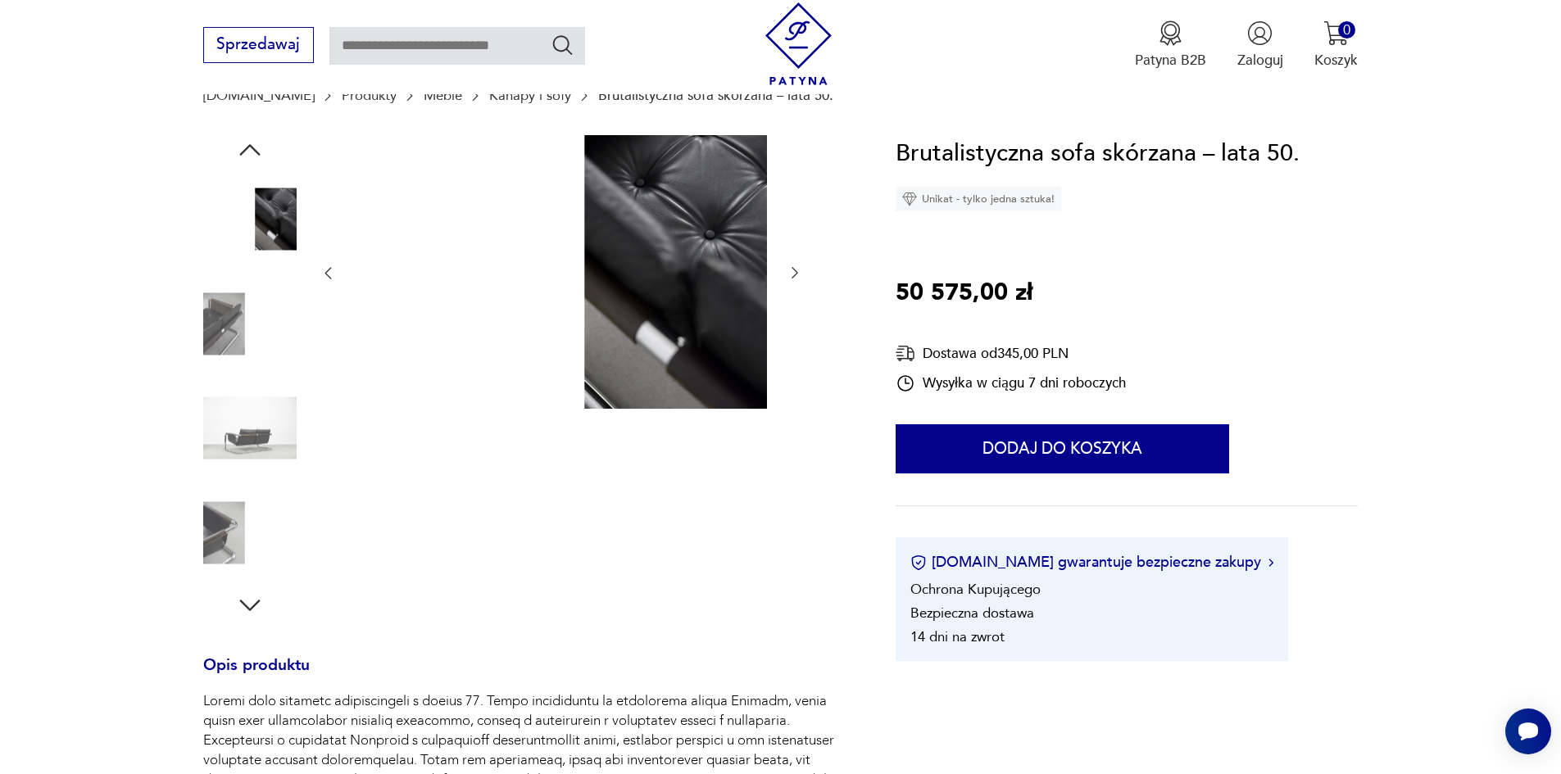
click at [233, 337] on img at bounding box center [249, 323] width 93 height 93
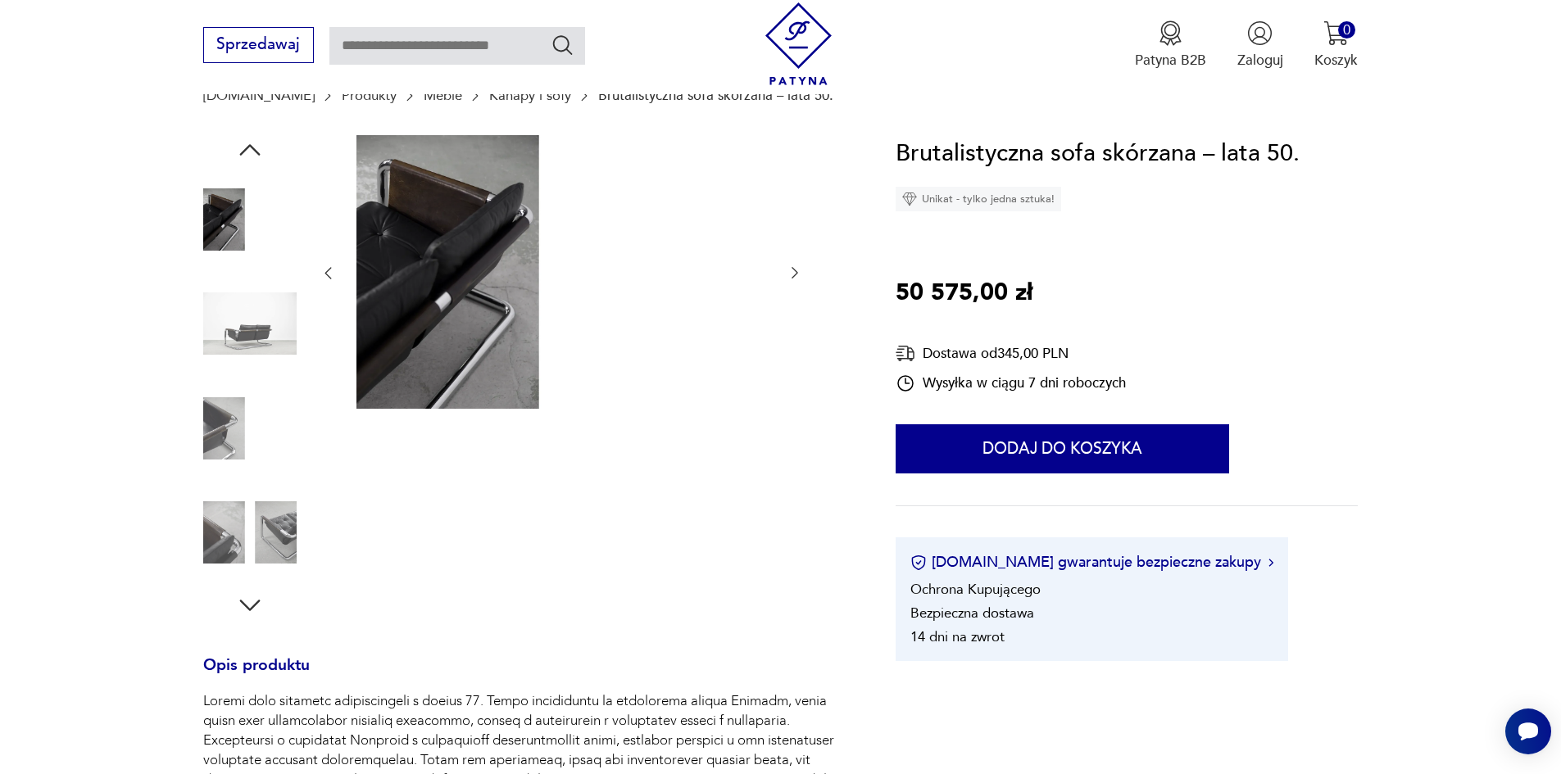
click at [215, 449] on img at bounding box center [249, 428] width 93 height 93
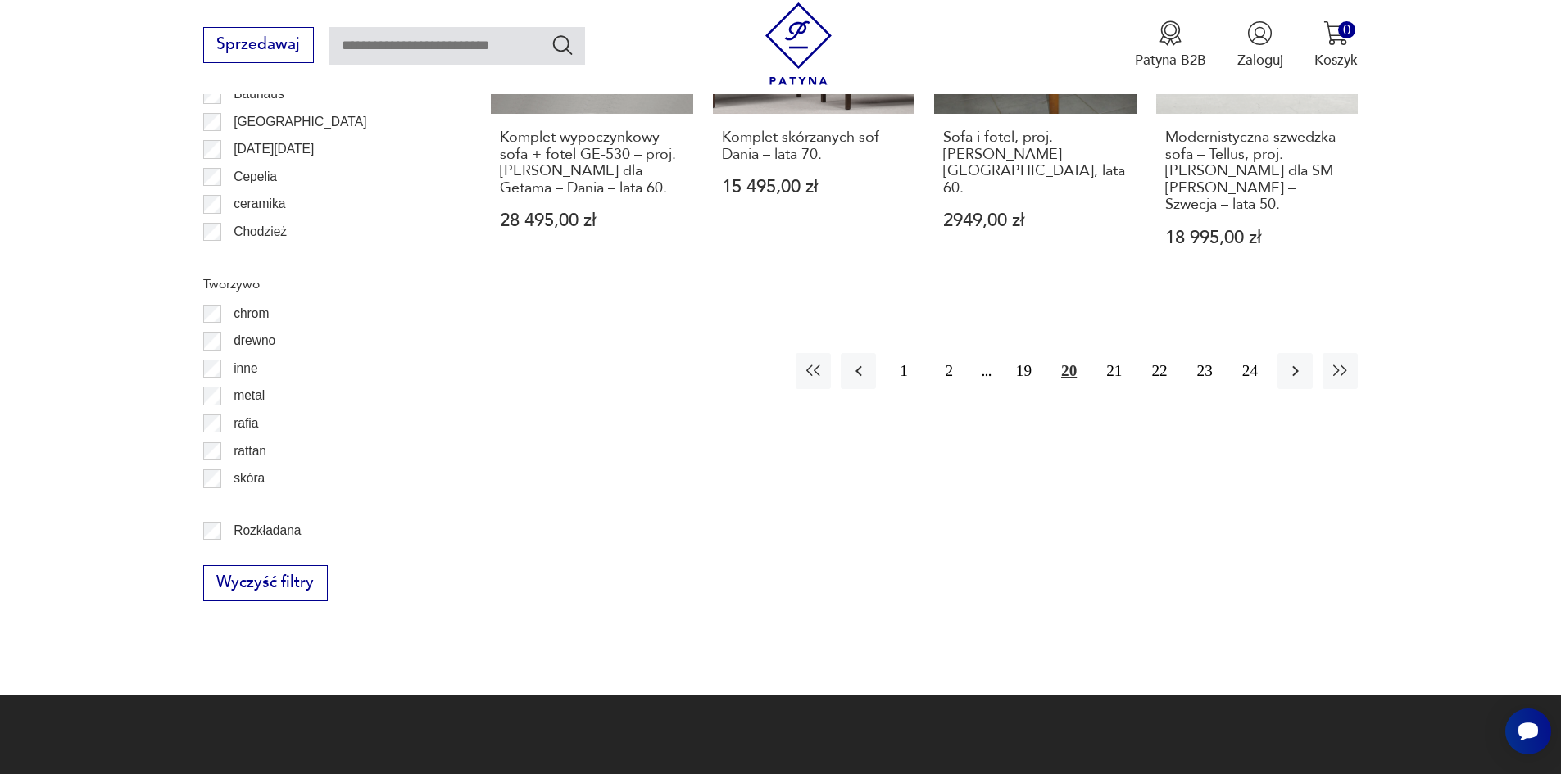
scroll to position [2038, 0]
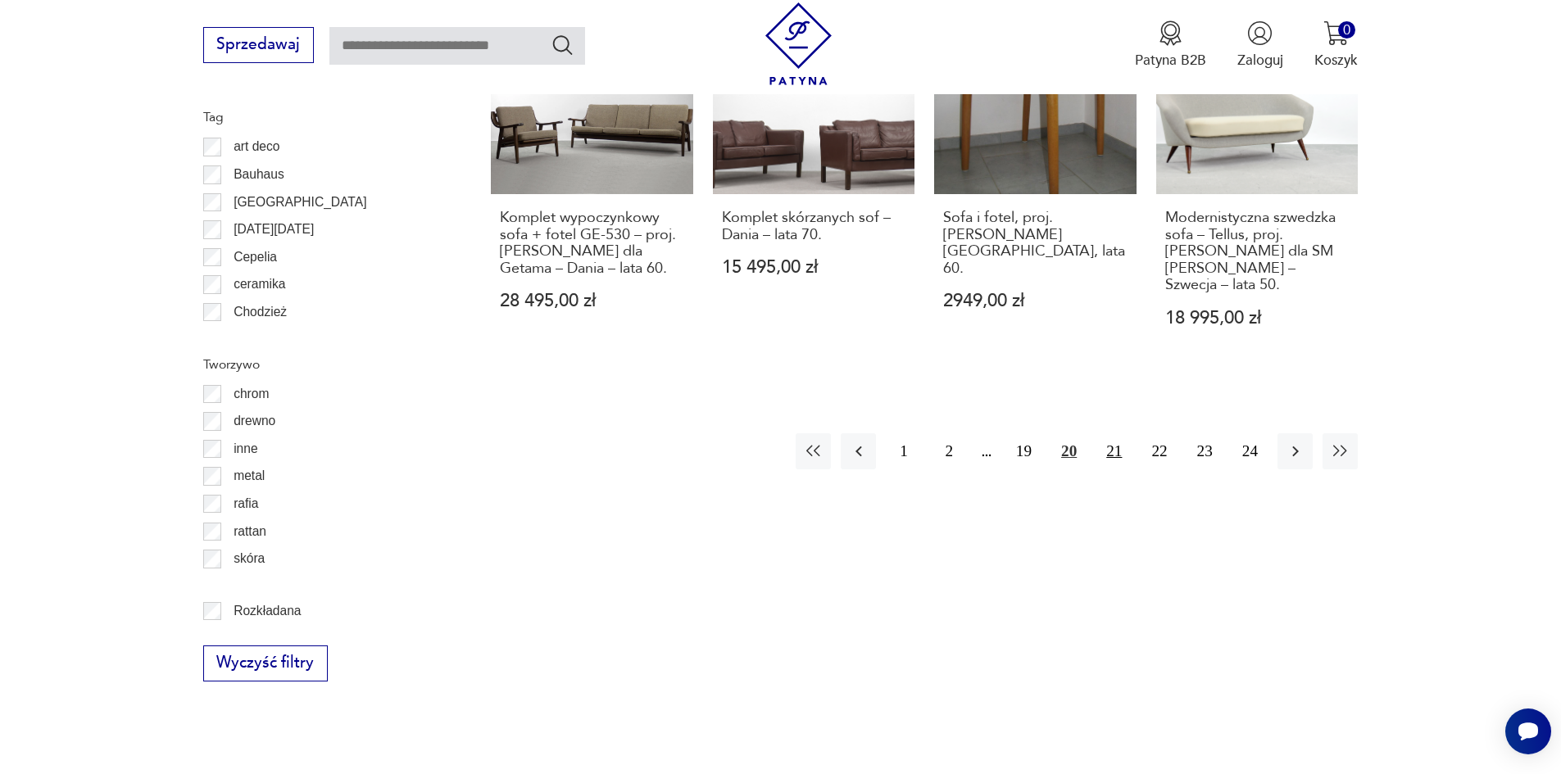
click at [1106, 433] on button "21" at bounding box center [1113, 450] width 35 height 35
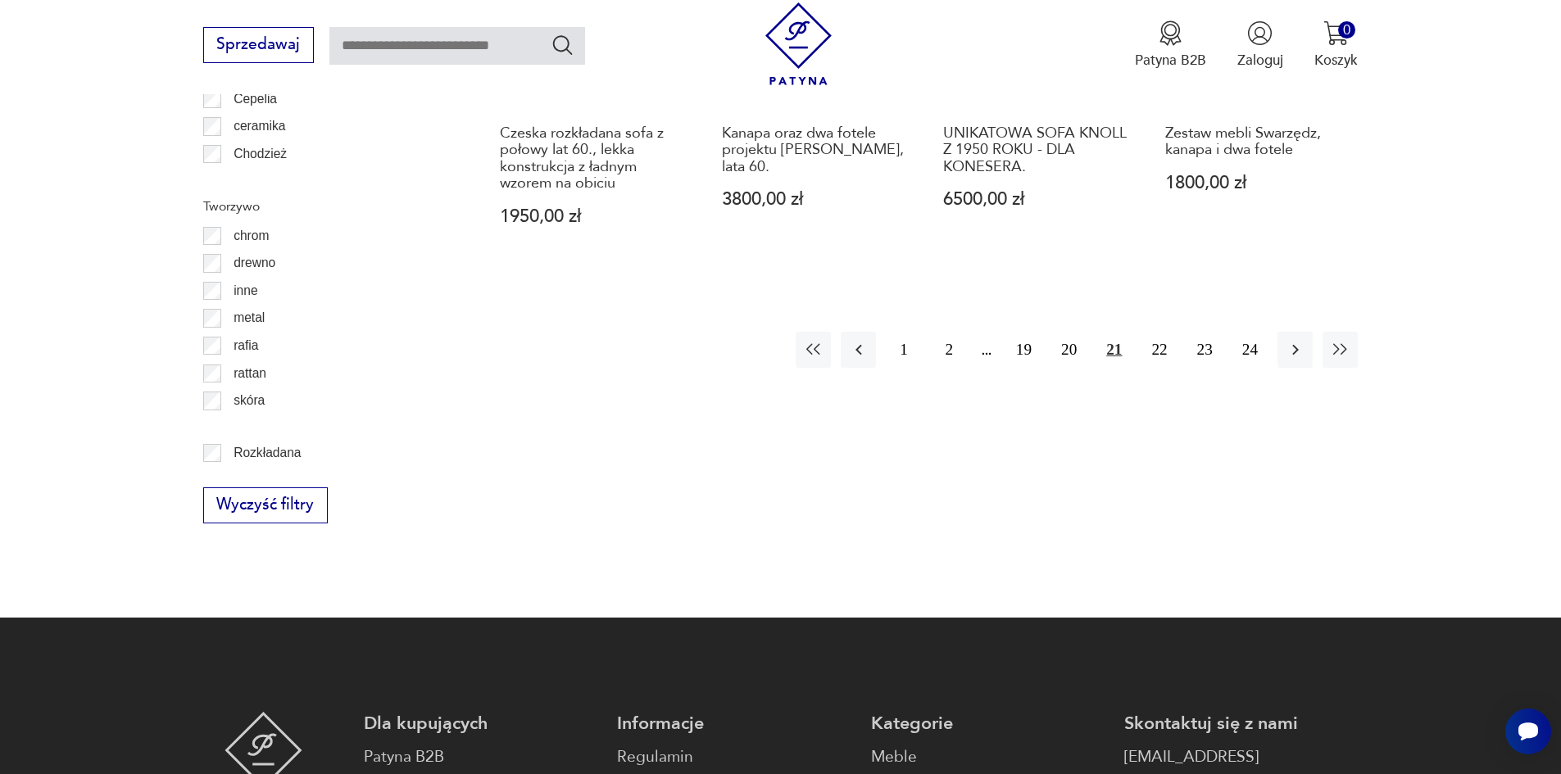
scroll to position [2184, 0]
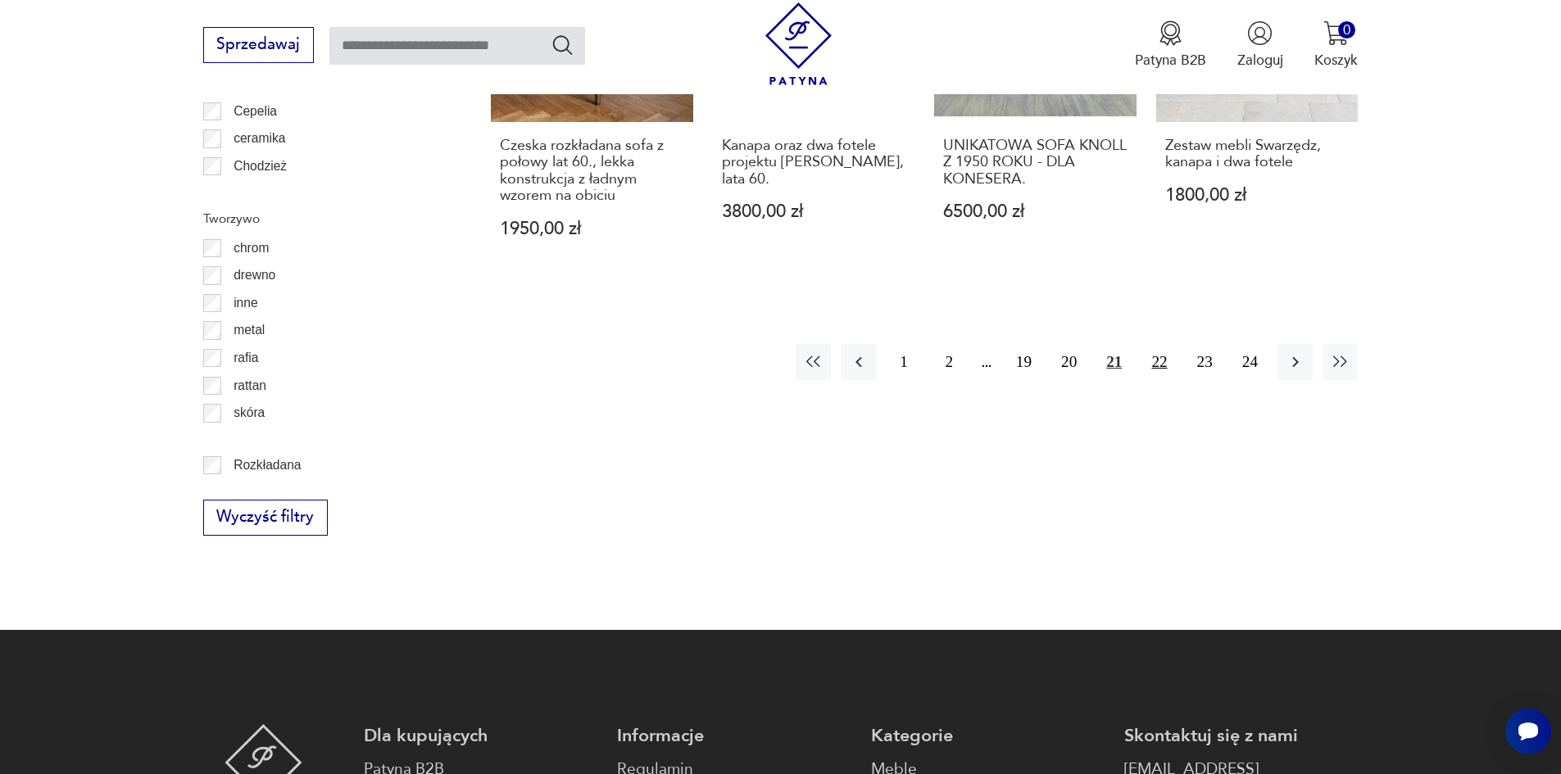
click at [1155, 344] on button "22" at bounding box center [1158, 361] width 35 height 35
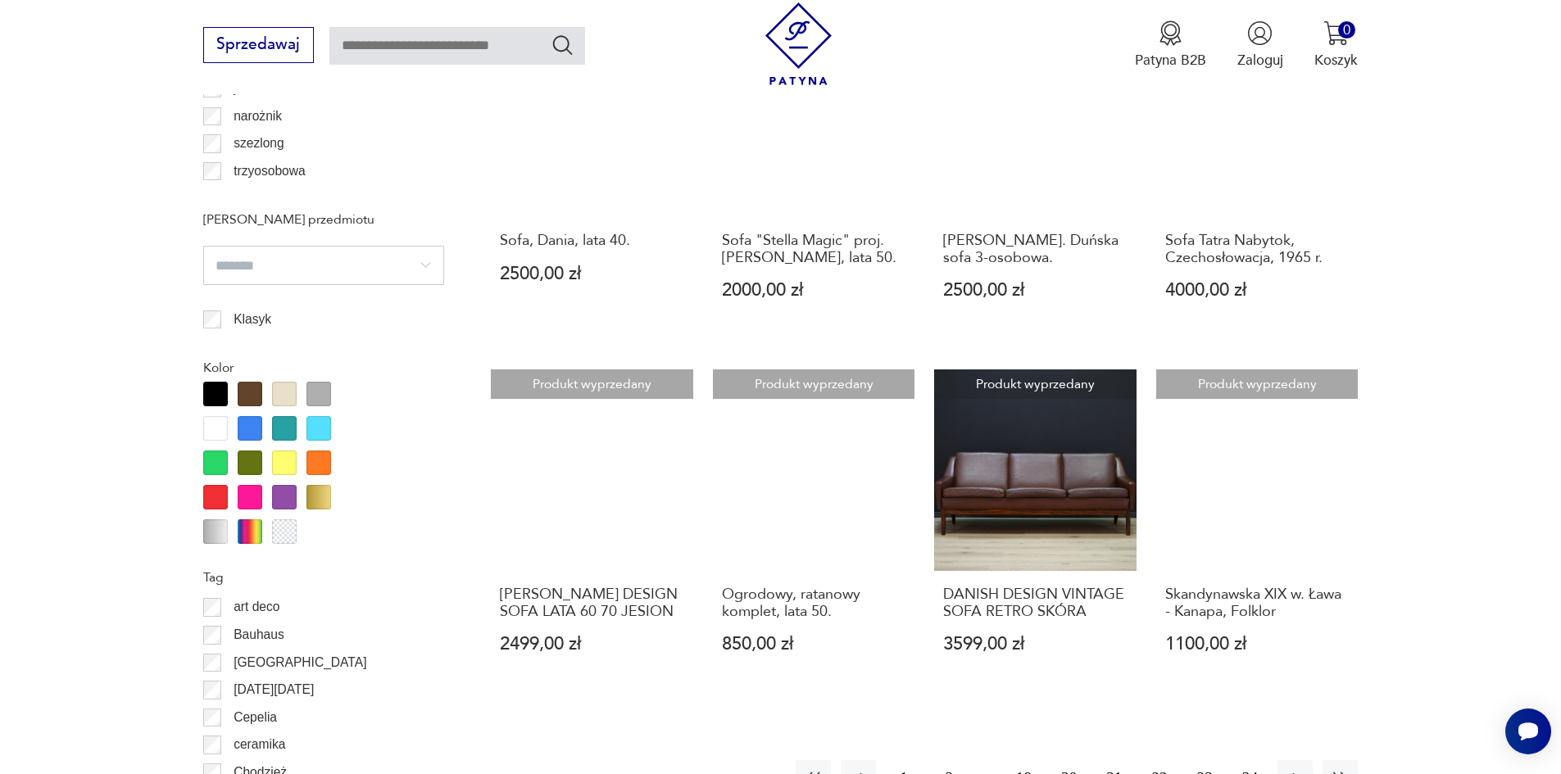
scroll to position [1774, 0]
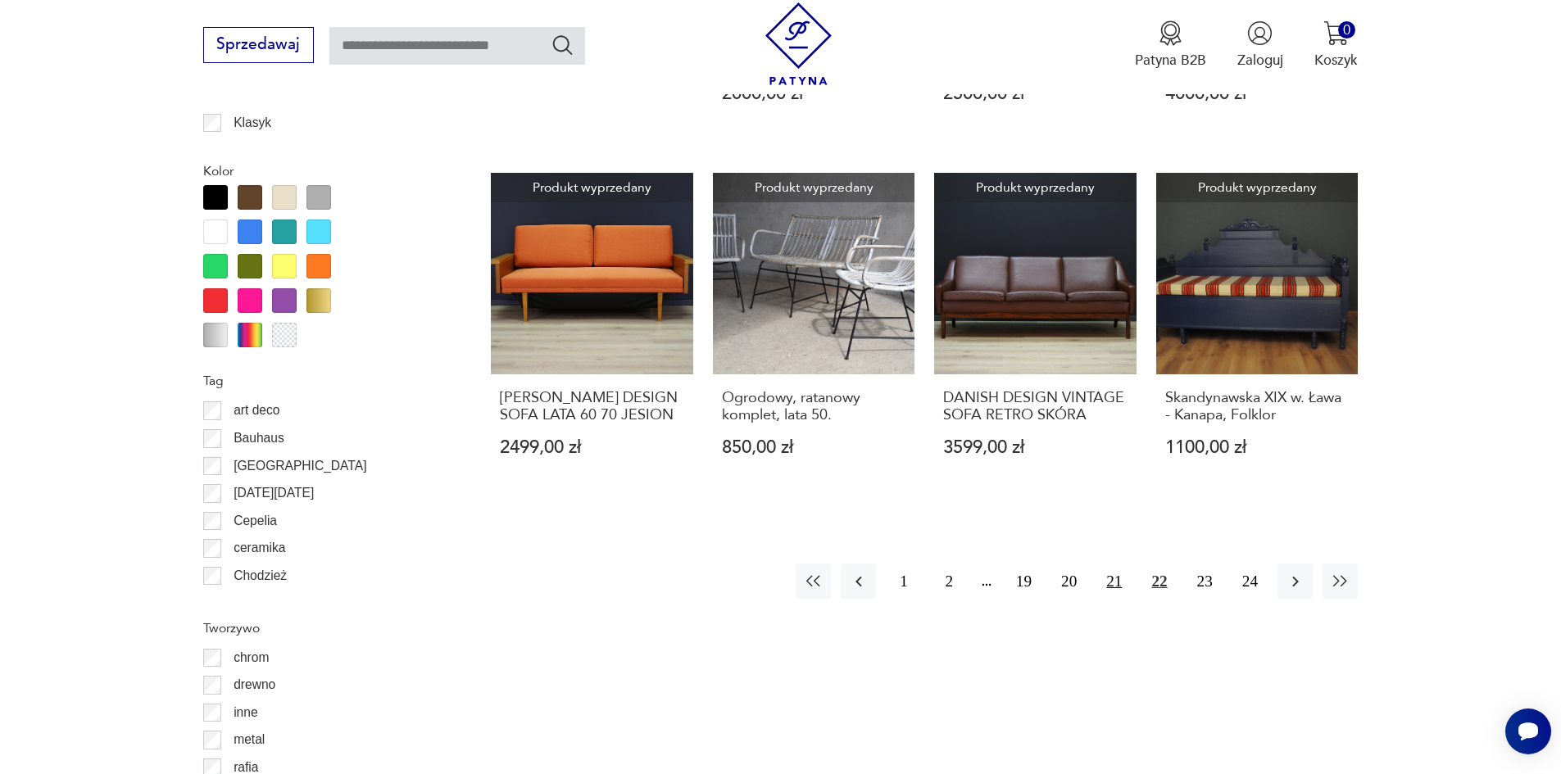
click at [1119, 584] on button "21" at bounding box center [1113, 581] width 35 height 35
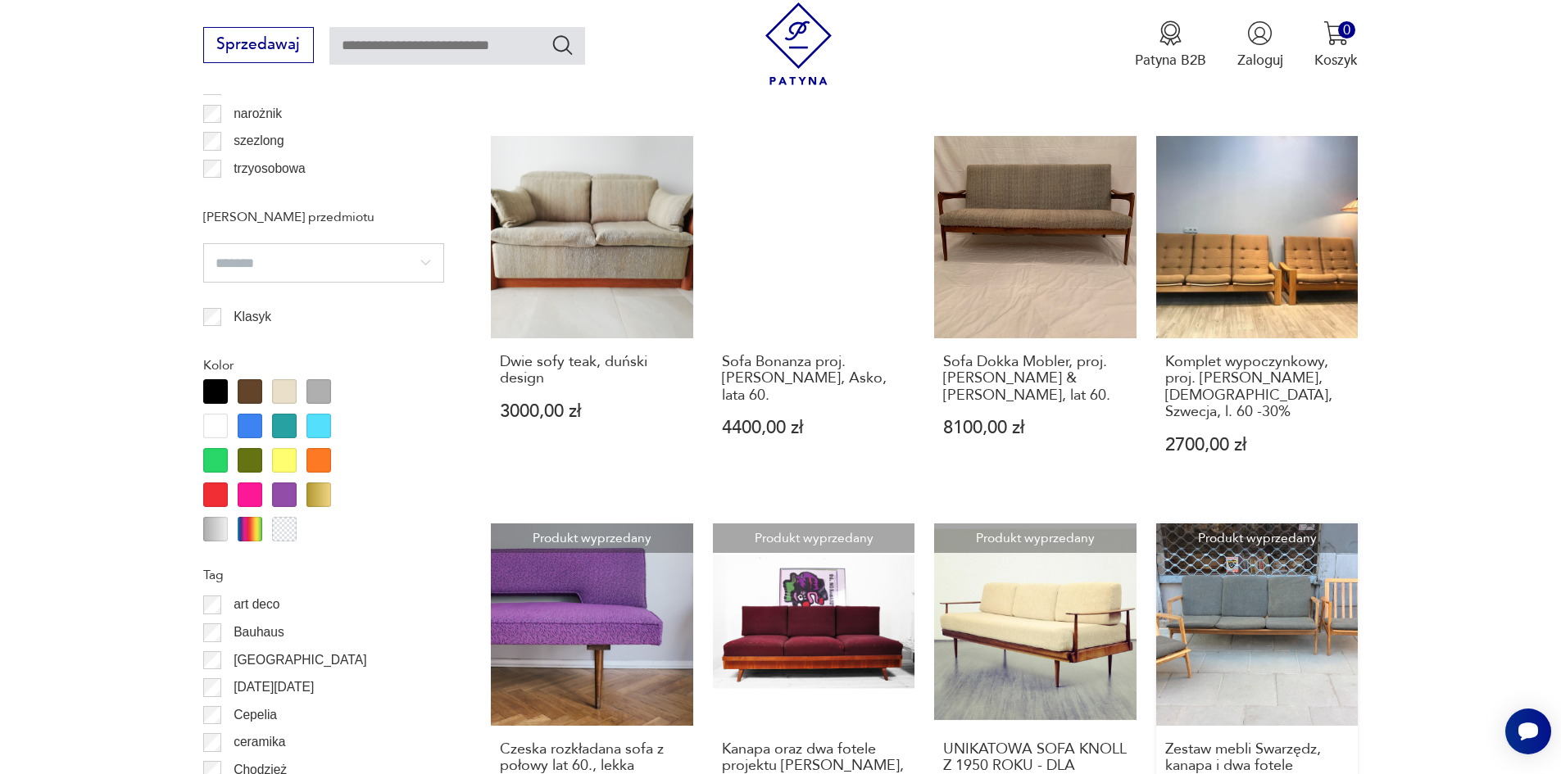
scroll to position [1774, 0]
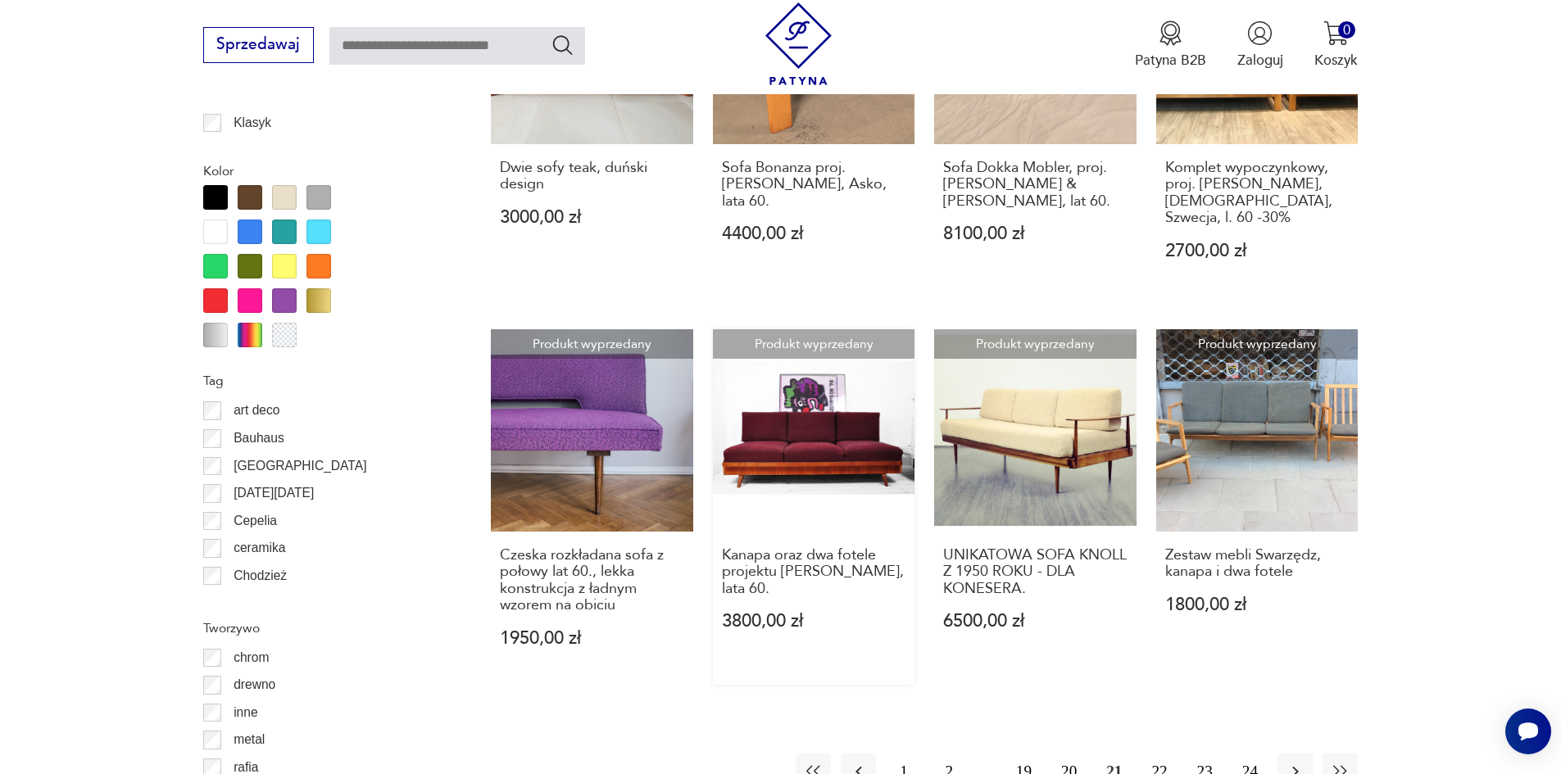
click at [844, 384] on link "Produkt wyprzedany Kanapa oraz dwa fotele projektu [PERSON_NAME], lata 60. 3800…" at bounding box center [814, 507] width 202 height 356
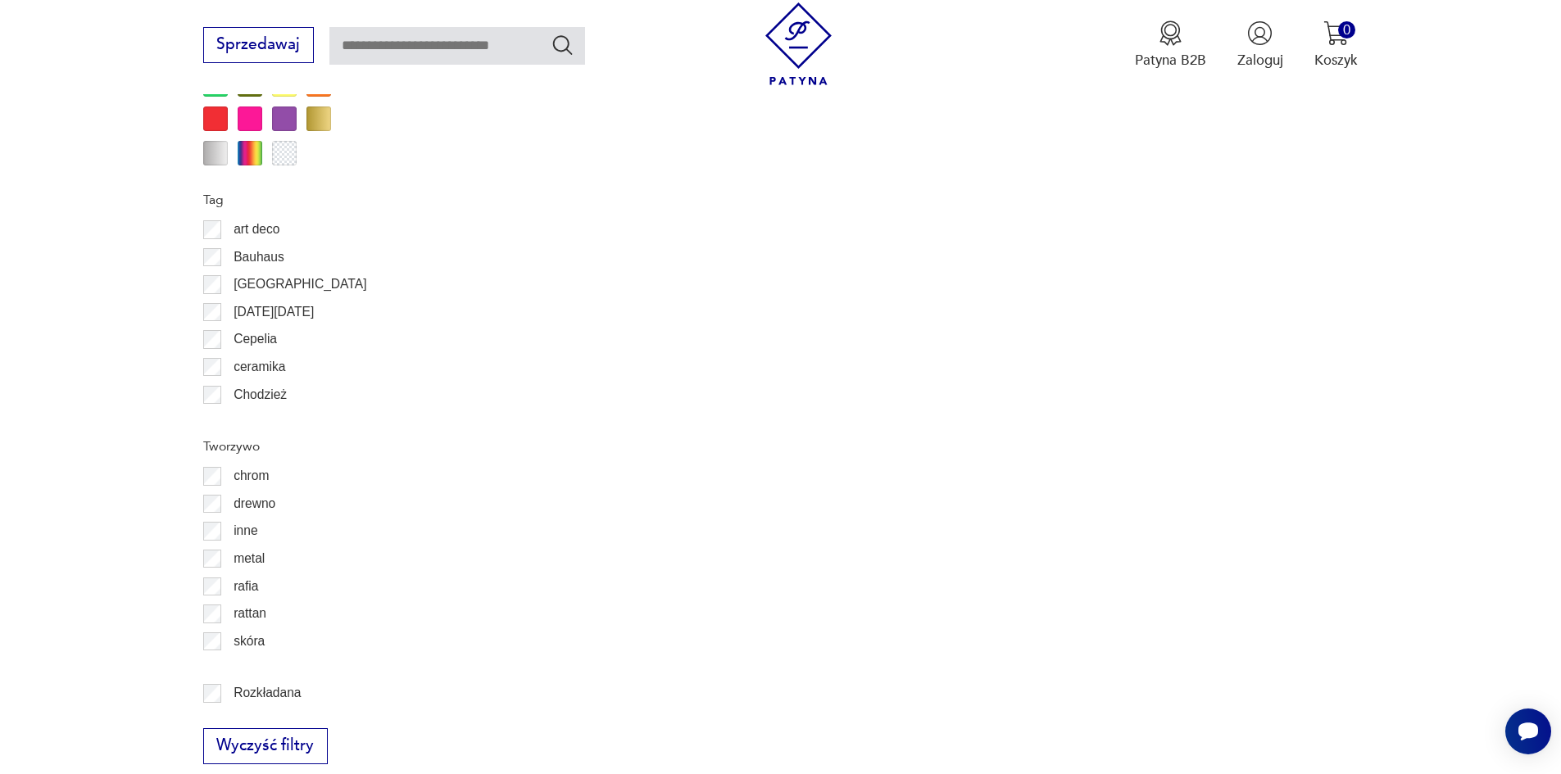
scroll to position [1956, 0]
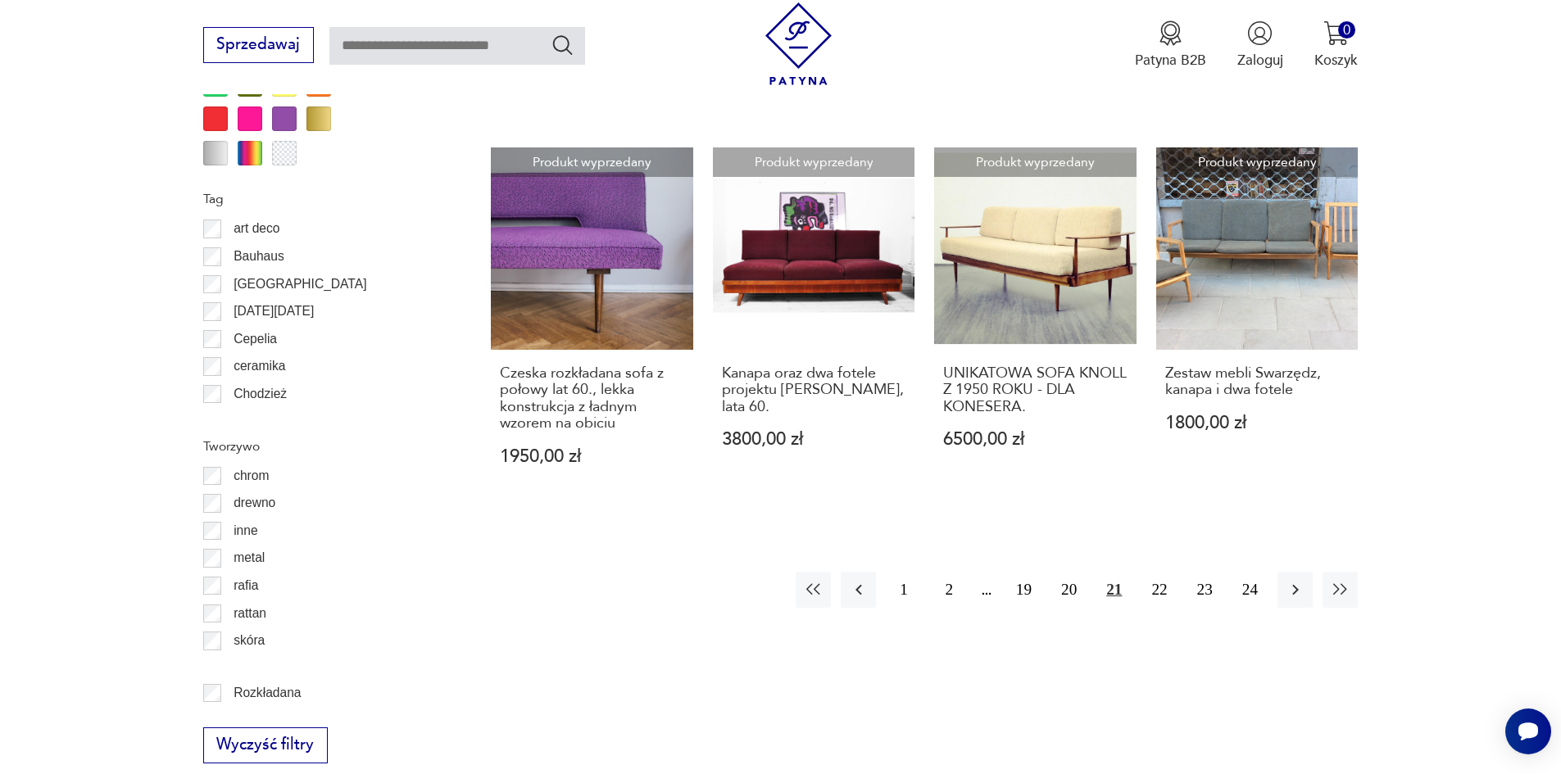
click at [1112, 572] on button "21" at bounding box center [1113, 589] width 35 height 35
click at [1114, 572] on button "21" at bounding box center [1113, 589] width 35 height 35
click at [1063, 572] on button "20" at bounding box center [1068, 589] width 35 height 35
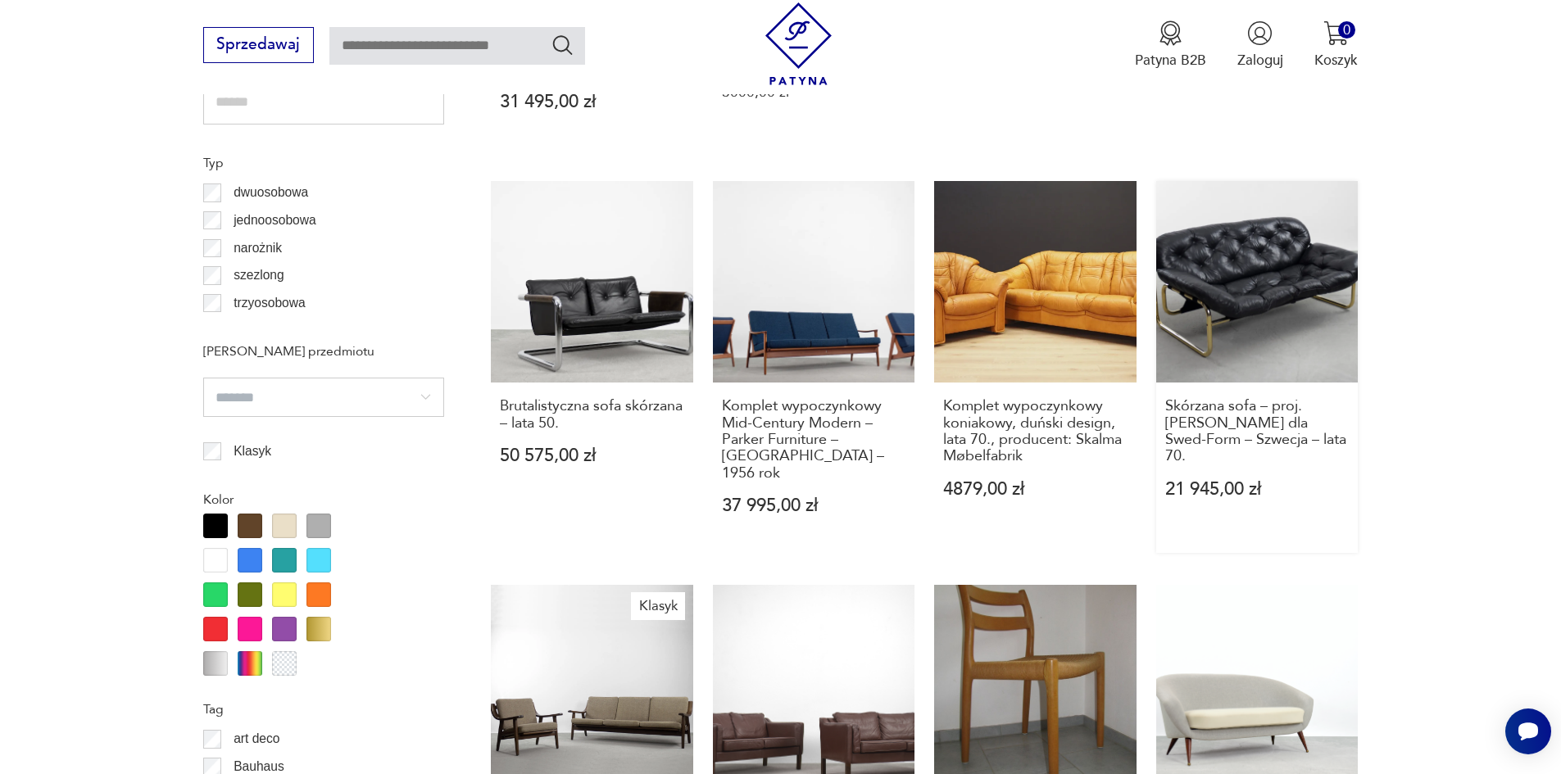
scroll to position [1447, 0]
click at [795, 329] on link "Komplet wypoczynkowy Mid-Century Modern – Parker Furniture – [GEOGRAPHIC_DATA] …" at bounding box center [814, 366] width 202 height 373
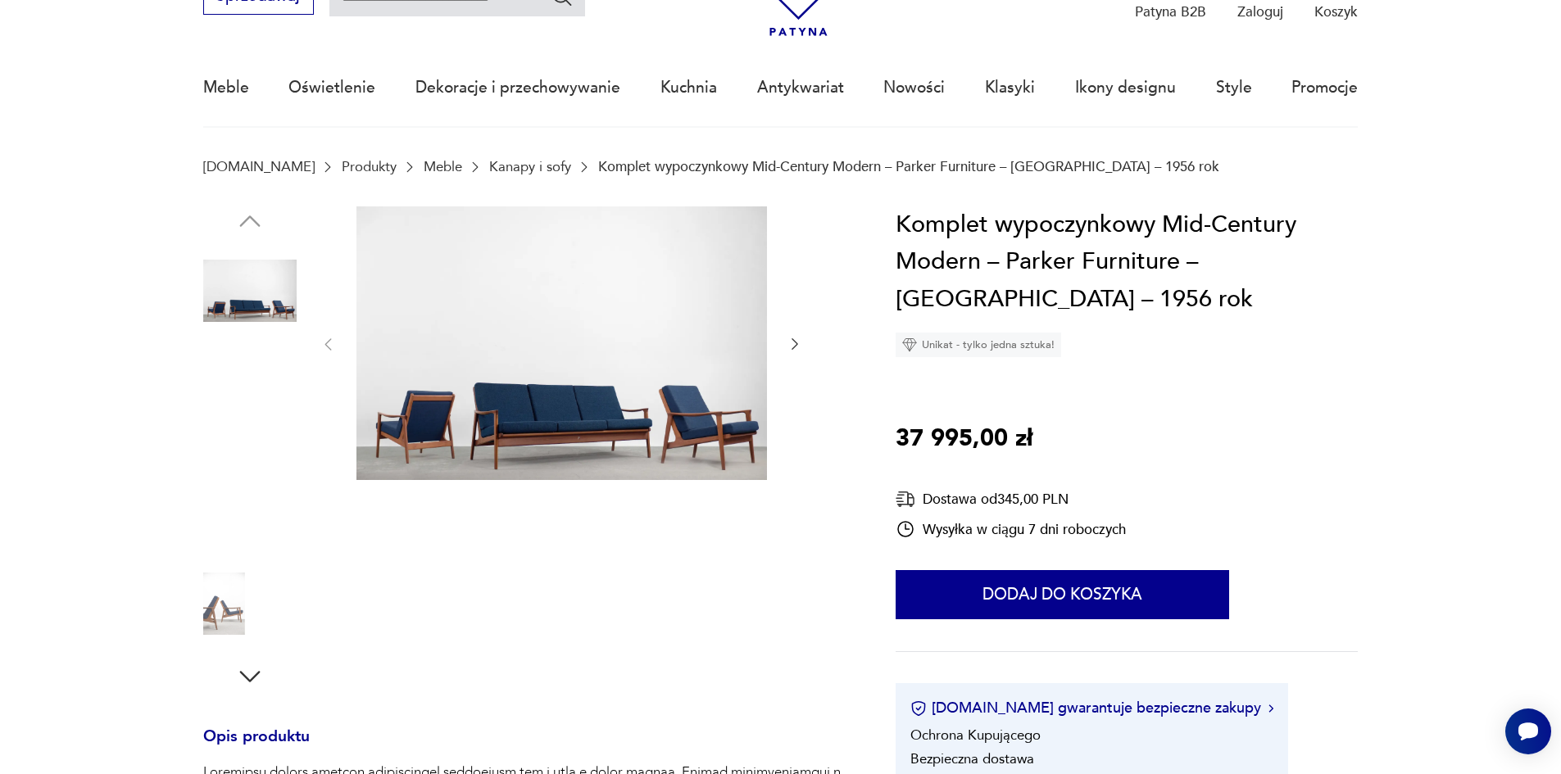
scroll to position [410, 0]
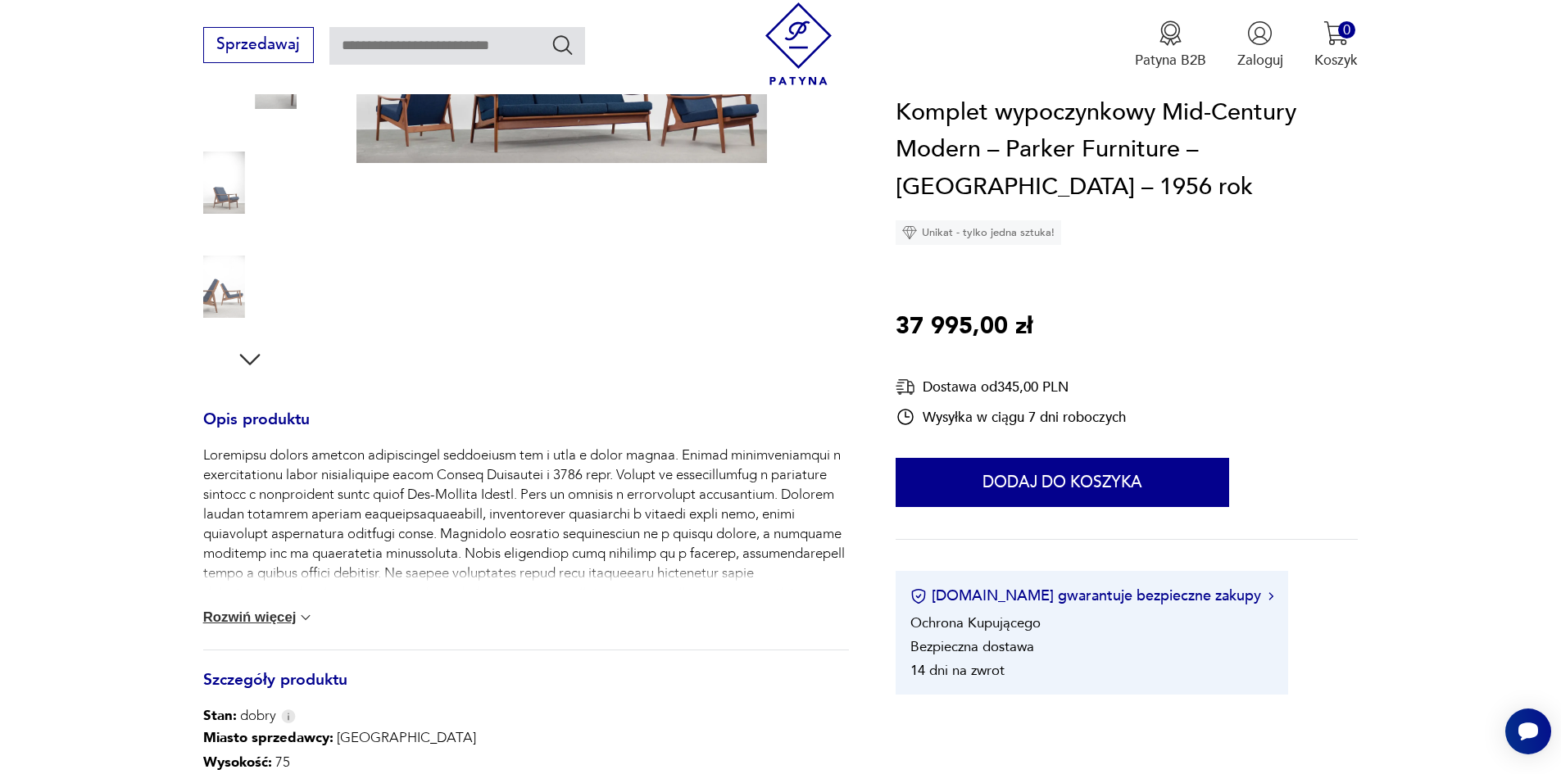
click at [260, 627] on div "Manufaktura Parker Furniture została założona jako [PERSON_NAME] and [PERSON_NA…" at bounding box center [526, 548] width 646 height 204
click at [272, 613] on button "Rozwiń więcej" at bounding box center [258, 617] width 111 height 16
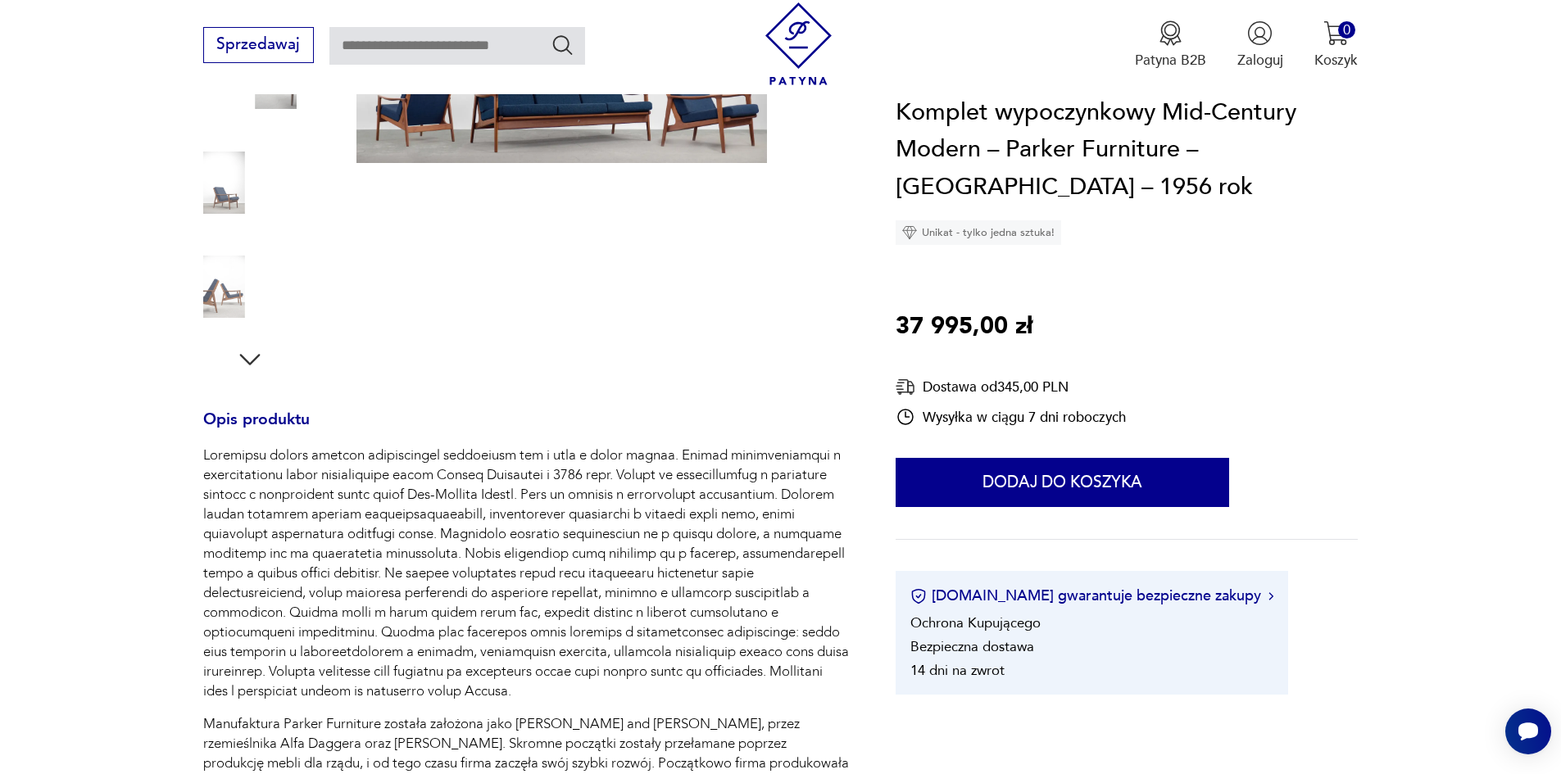
scroll to position [164, 0]
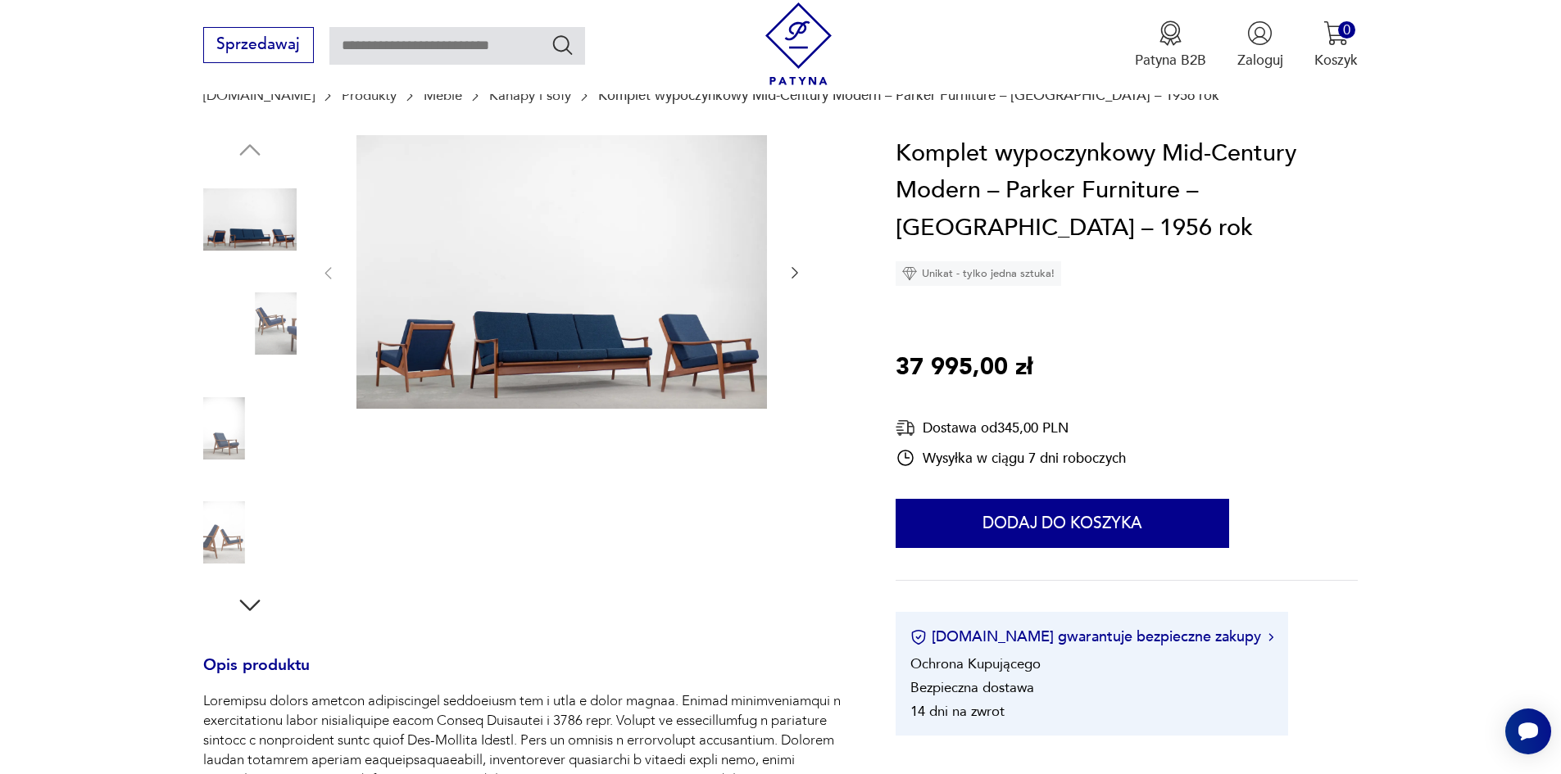
click at [495, 315] on img at bounding box center [561, 272] width 410 height 274
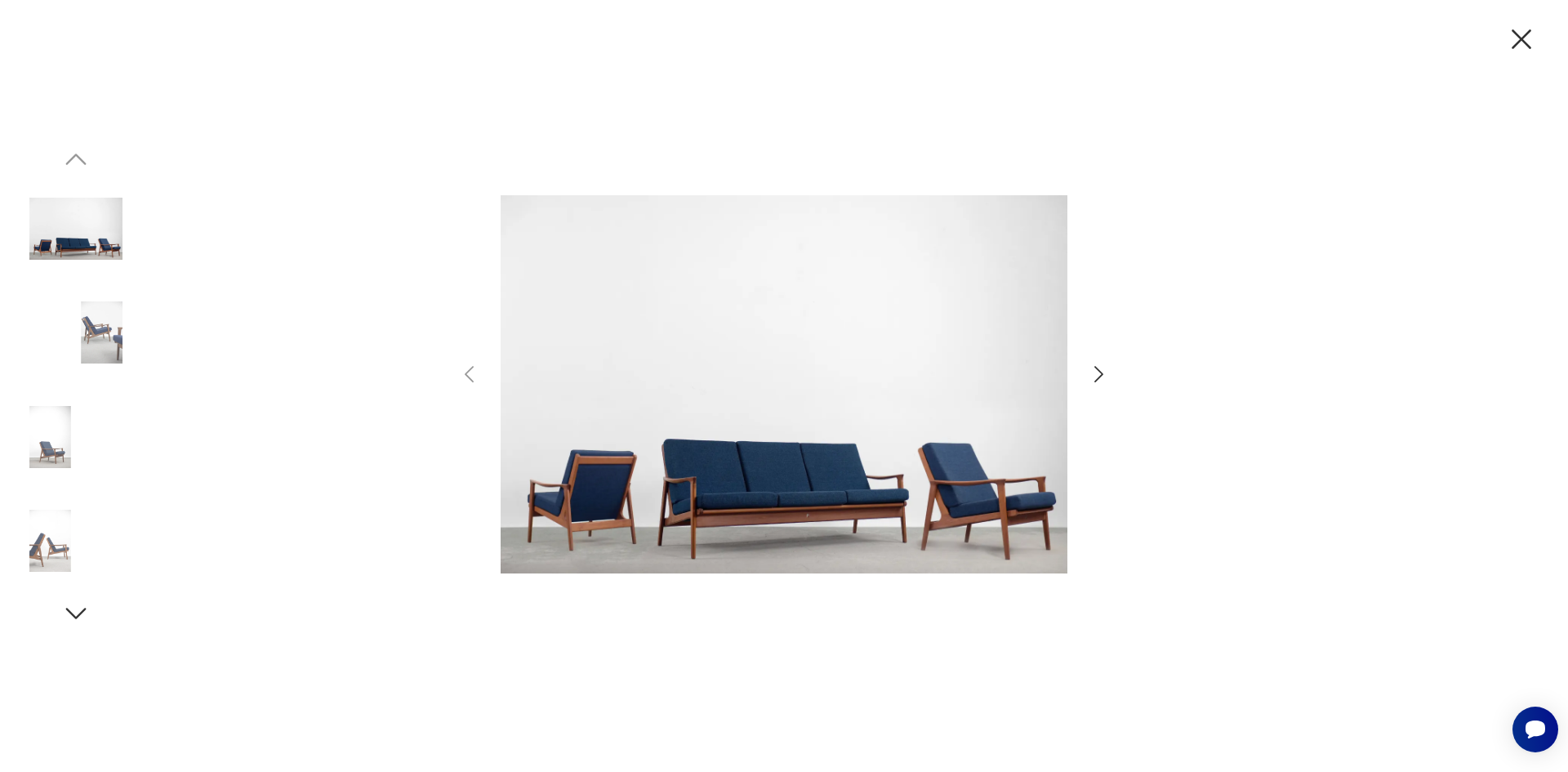
click at [1109, 378] on icon "button" at bounding box center [1098, 375] width 24 height 24
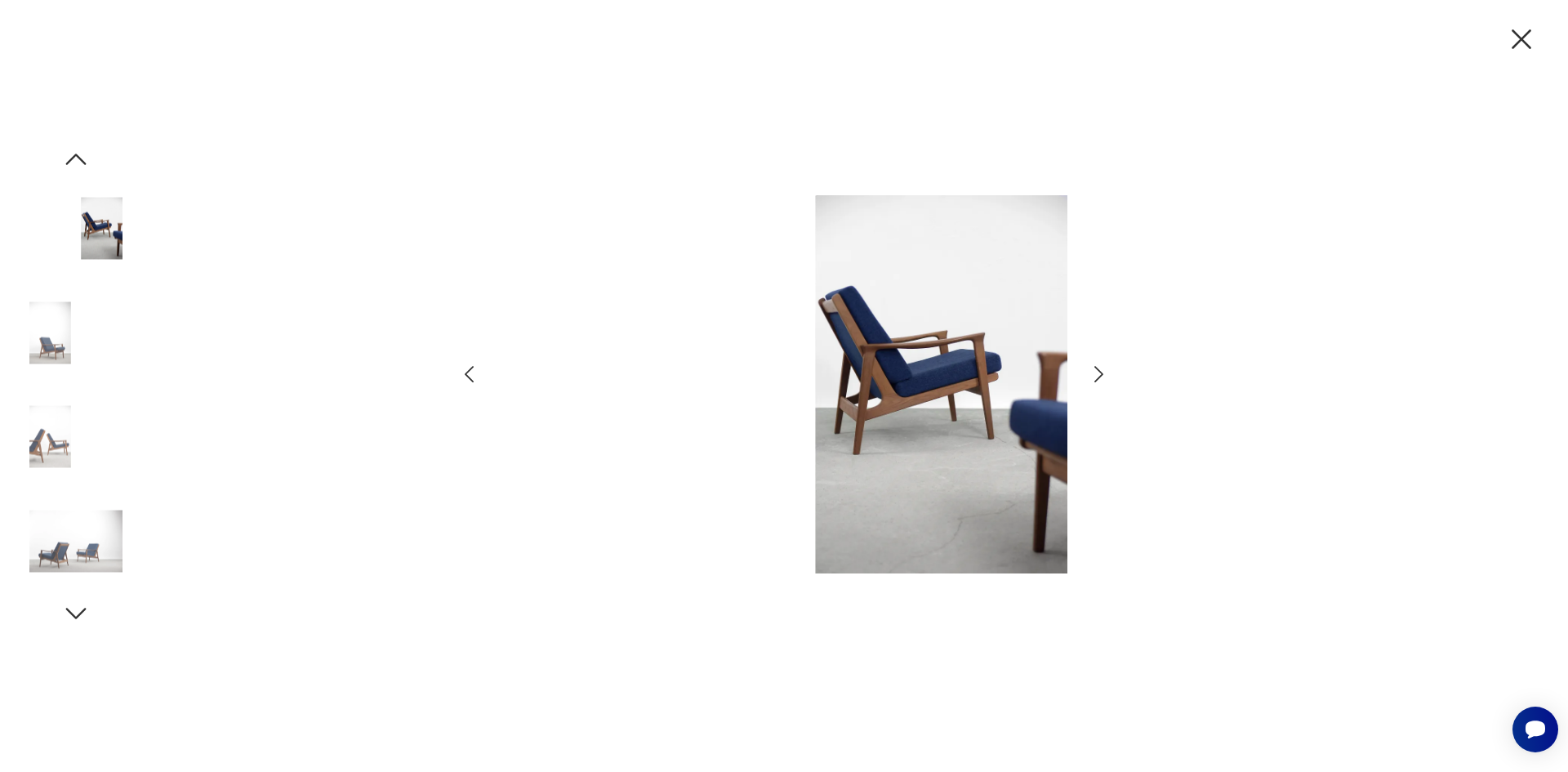
click at [1090, 378] on icon "button" at bounding box center [1098, 375] width 24 height 24
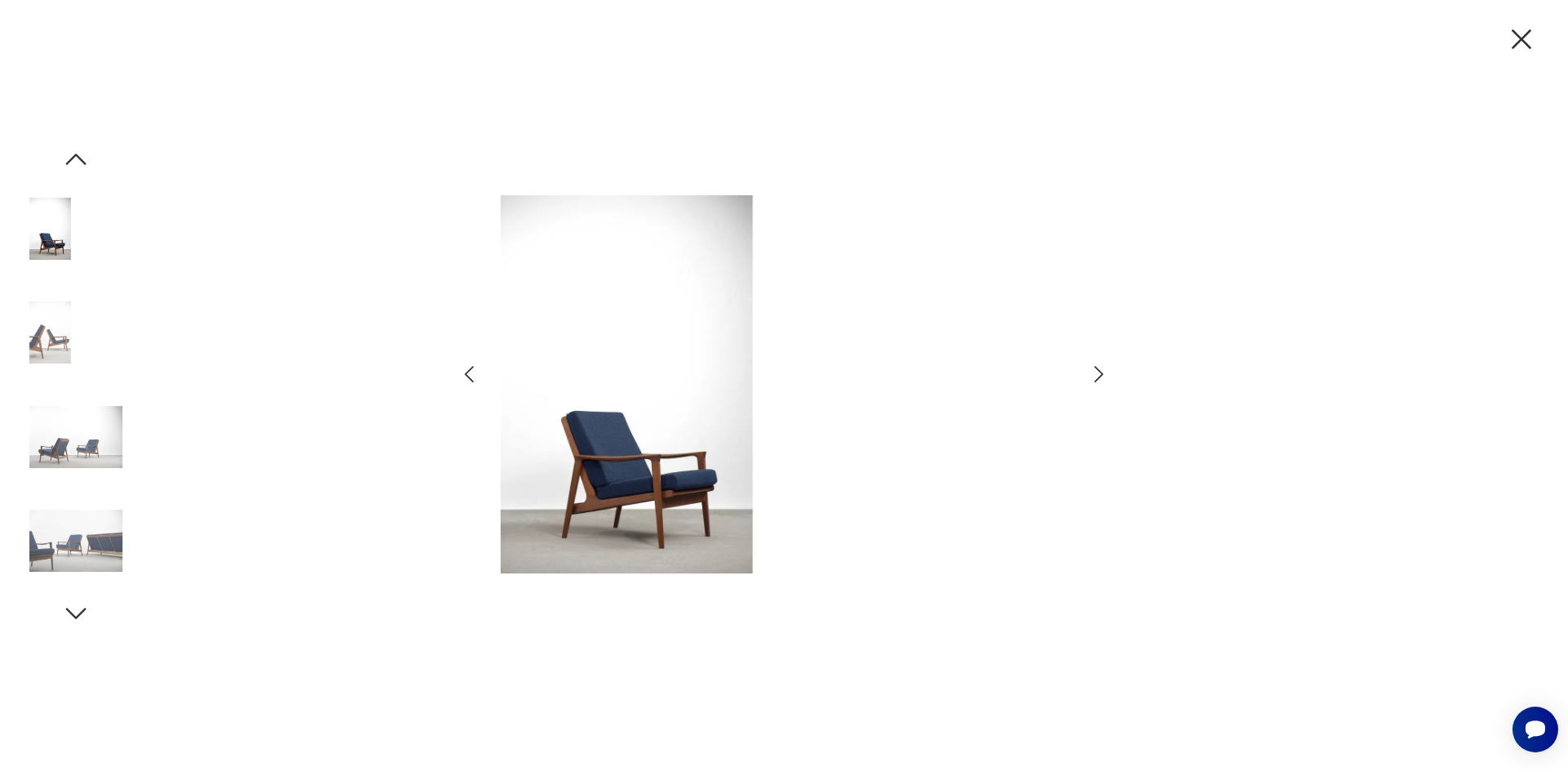
click at [1091, 376] on icon "button" at bounding box center [1098, 375] width 24 height 24
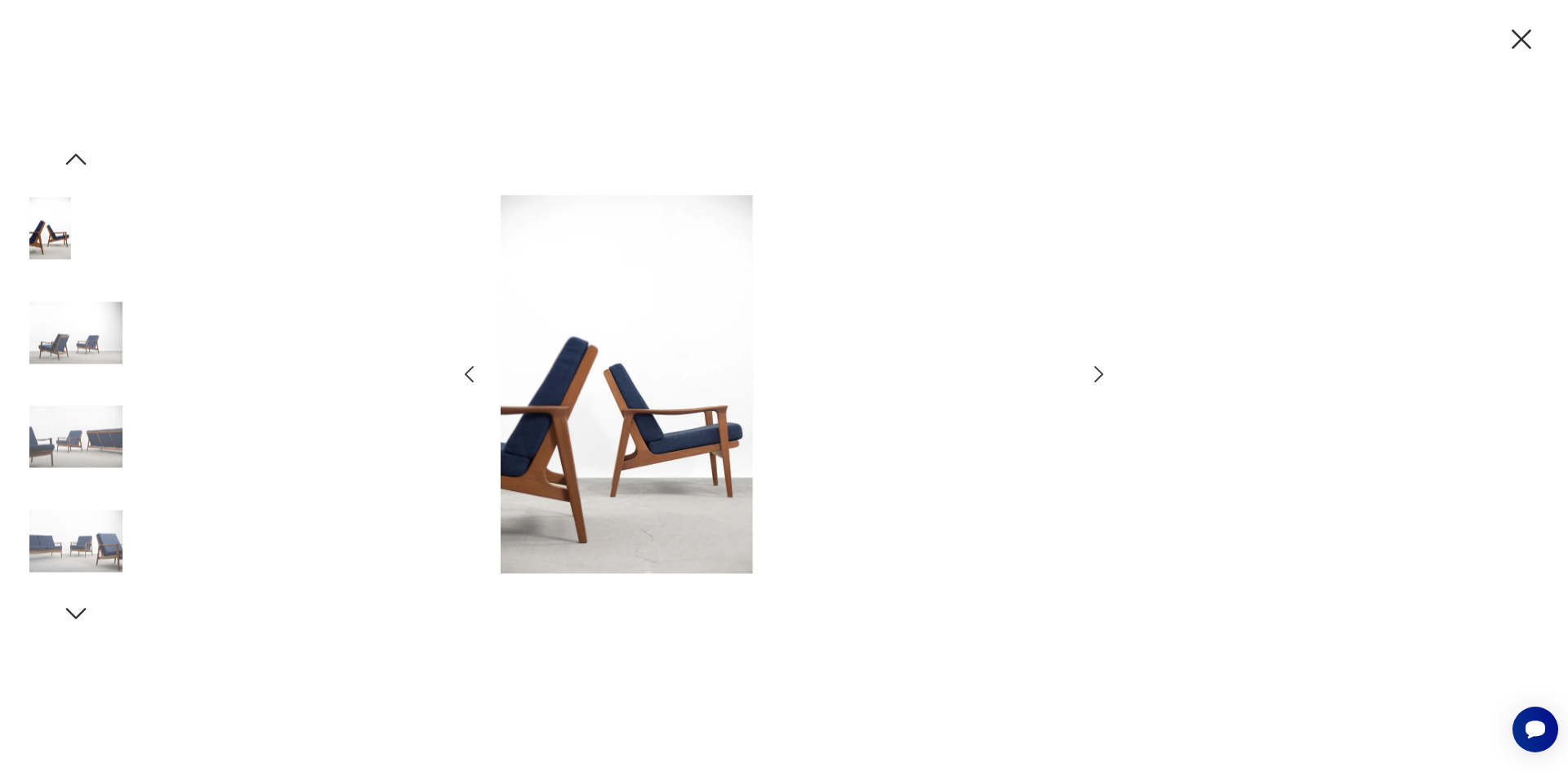
click at [1104, 382] on icon "button" at bounding box center [1098, 375] width 24 height 24
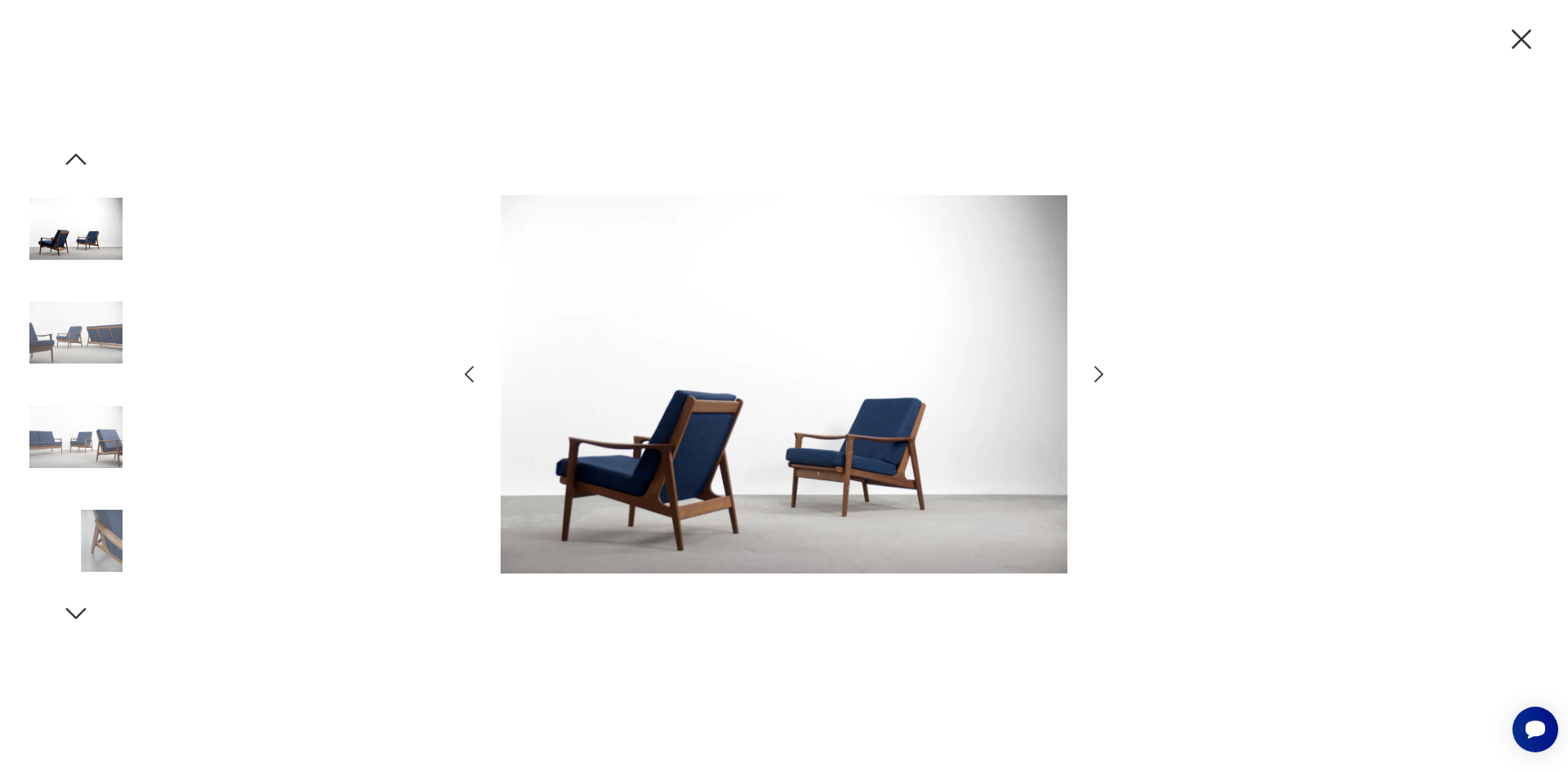
click at [1081, 369] on div at bounding box center [784, 386] width 653 height 621
click at [1098, 374] on icon "button" at bounding box center [1098, 375] width 24 height 24
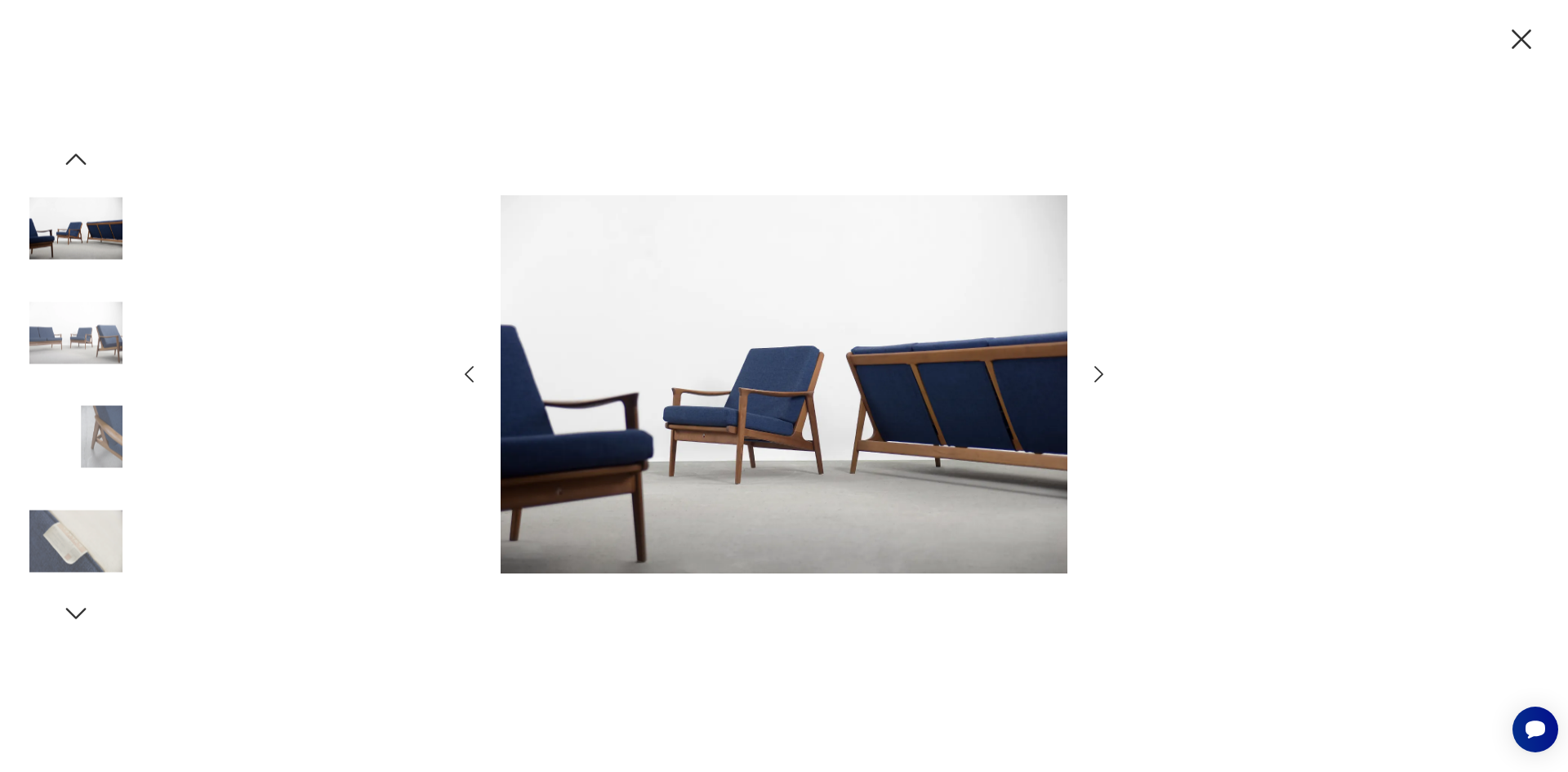
click at [1095, 369] on icon "button" at bounding box center [1098, 375] width 24 height 24
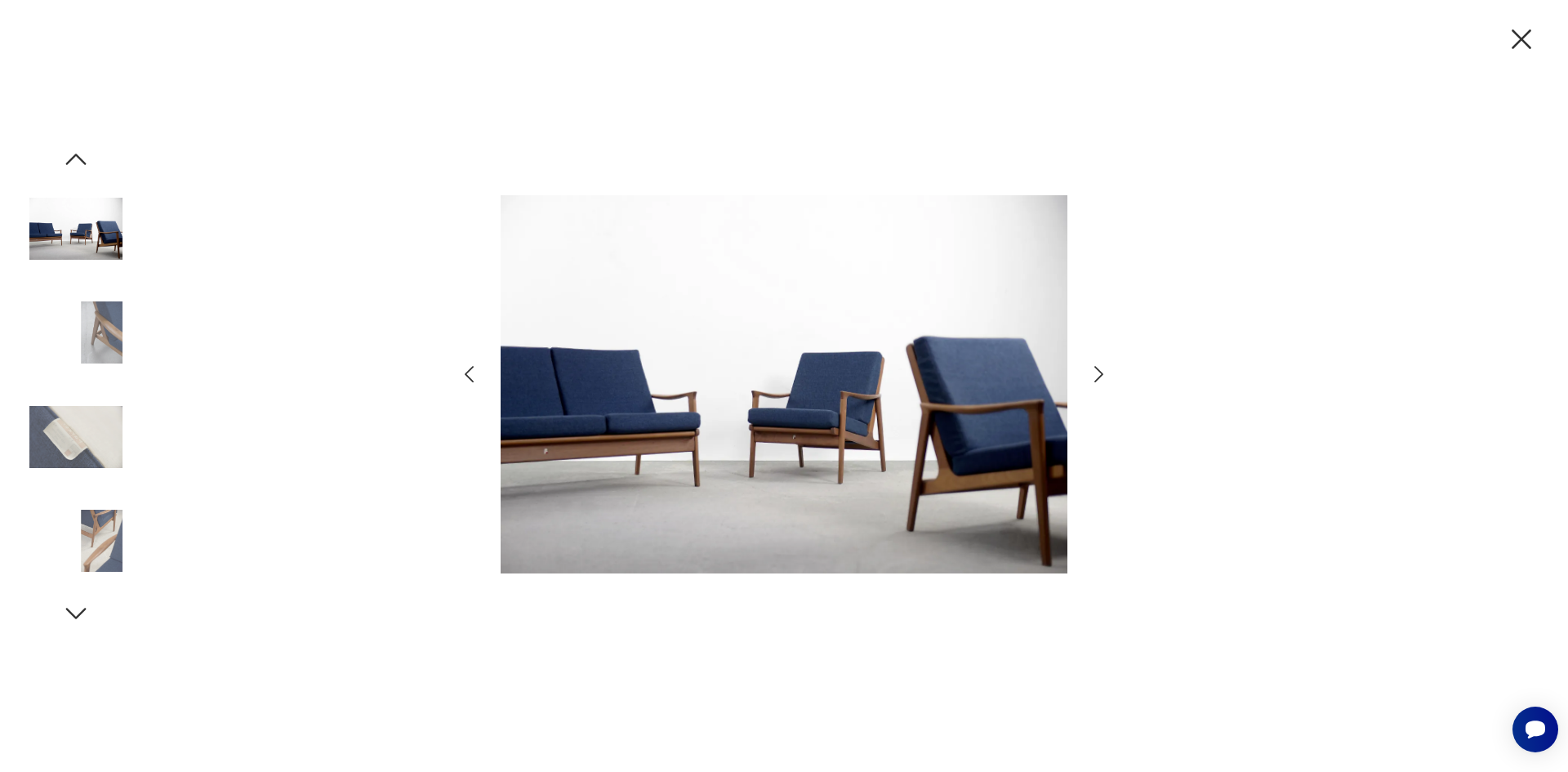
click at [1097, 369] on icon "button" at bounding box center [1098, 374] width 9 height 16
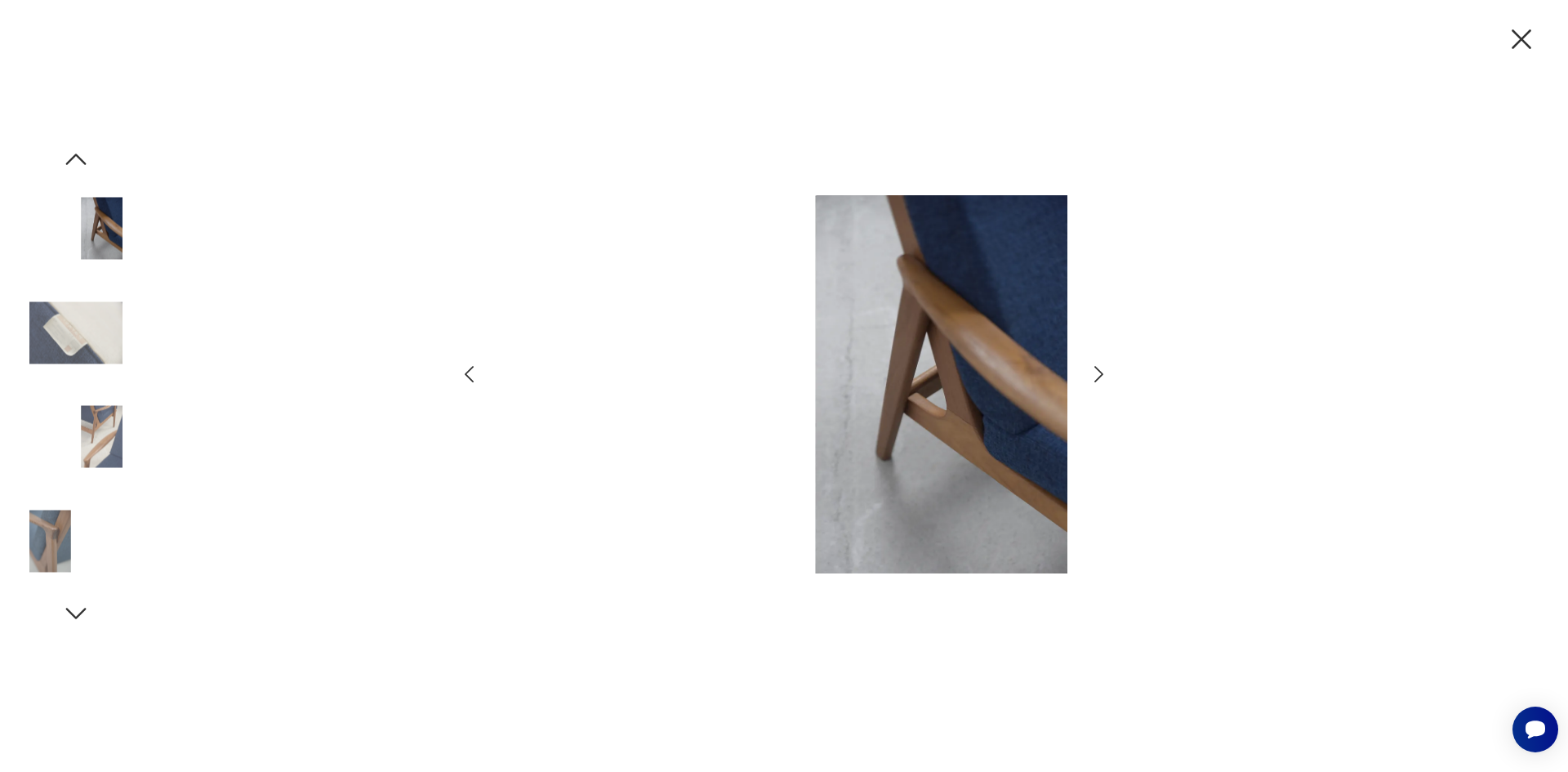
click at [1087, 375] on icon "button" at bounding box center [1098, 375] width 24 height 24
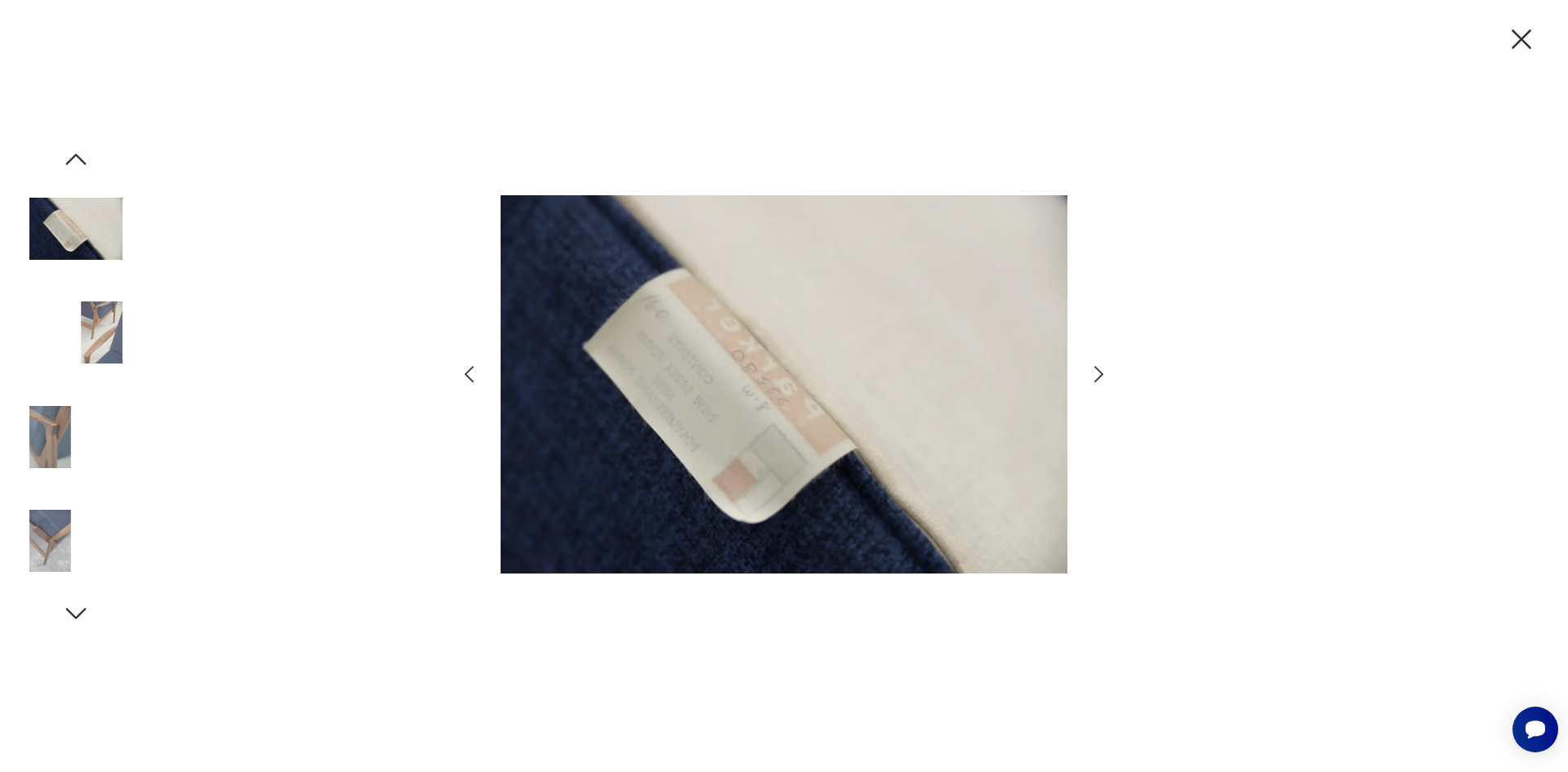
click at [1082, 380] on div at bounding box center [784, 386] width 653 height 621
click at [1518, 42] on icon "button" at bounding box center [1521, 39] width 20 height 20
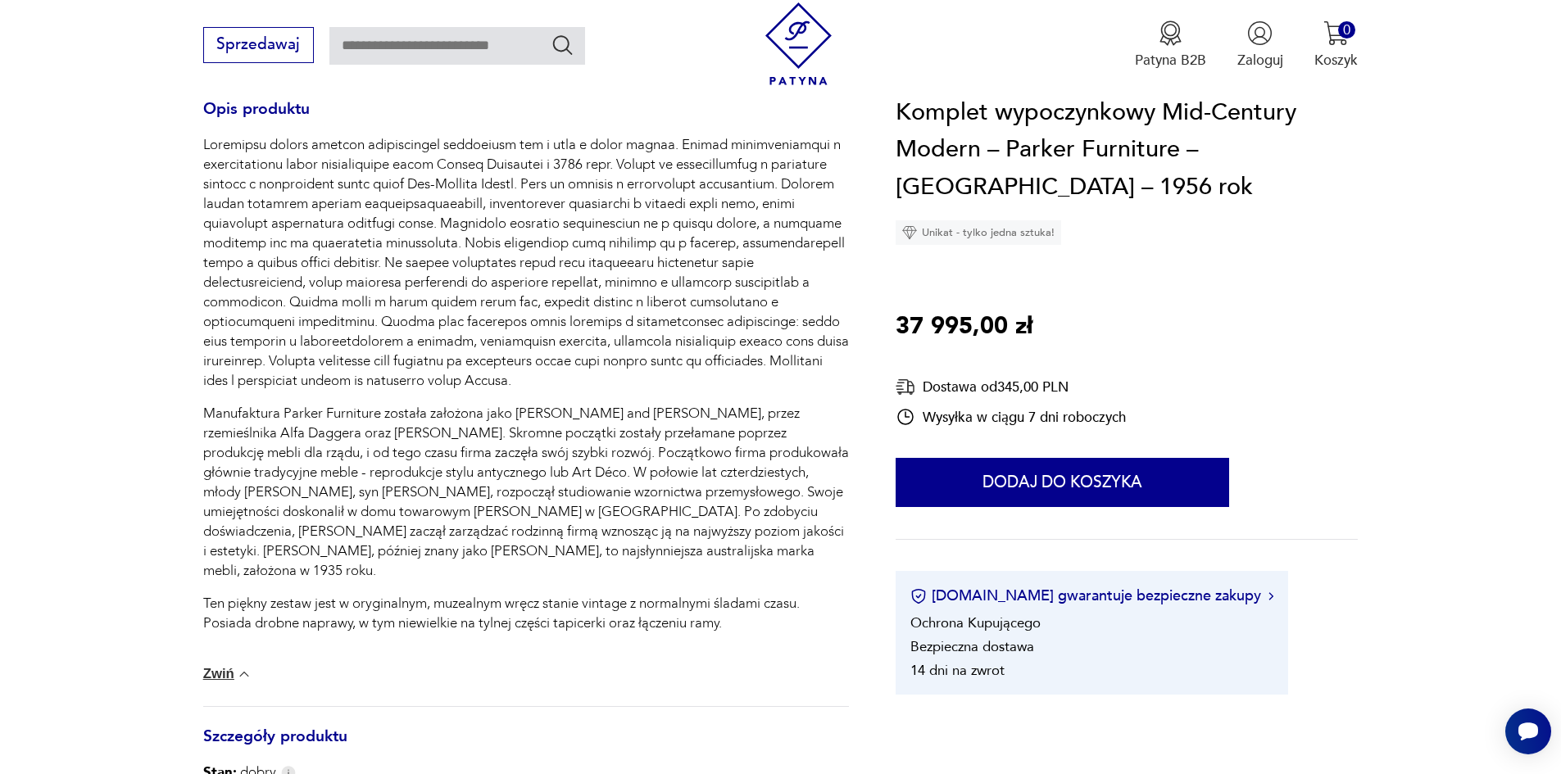
scroll to position [983, 0]
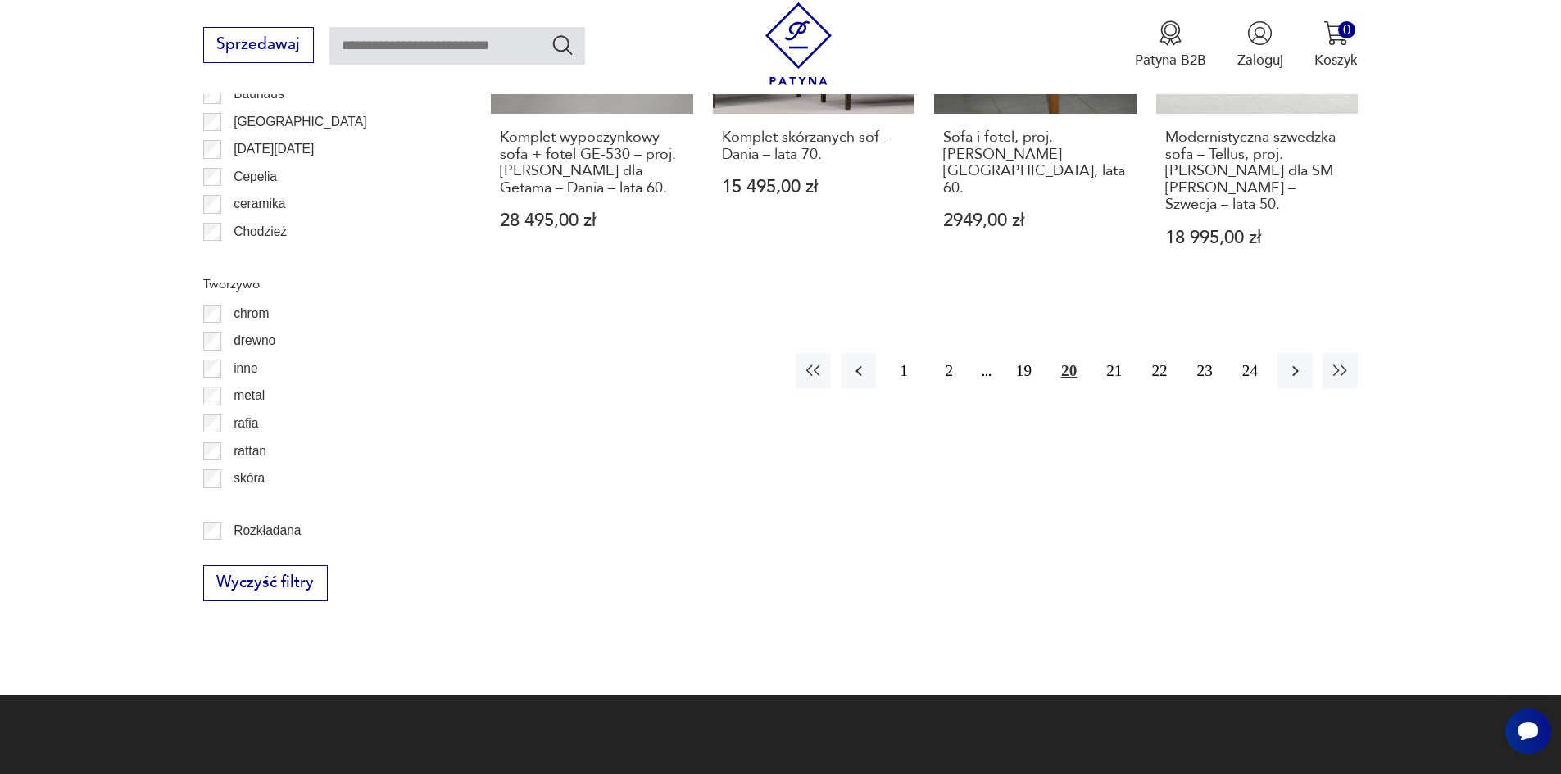
scroll to position [2119, 0]
click at [1116, 352] on button "21" at bounding box center [1113, 369] width 35 height 35
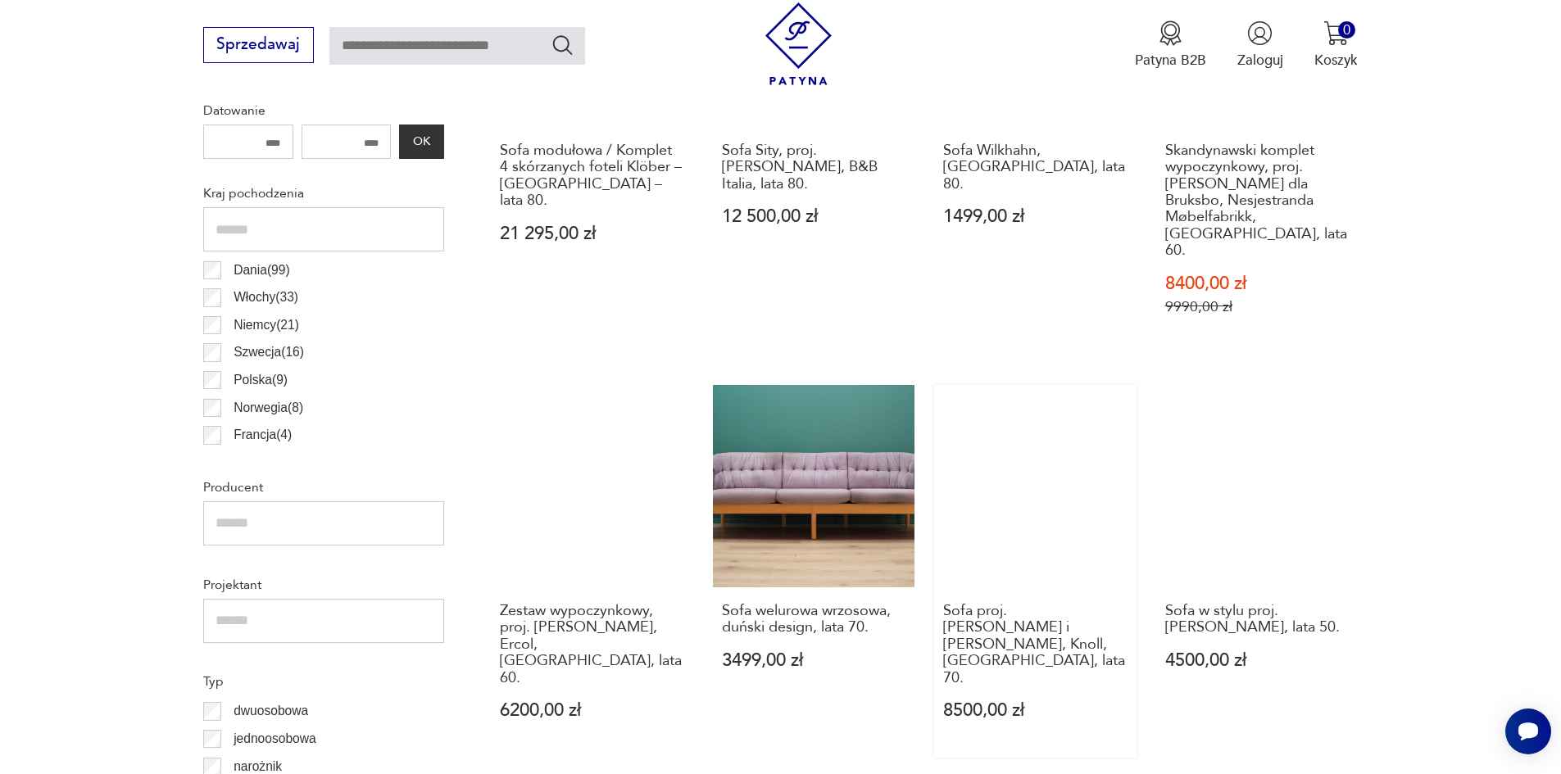
scroll to position [628, 0]
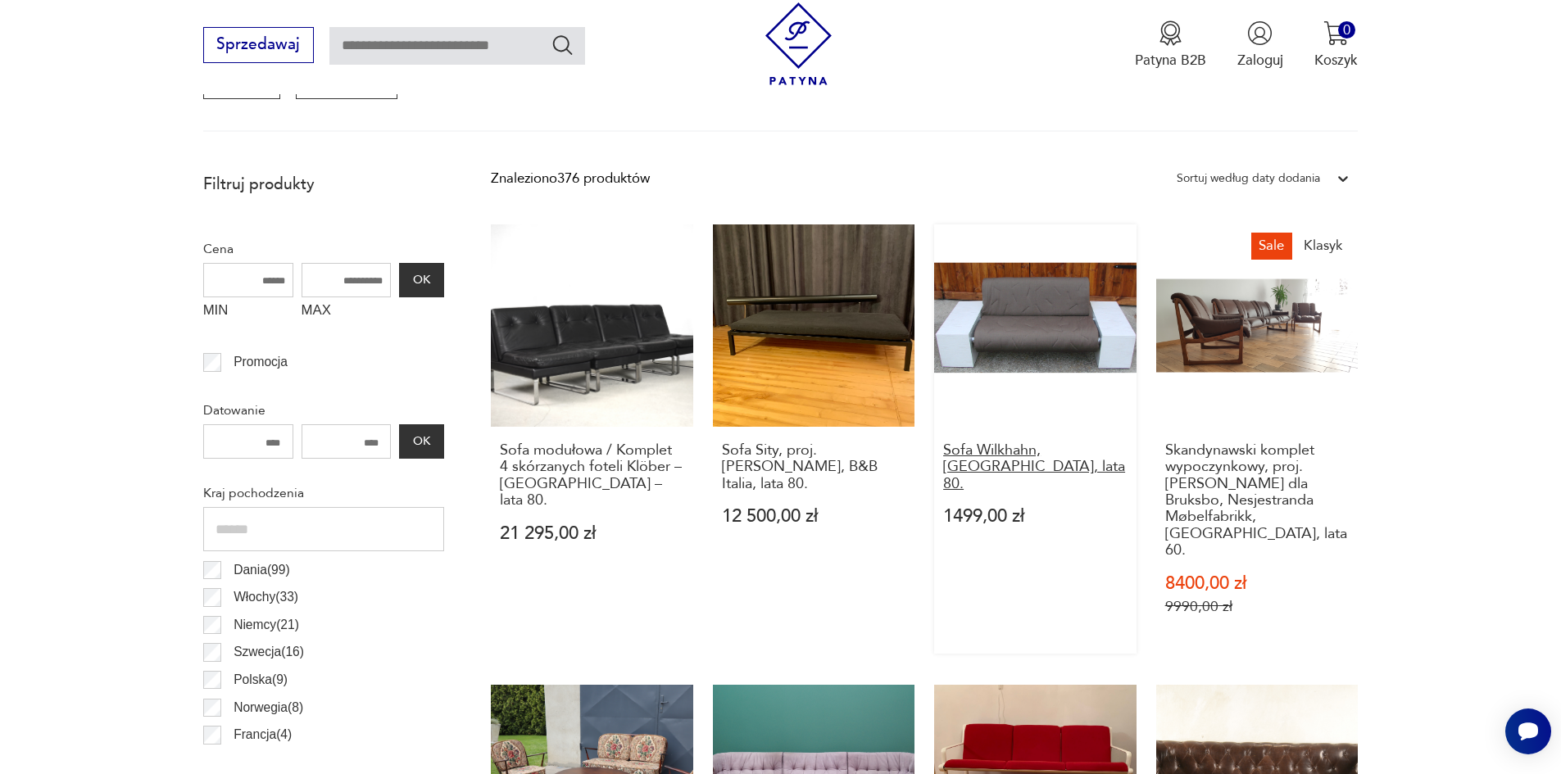
click at [1003, 455] on h3 "Sofa Wilkhahn, [GEOGRAPHIC_DATA], lata 80." at bounding box center [1035, 467] width 184 height 50
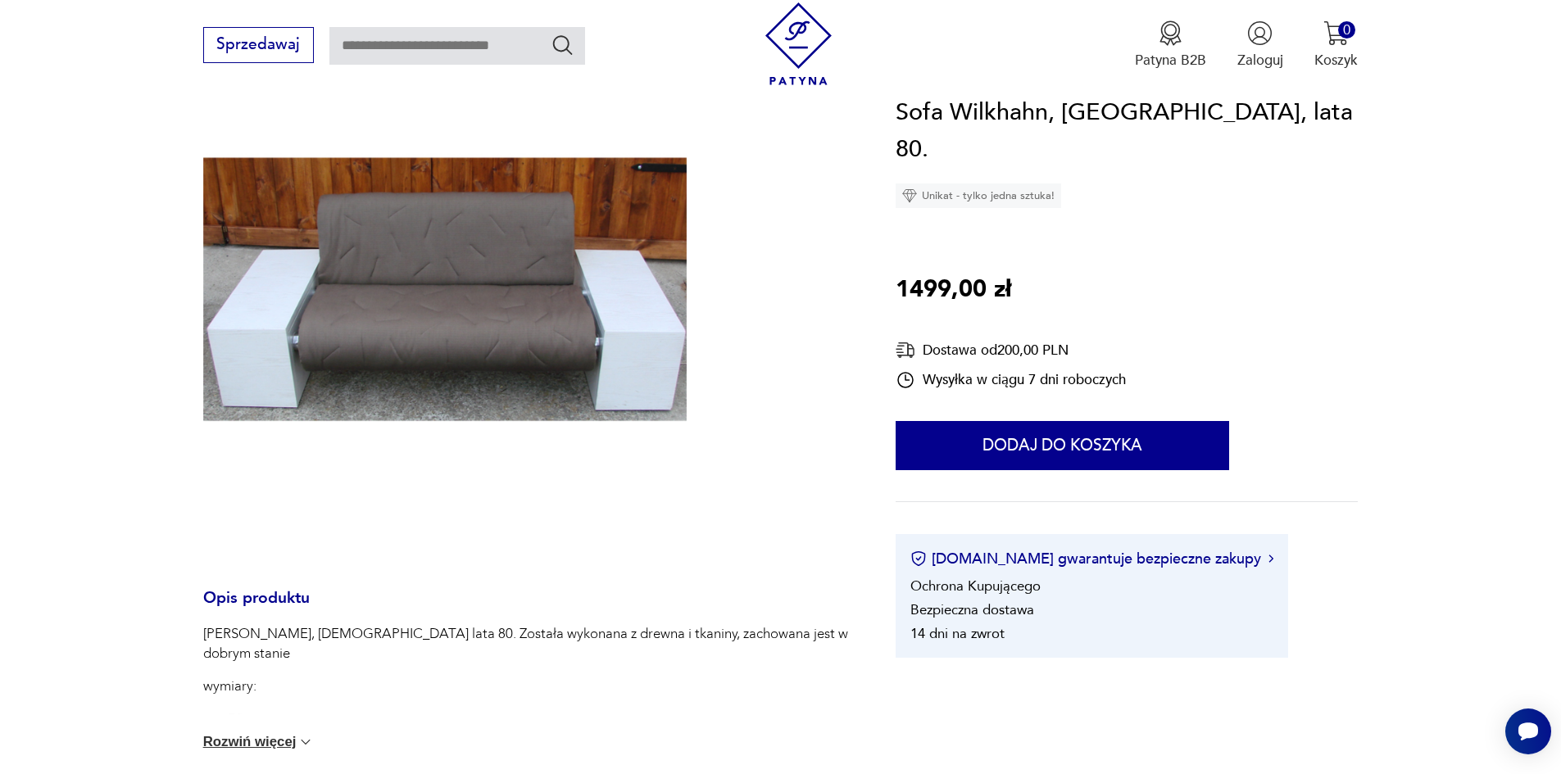
scroll to position [410, 0]
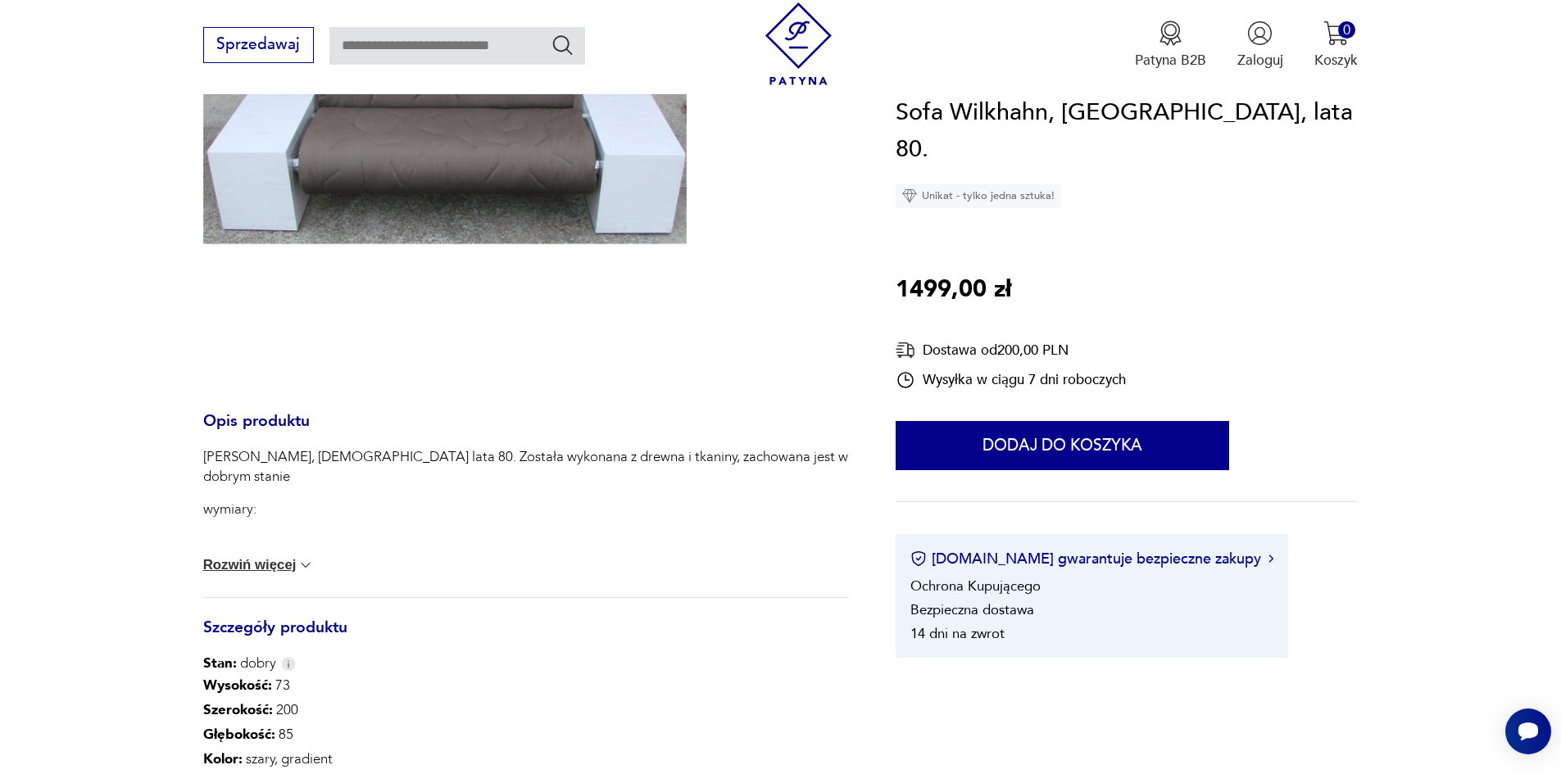
click at [257, 569] on button "Rozwiń więcej" at bounding box center [258, 565] width 111 height 16
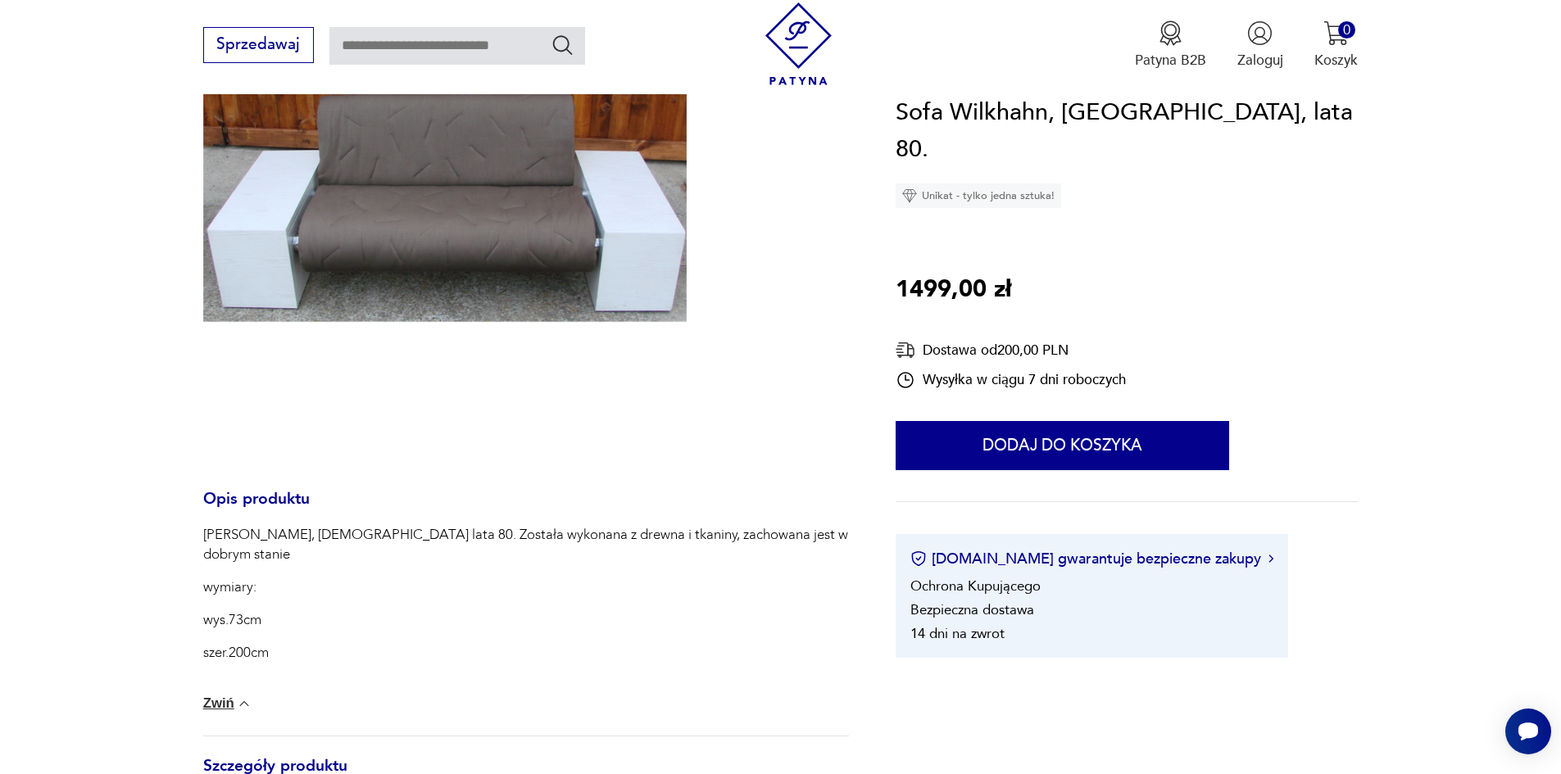
scroll to position [328, 0]
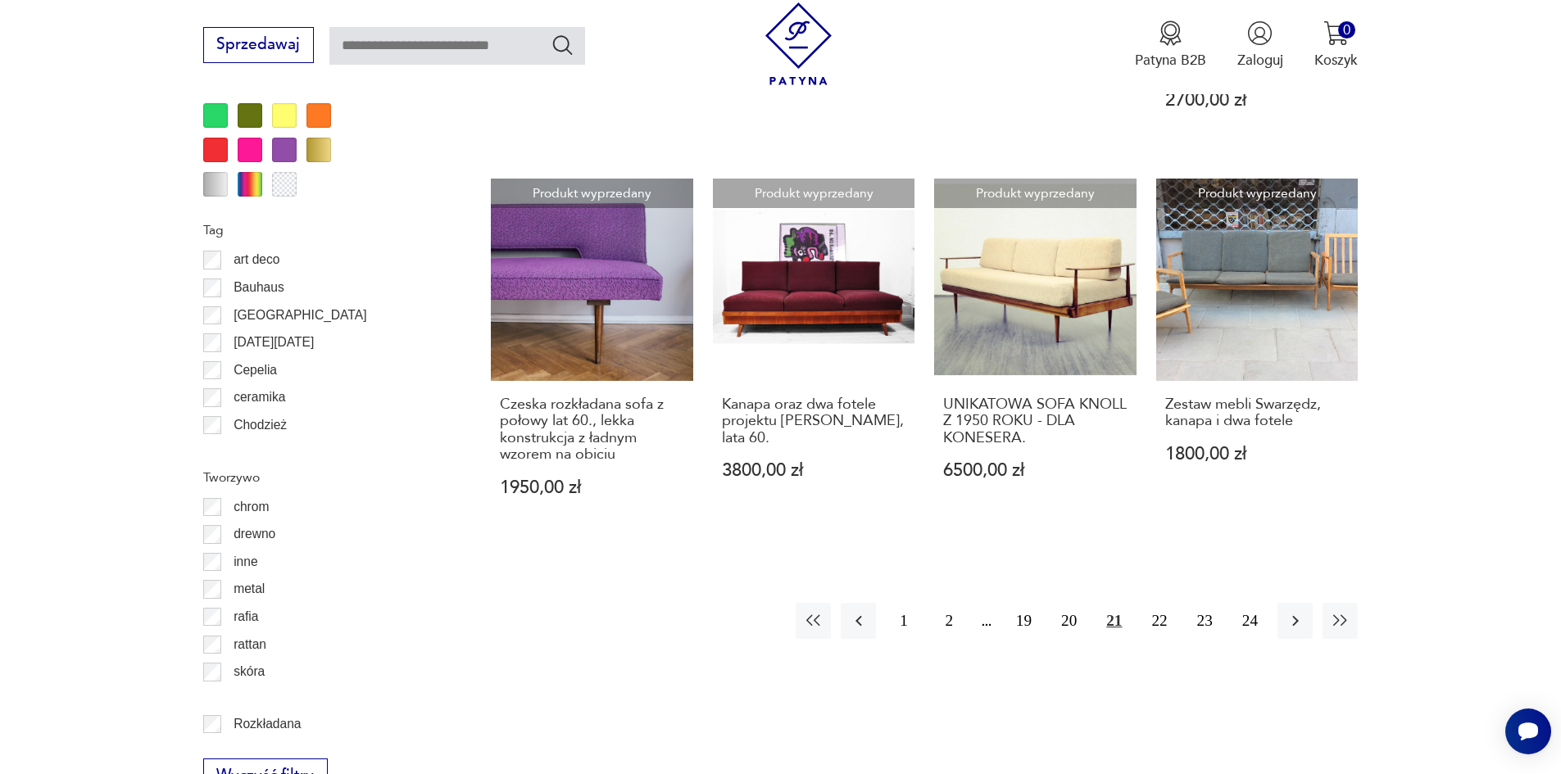
scroll to position [1938, 0]
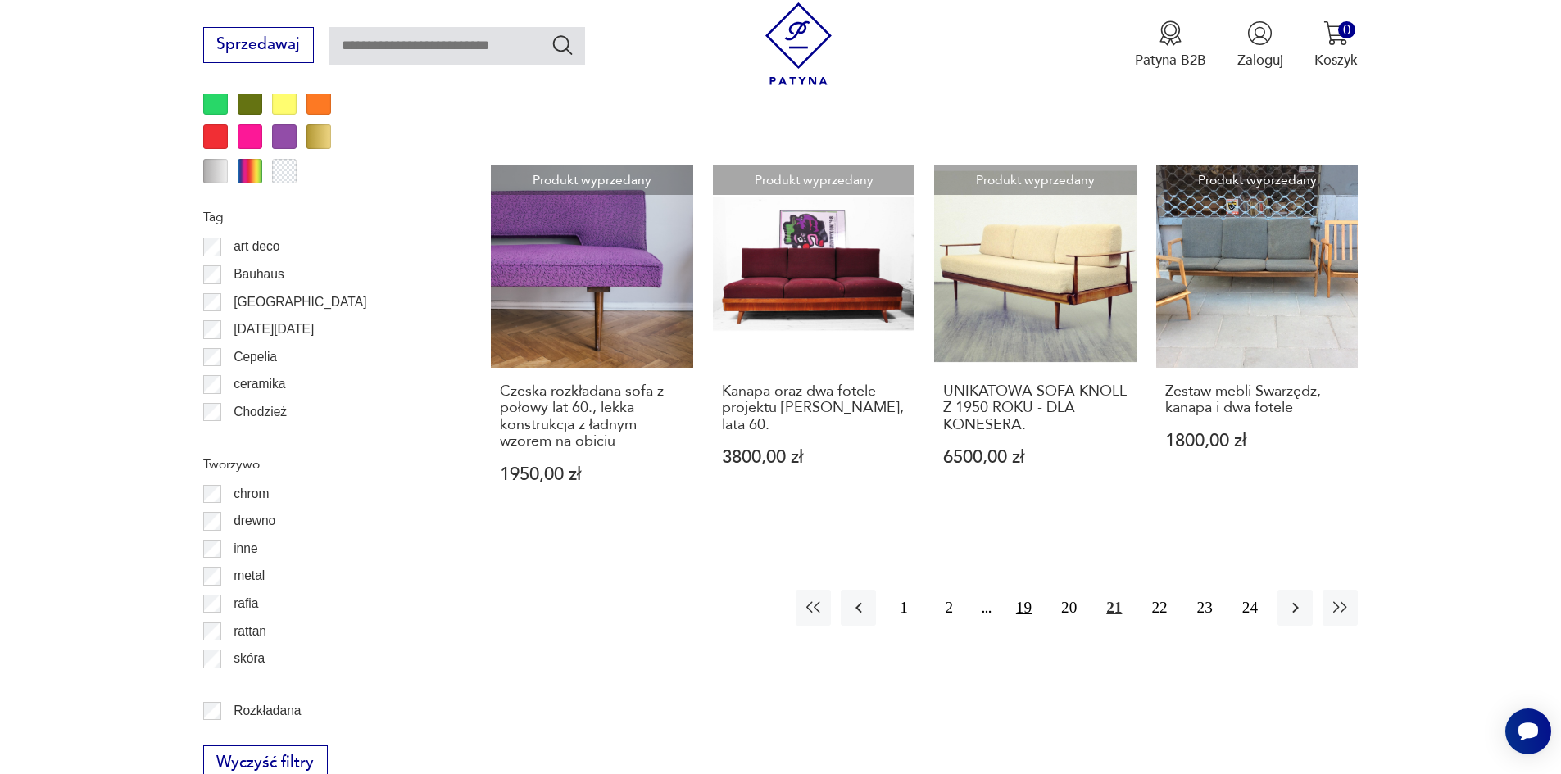
click at [1029, 590] on button "19" at bounding box center [1023, 607] width 35 height 35
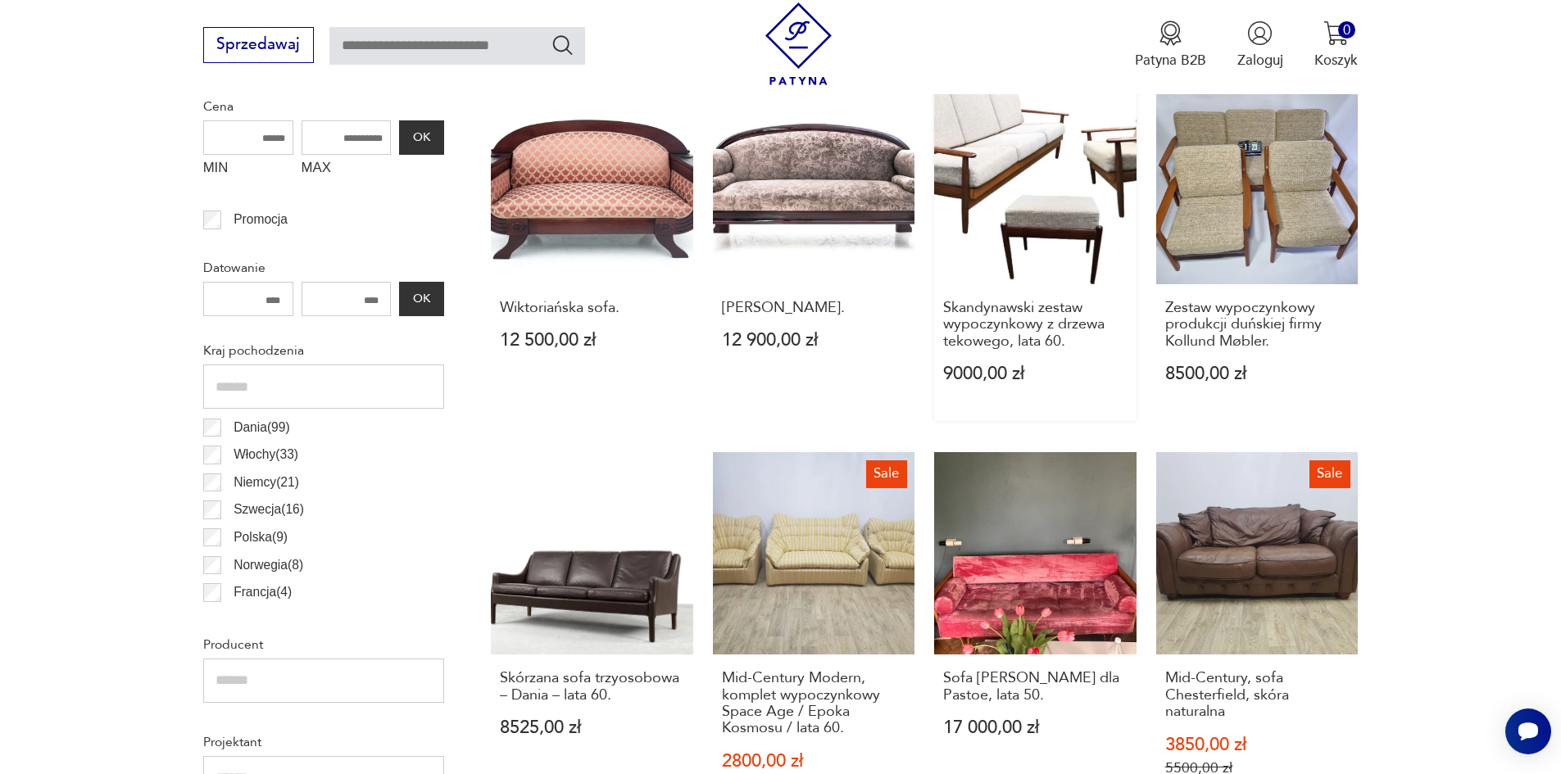
scroll to position [1119, 0]
